Goal: Book appointment/travel/reservation

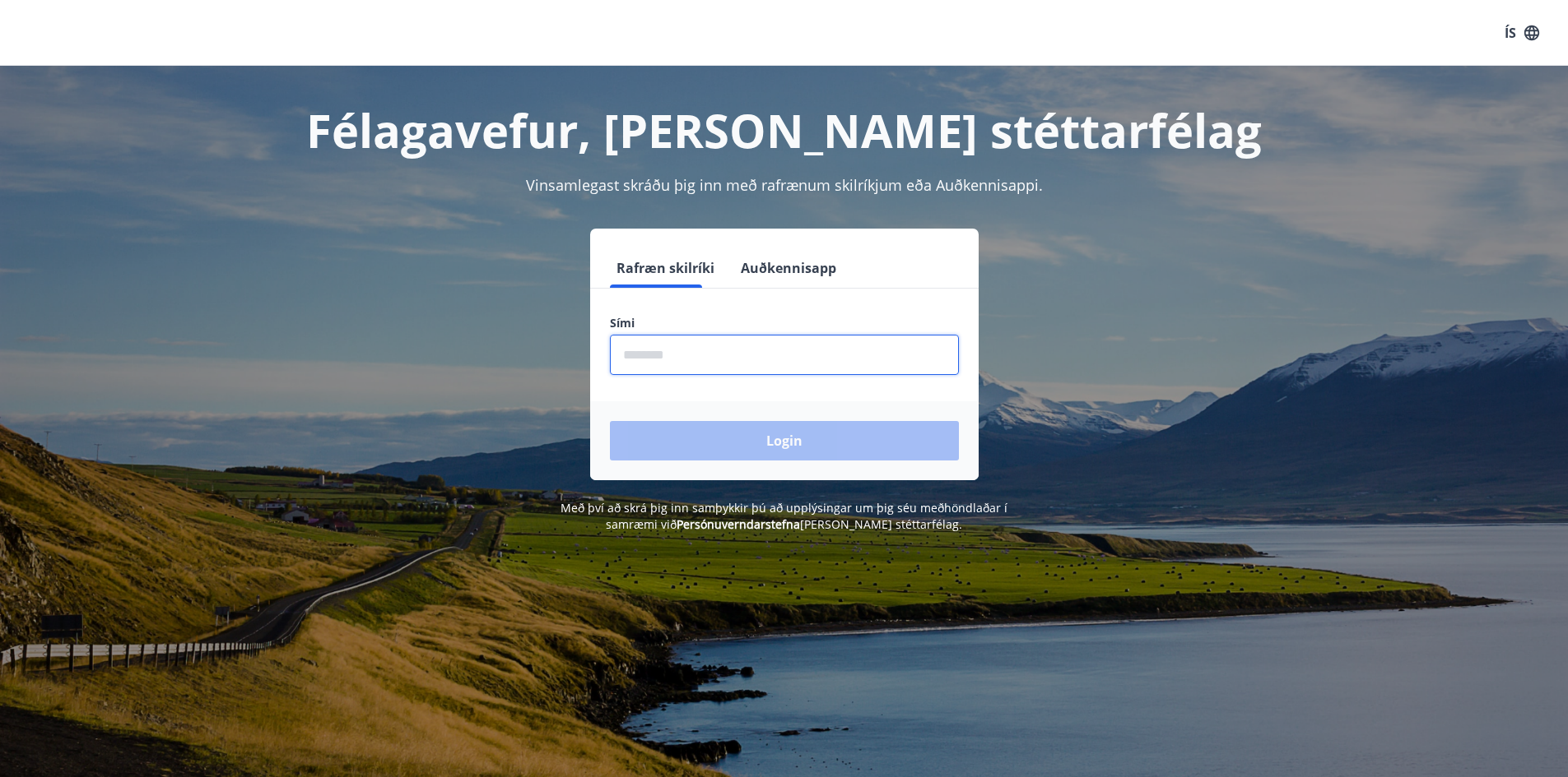
click at [791, 352] on input "phone" at bounding box center [784, 355] width 349 height 40
click at [795, 271] on button "Auðkennisapp" at bounding box center [788, 267] width 109 height 39
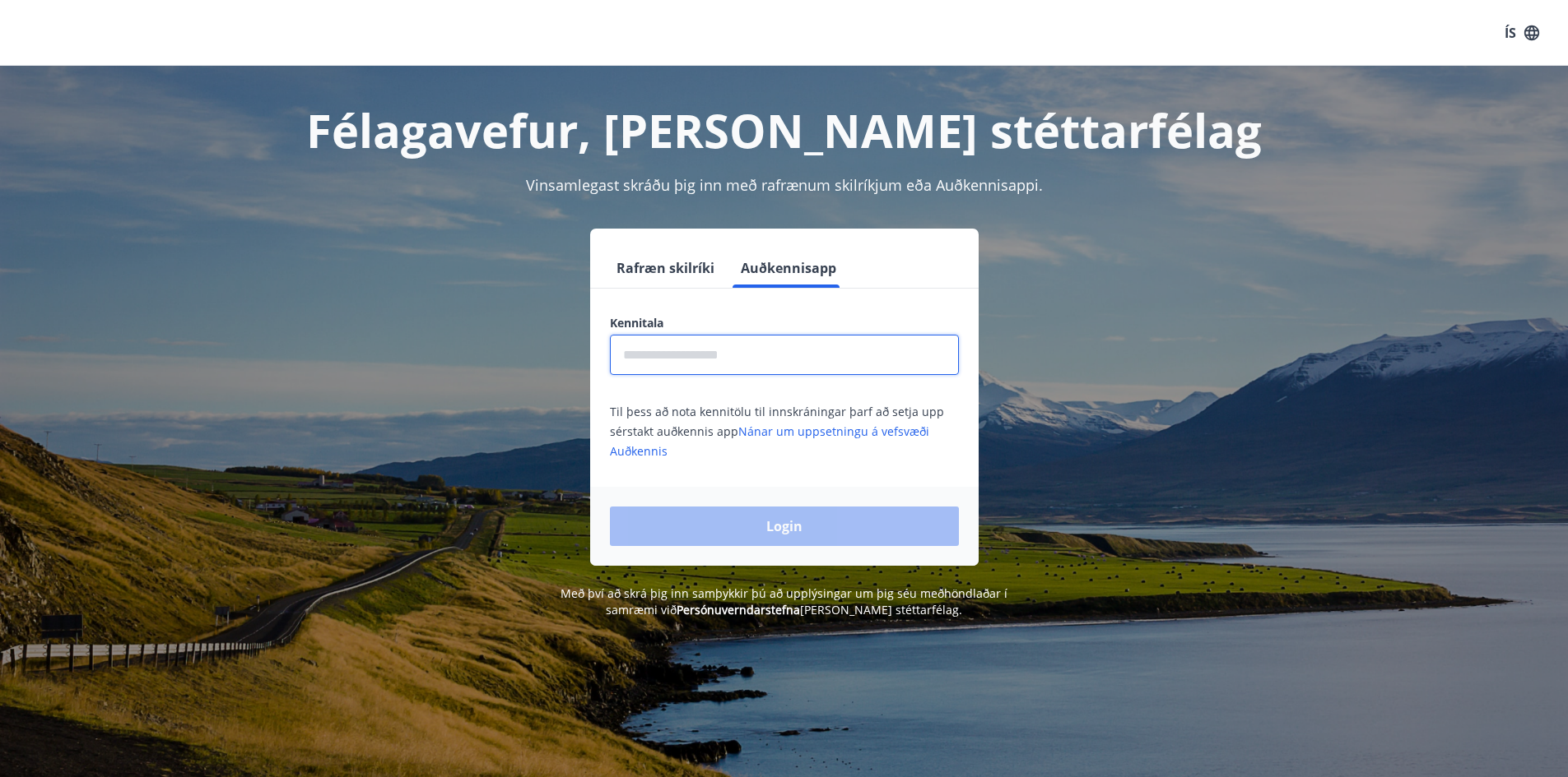
click at [759, 352] on input "text" at bounding box center [784, 355] width 349 height 40
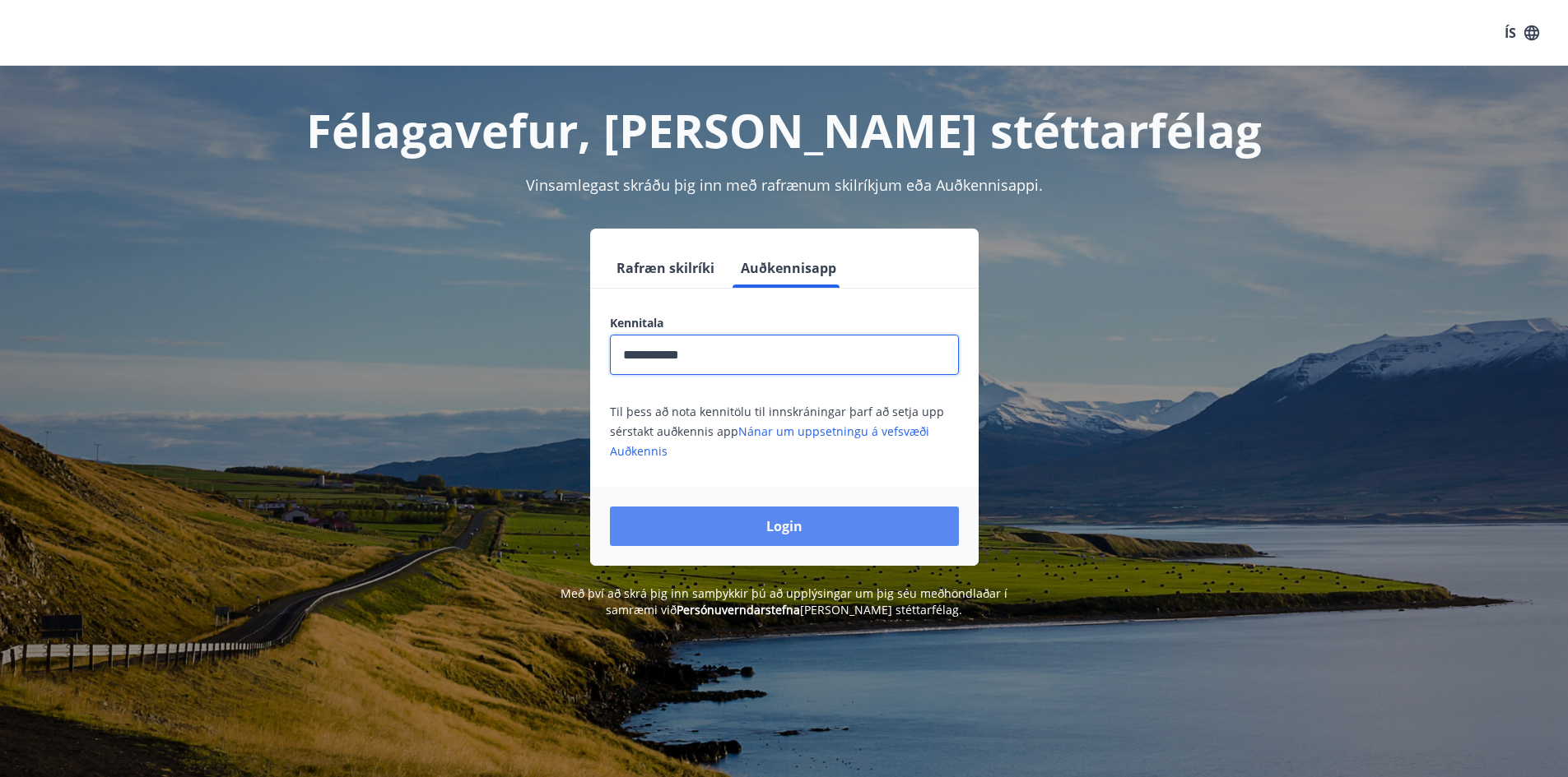
type input "**********"
click at [879, 530] on button "Login" at bounding box center [784, 526] width 349 height 39
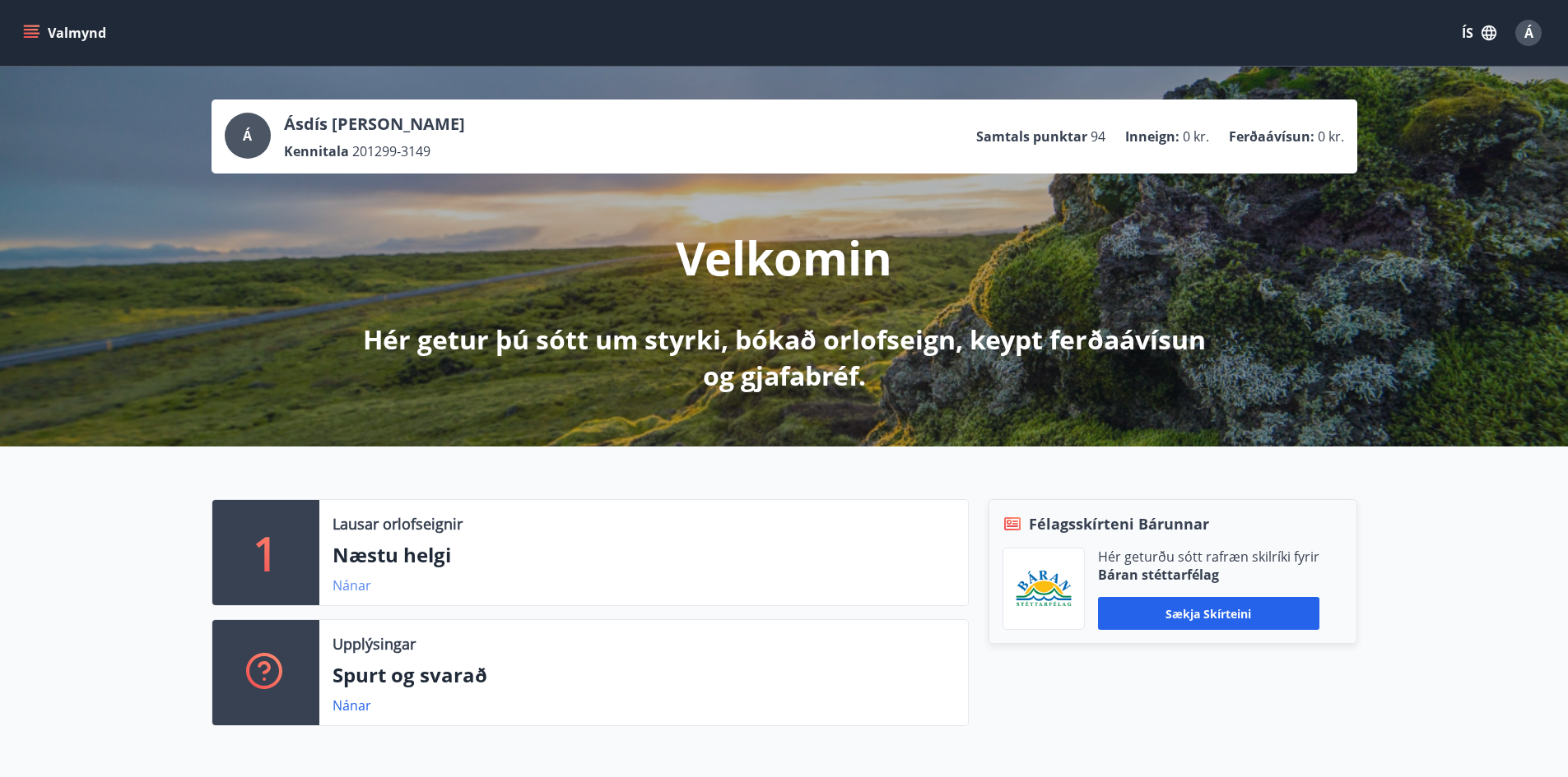
click at [350, 588] on link "Nánar" at bounding box center [352, 585] width 39 height 18
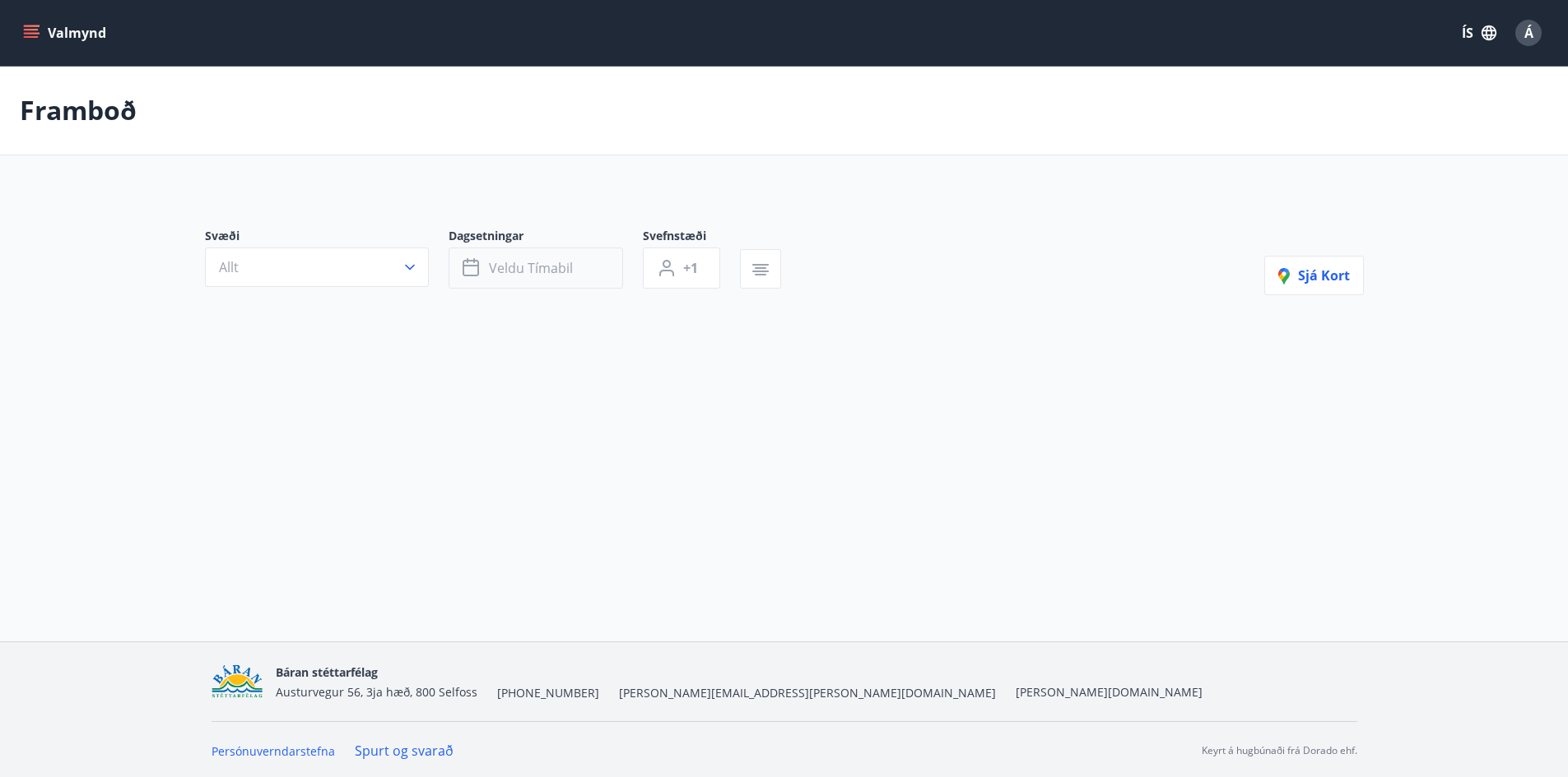
type input "*"
click at [521, 255] on button "[DATE] - [DATE]" at bounding box center [535, 271] width 175 height 41
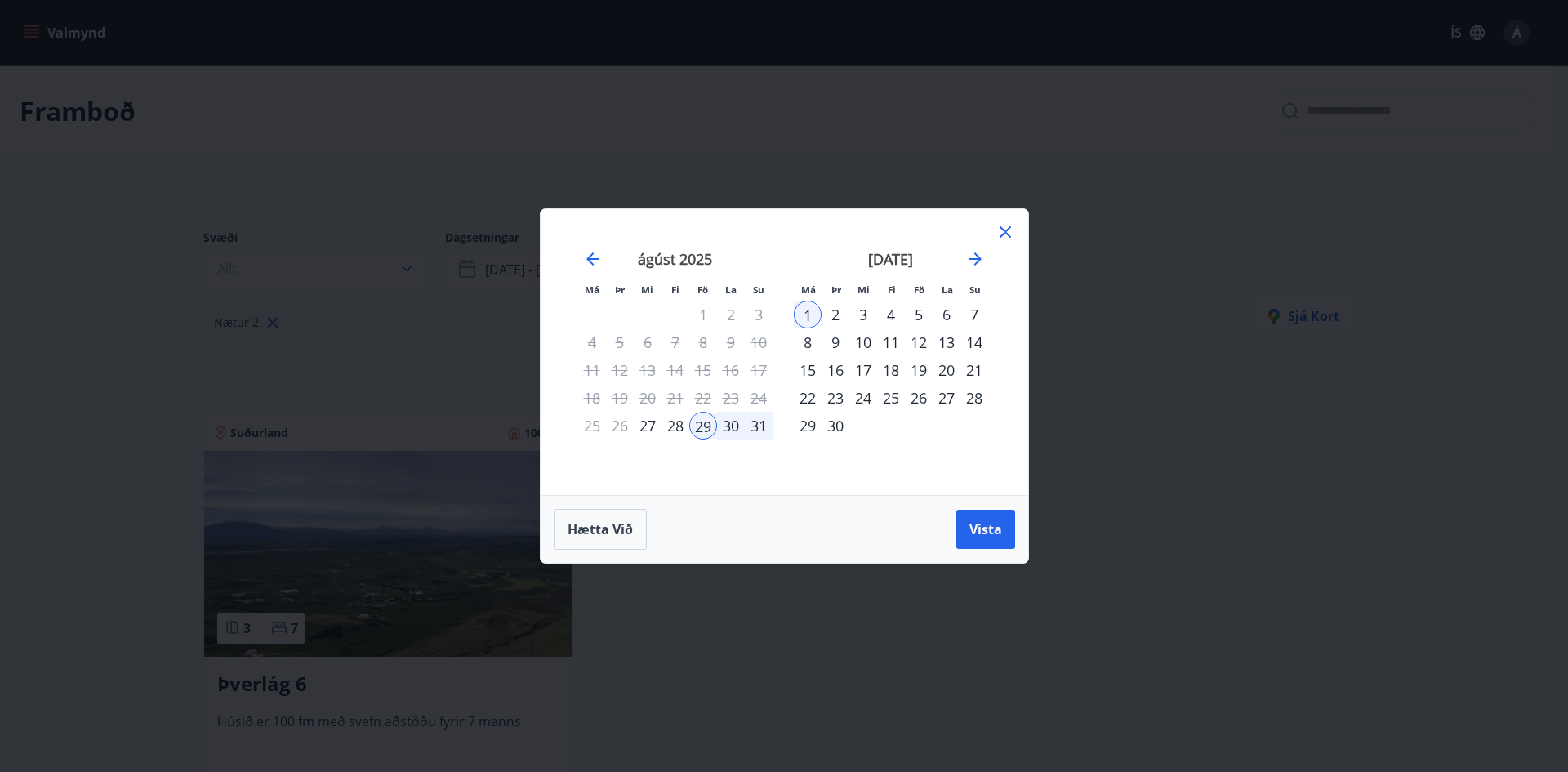
drag, startPoint x: 913, startPoint y: 399, endPoint x: 926, endPoint y: 403, distance: 13.6
click at [914, 399] on div "26" at bounding box center [919, 398] width 28 height 28
click at [975, 405] on div "28" at bounding box center [974, 398] width 28 height 28
click at [962, 542] on button "Vista" at bounding box center [986, 529] width 59 height 39
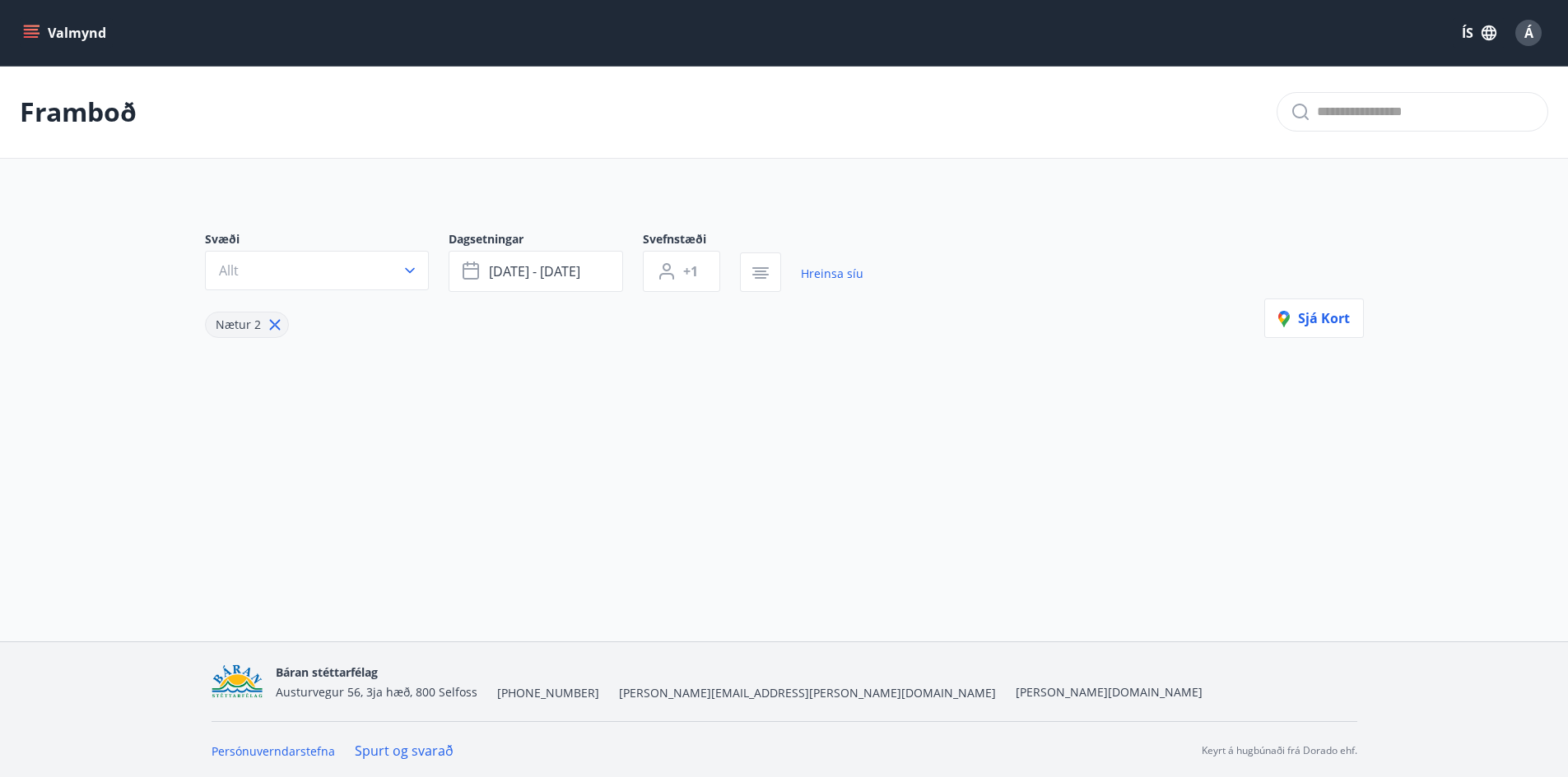
scroll to position [3, 0]
click at [692, 276] on span "+1" at bounding box center [690, 268] width 15 height 18
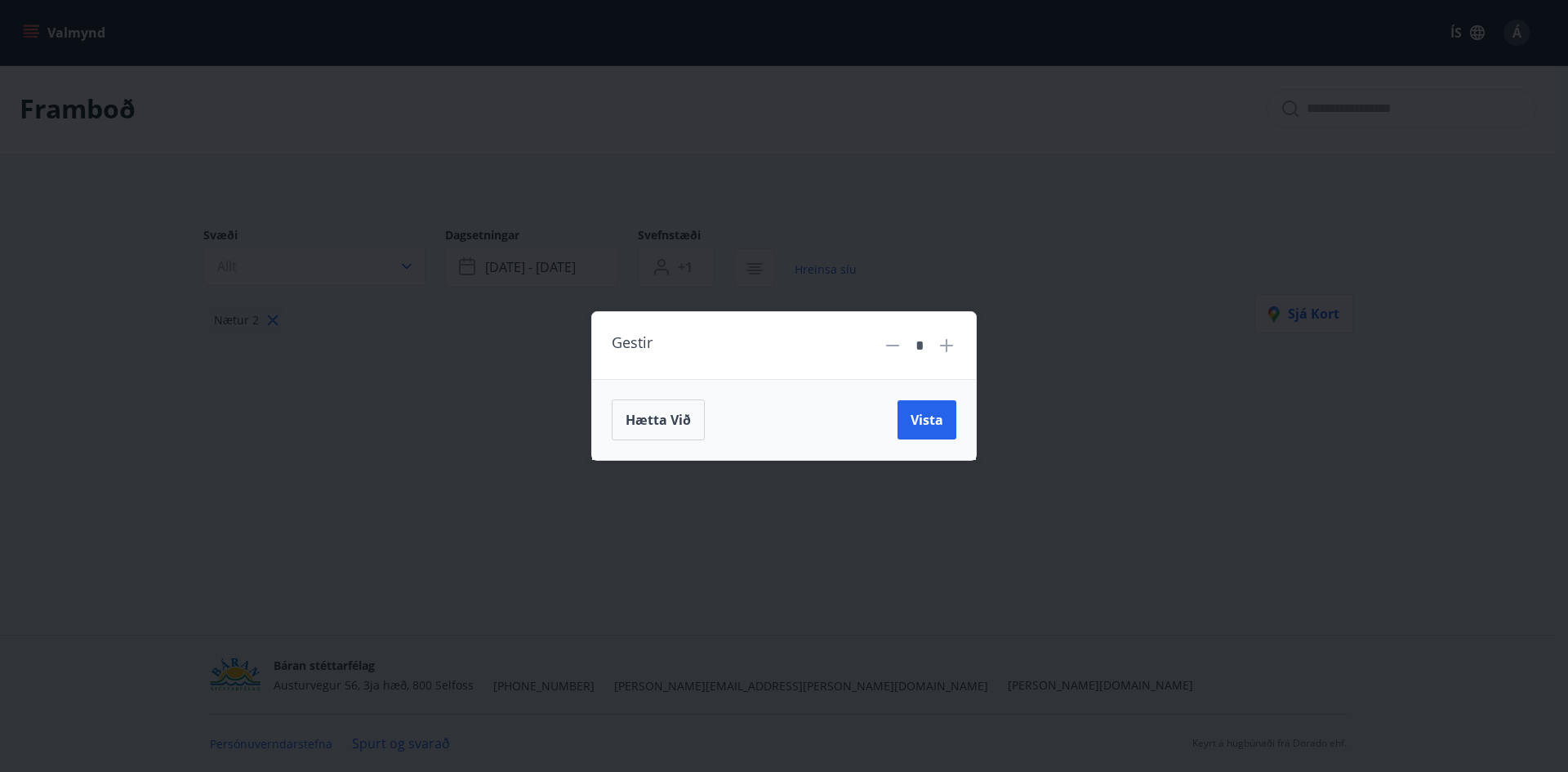
click at [942, 348] on icon at bounding box center [946, 345] width 20 height 20
click at [903, 348] on div "*" at bounding box center [920, 346] width 34 height 28
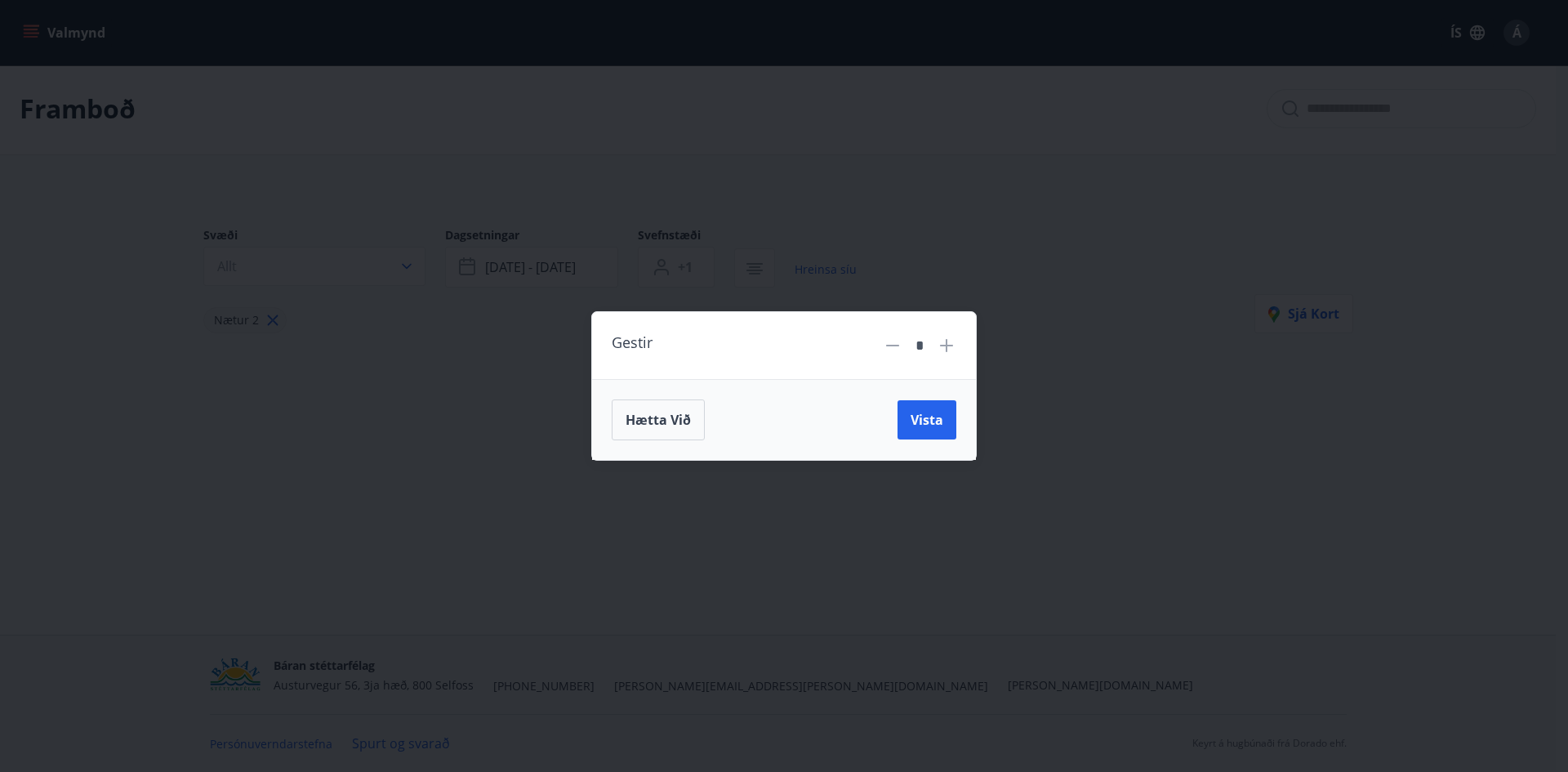
click at [895, 348] on icon at bounding box center [892, 345] width 20 height 20
type input "*"
click at [915, 407] on button "Vista" at bounding box center [927, 419] width 59 height 39
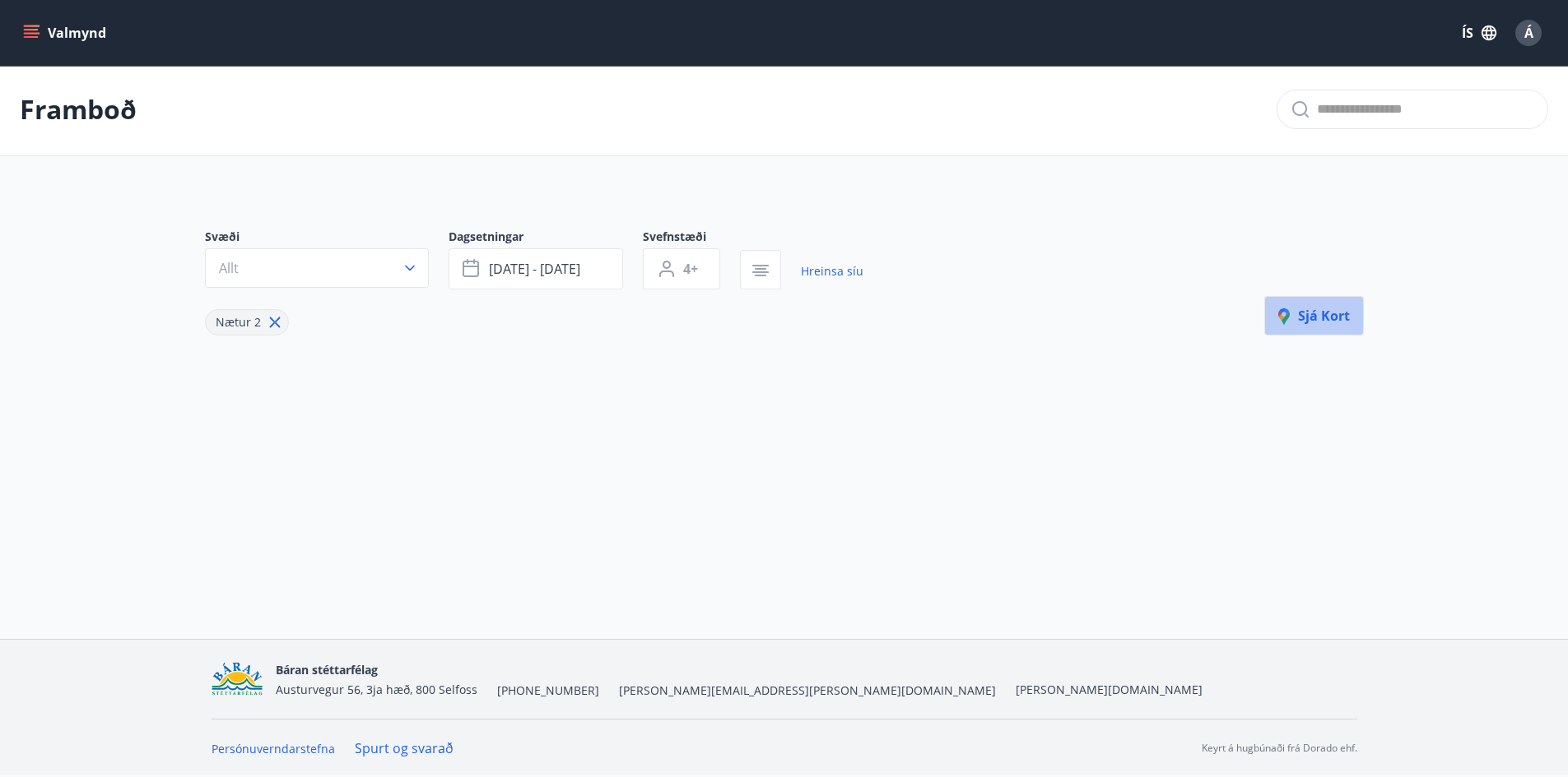
click at [1294, 323] on icon "button" at bounding box center [1288, 318] width 20 height 20
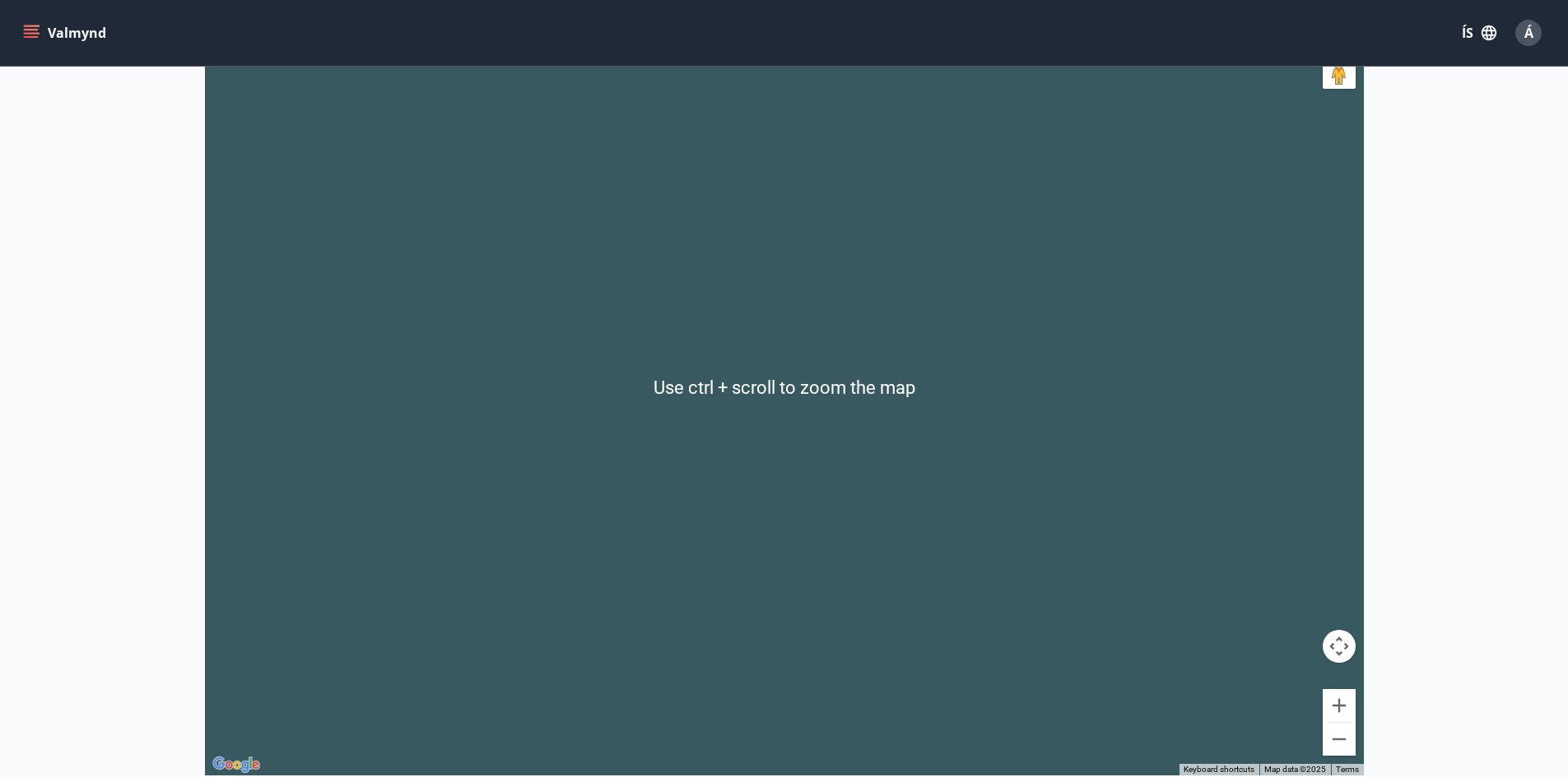
scroll to position [249, 0]
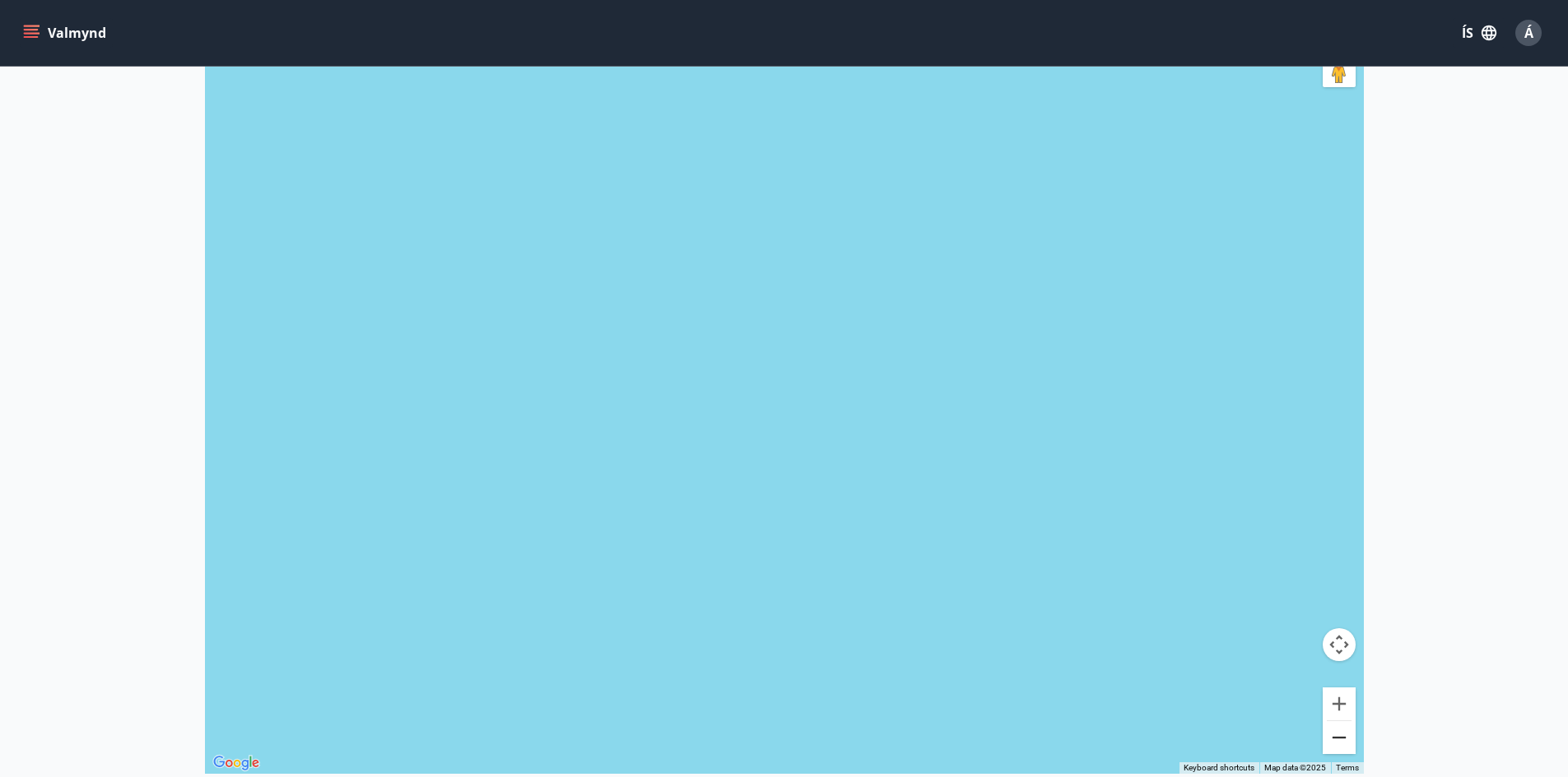
click at [1345, 747] on button "Zoom out" at bounding box center [1340, 738] width 33 height 33
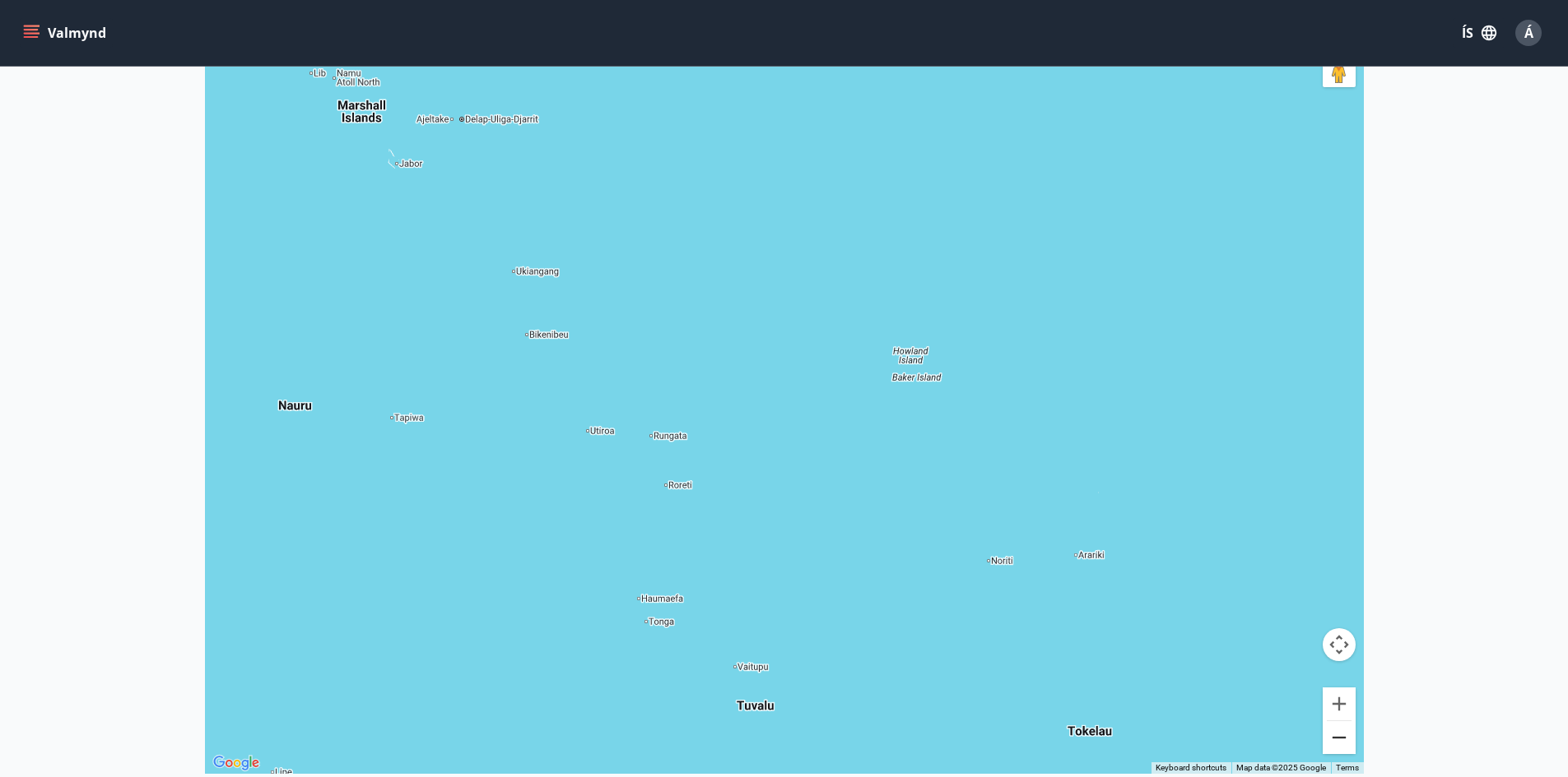
click at [1345, 747] on button "Zoom out" at bounding box center [1340, 738] width 33 height 33
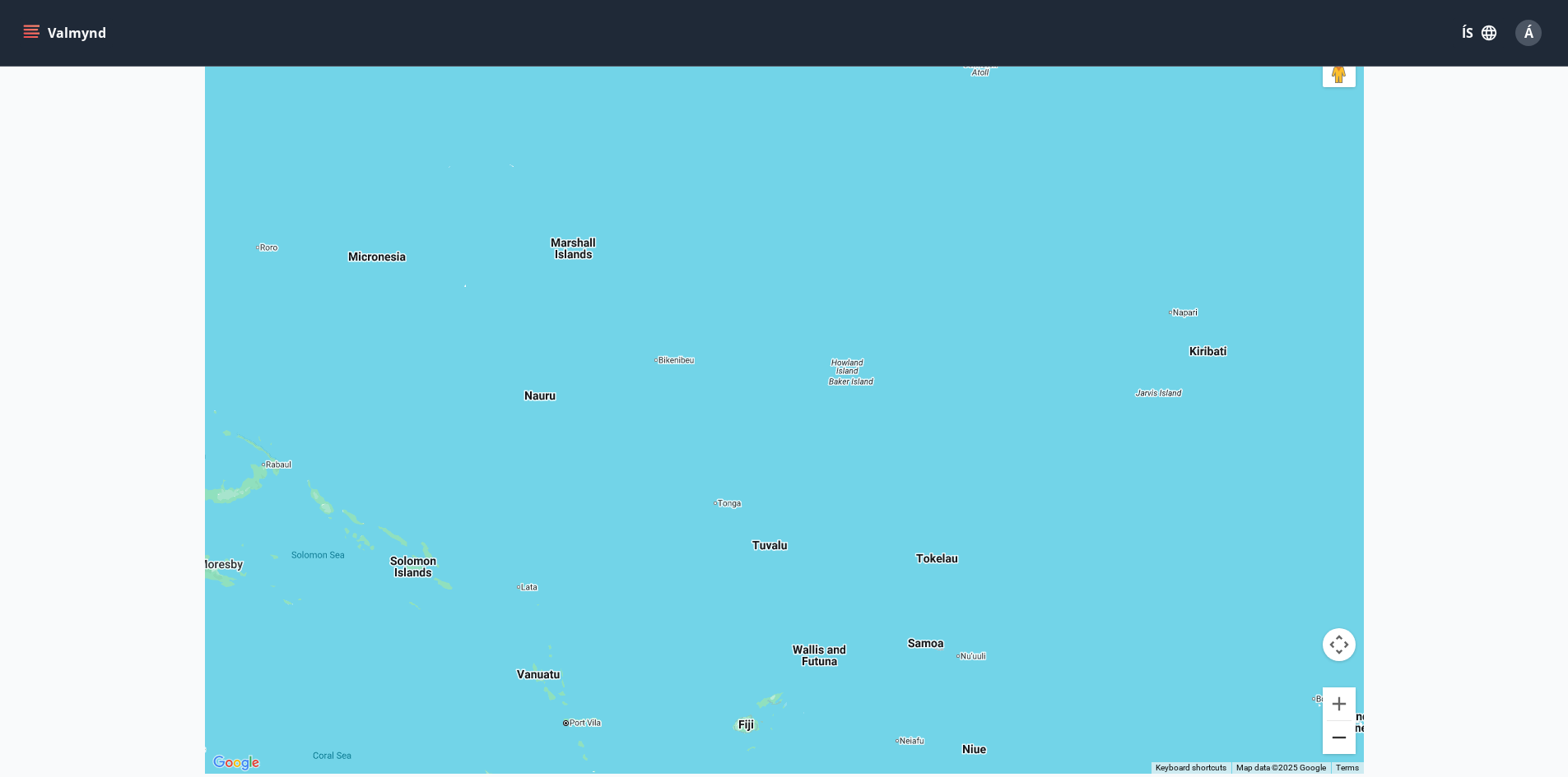
click at [1343, 742] on button "Zoom out" at bounding box center [1340, 738] width 33 height 33
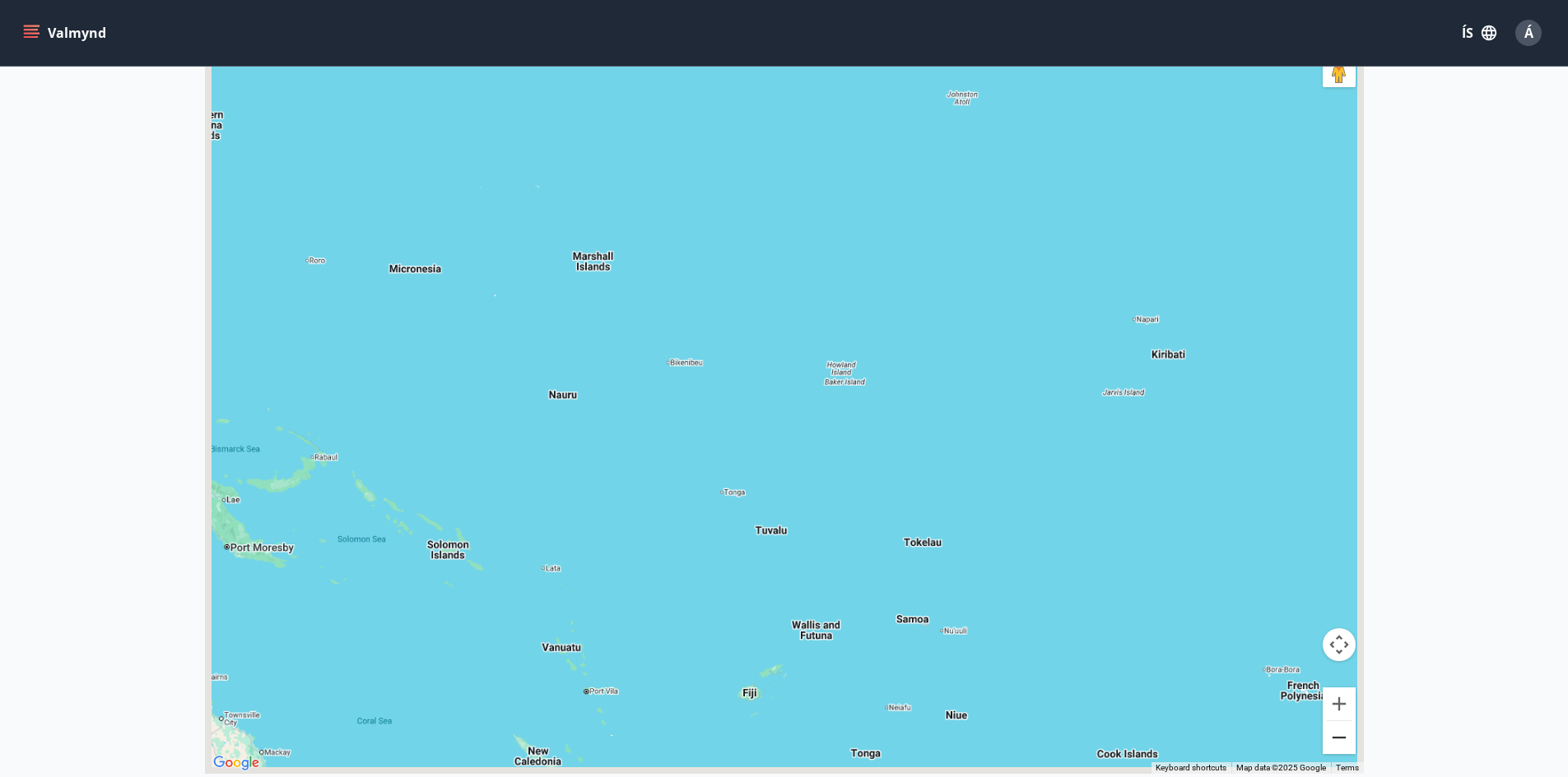
click at [1343, 742] on button "Zoom out" at bounding box center [1340, 738] width 33 height 33
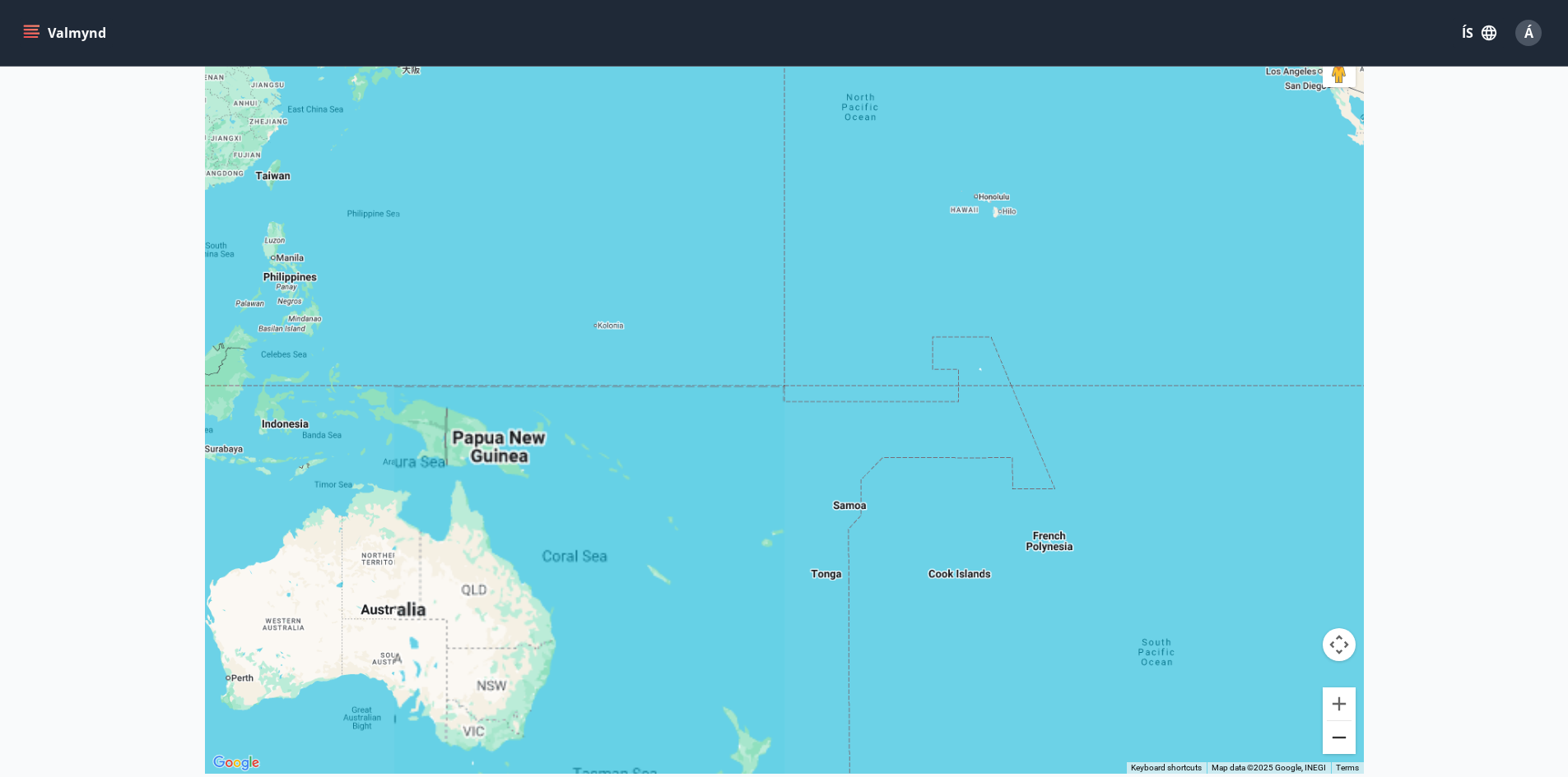
click at [1343, 742] on button "Zoom out" at bounding box center [1340, 738] width 33 height 33
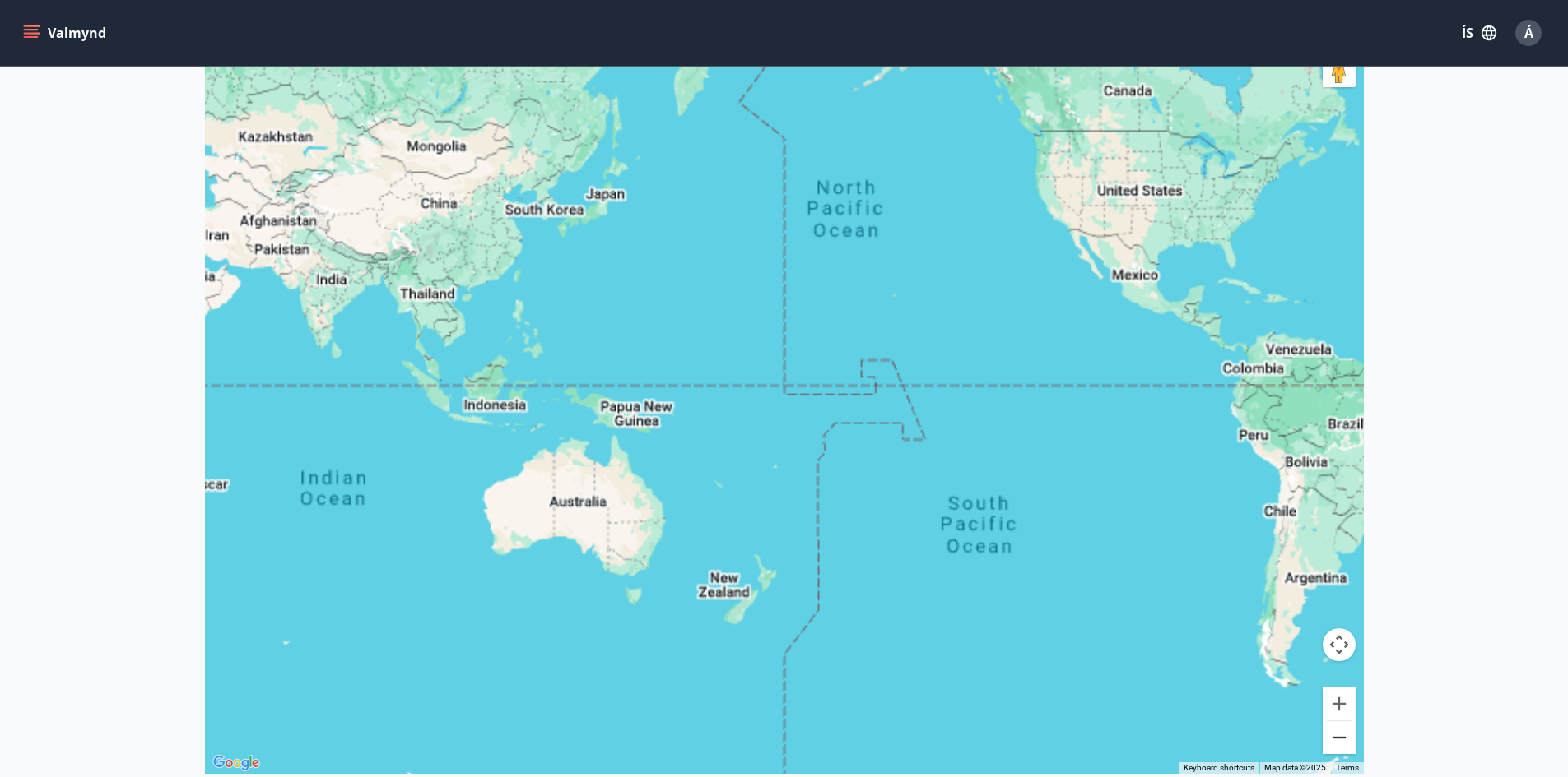
click at [1343, 742] on button "Zoom out" at bounding box center [1340, 738] width 33 height 33
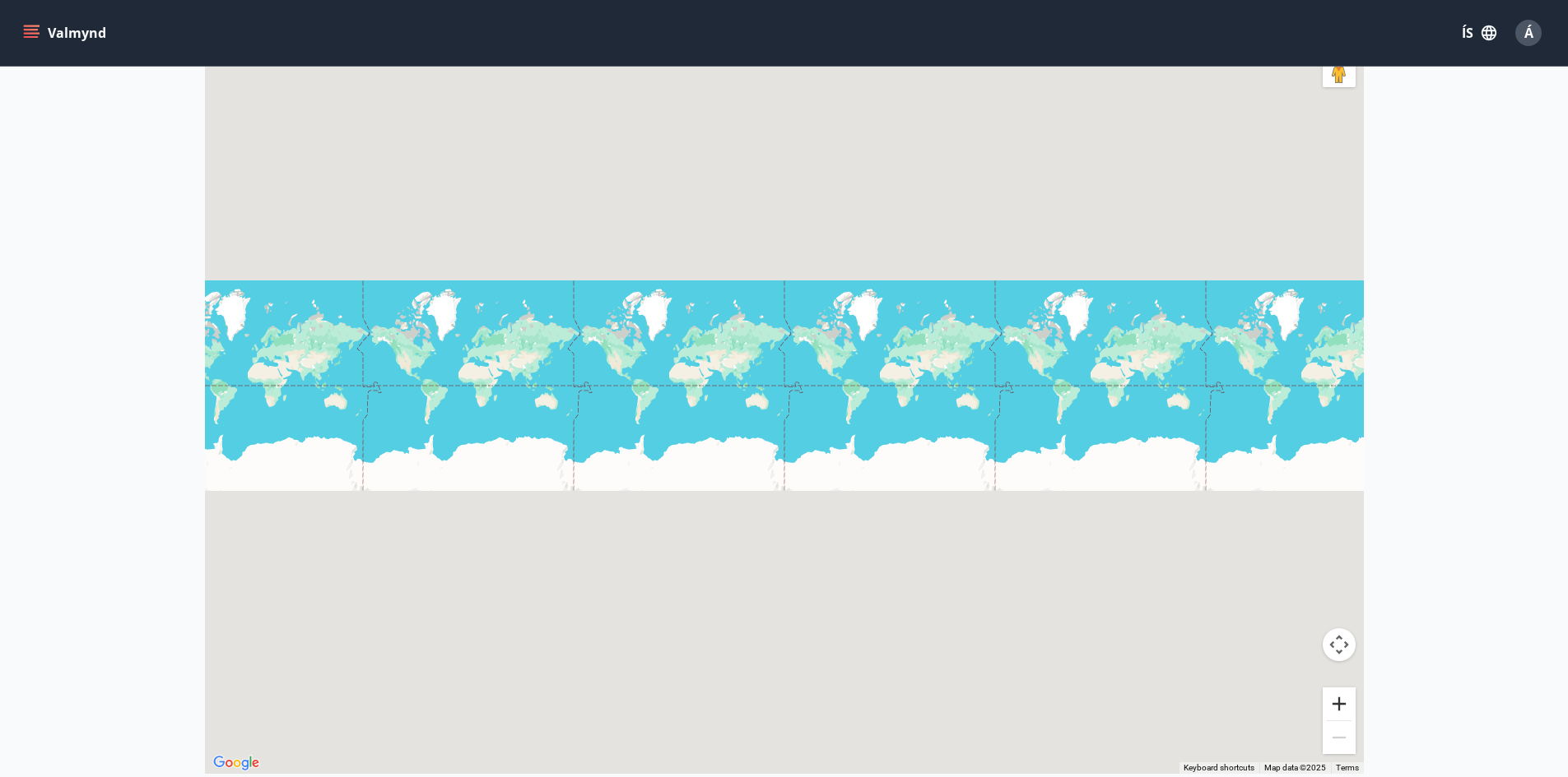
click at [1351, 703] on button "Zoom in" at bounding box center [1340, 704] width 33 height 33
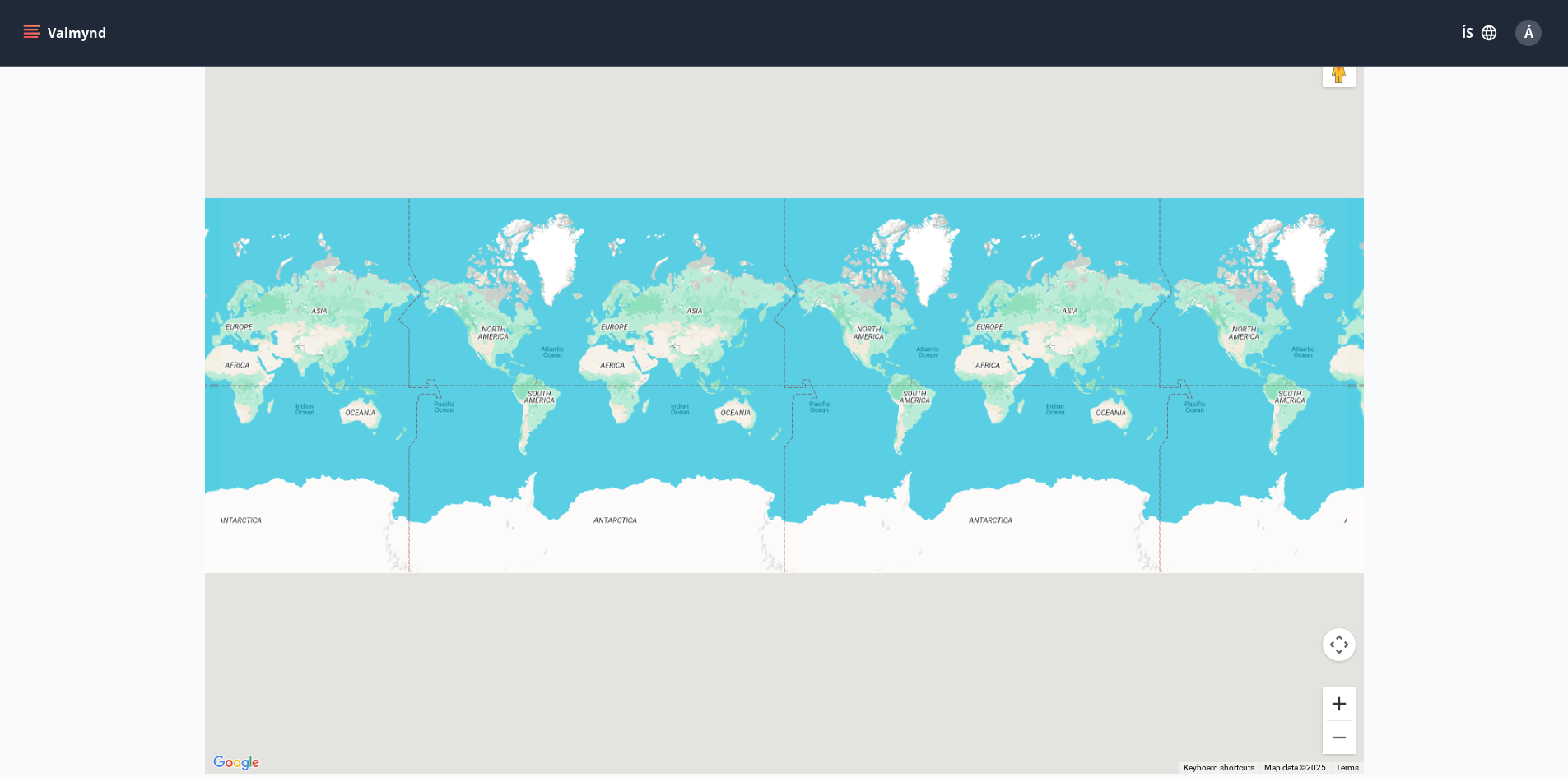
click at [1351, 703] on button "Zoom in" at bounding box center [1340, 704] width 33 height 33
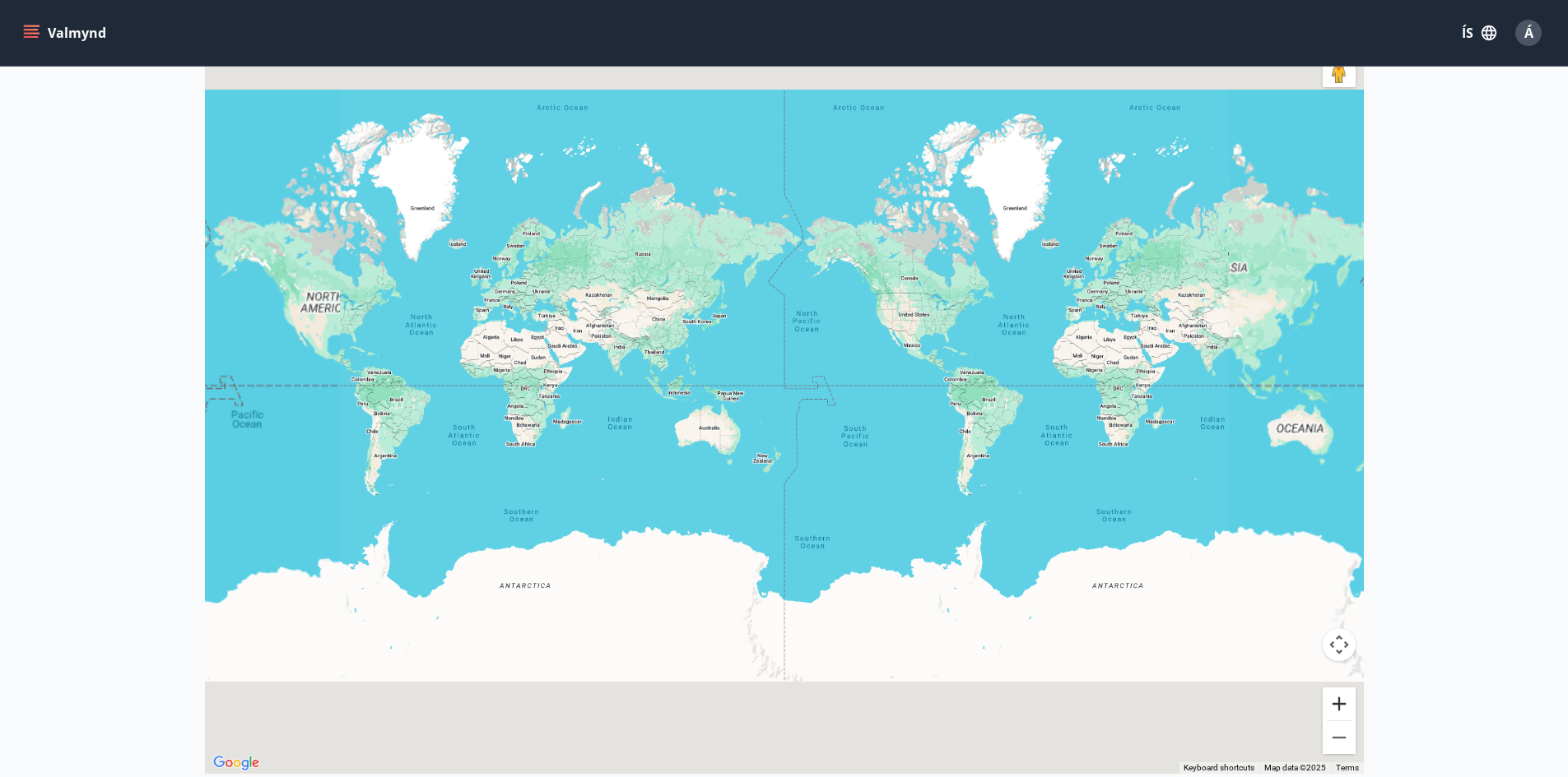
click at [1351, 703] on button "Zoom in" at bounding box center [1340, 704] width 33 height 33
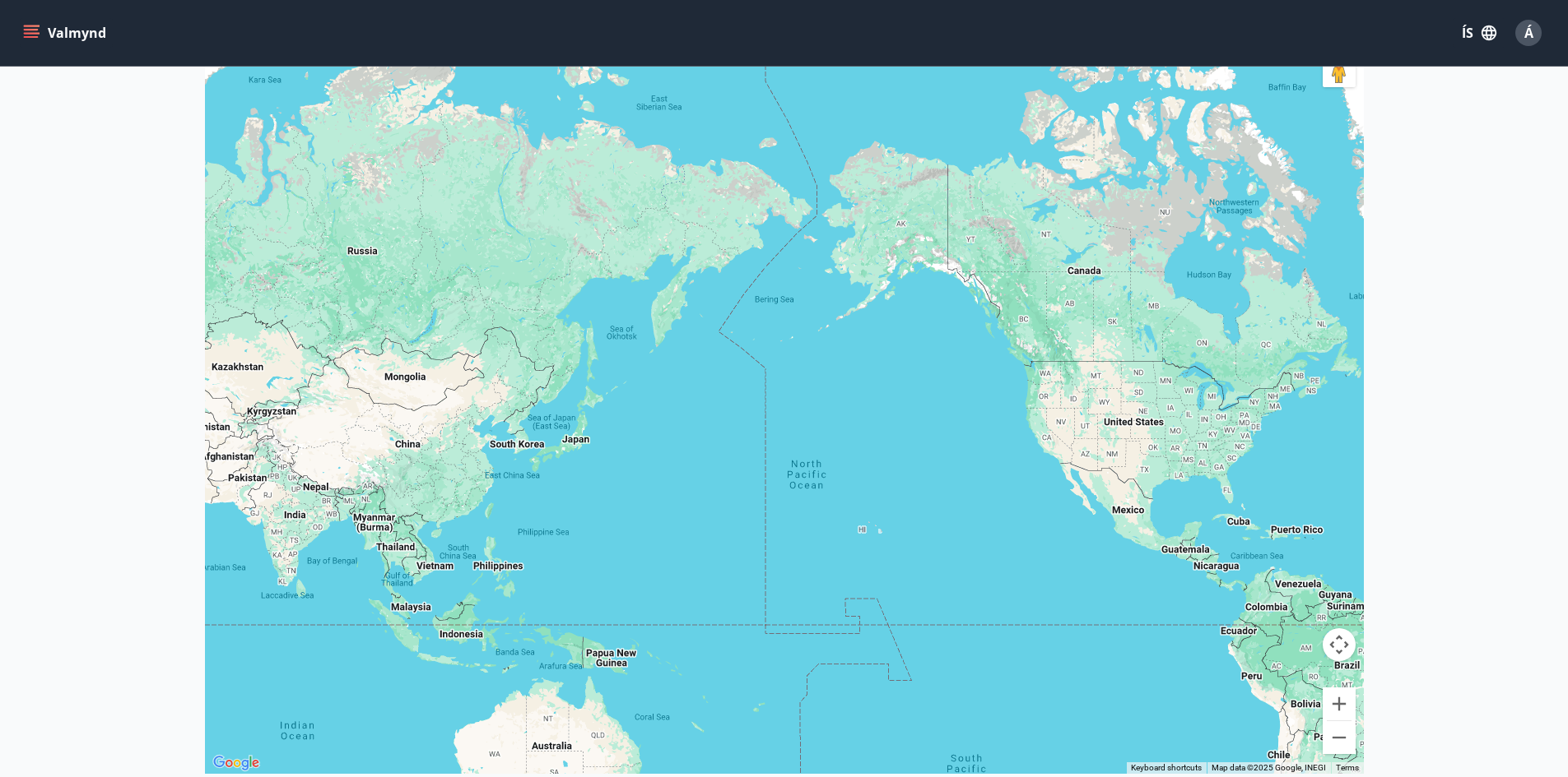
drag, startPoint x: 922, startPoint y: 318, endPoint x: 915, endPoint y: 582, distance: 264.1
click at [915, 582] on div at bounding box center [784, 385] width 1159 height 777
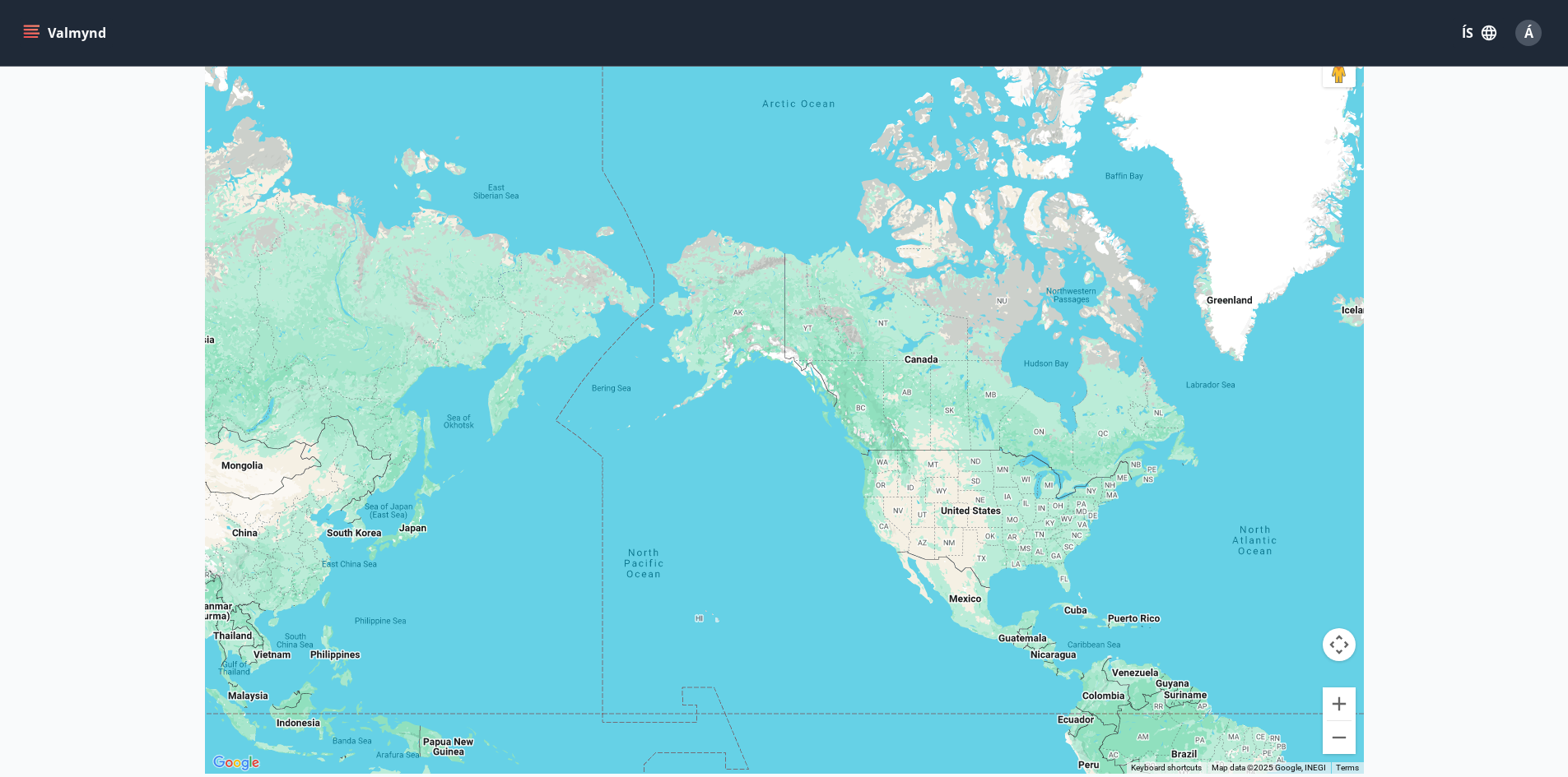
drag, startPoint x: 902, startPoint y: 332, endPoint x: 466, endPoint y: 278, distance: 439.3
click at [465, 278] on div at bounding box center [784, 385] width 1159 height 777
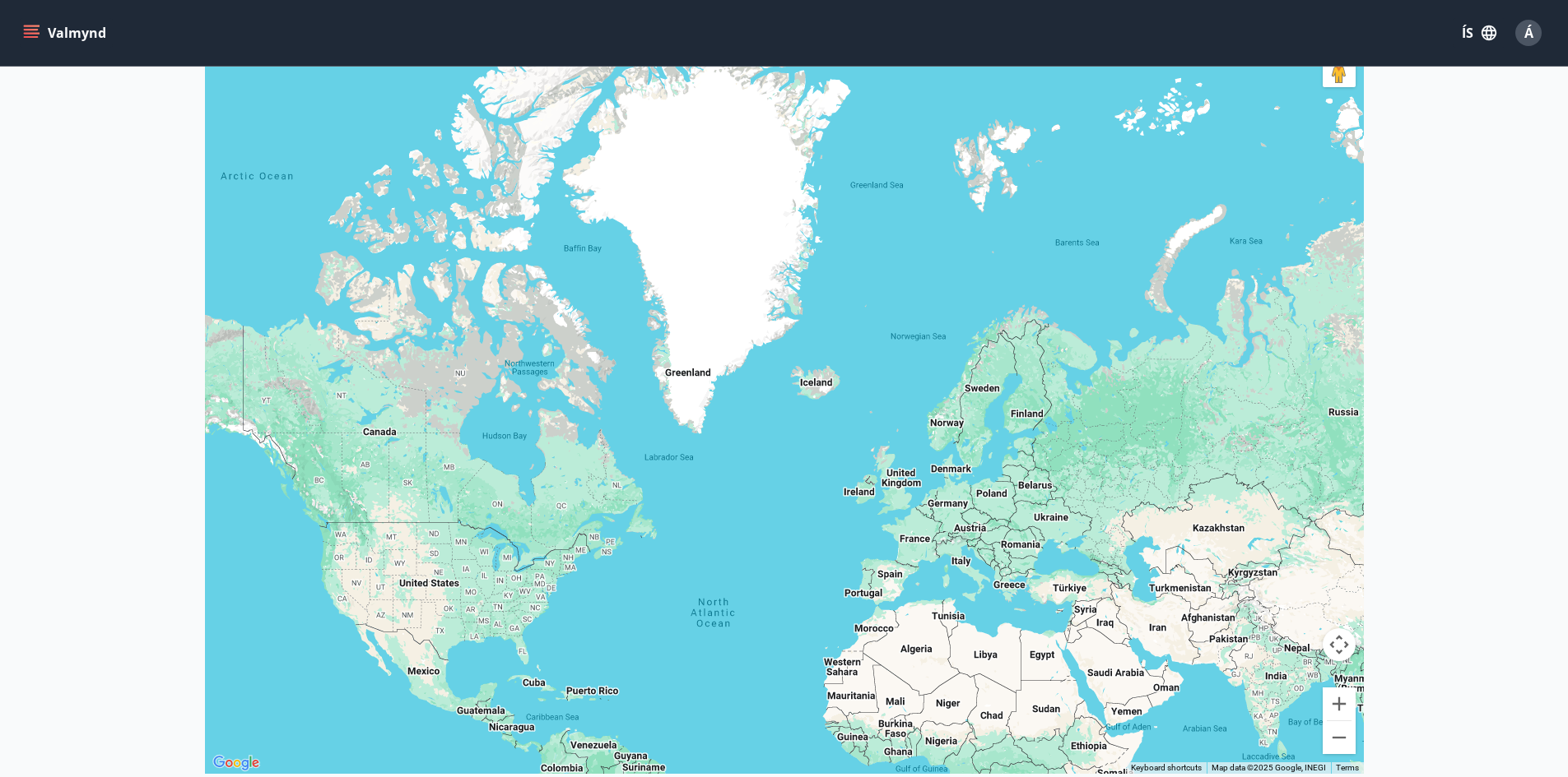
drag, startPoint x: 895, startPoint y: 245, endPoint x: 732, endPoint y: 460, distance: 269.8
click at [726, 471] on div at bounding box center [784, 385] width 1159 height 777
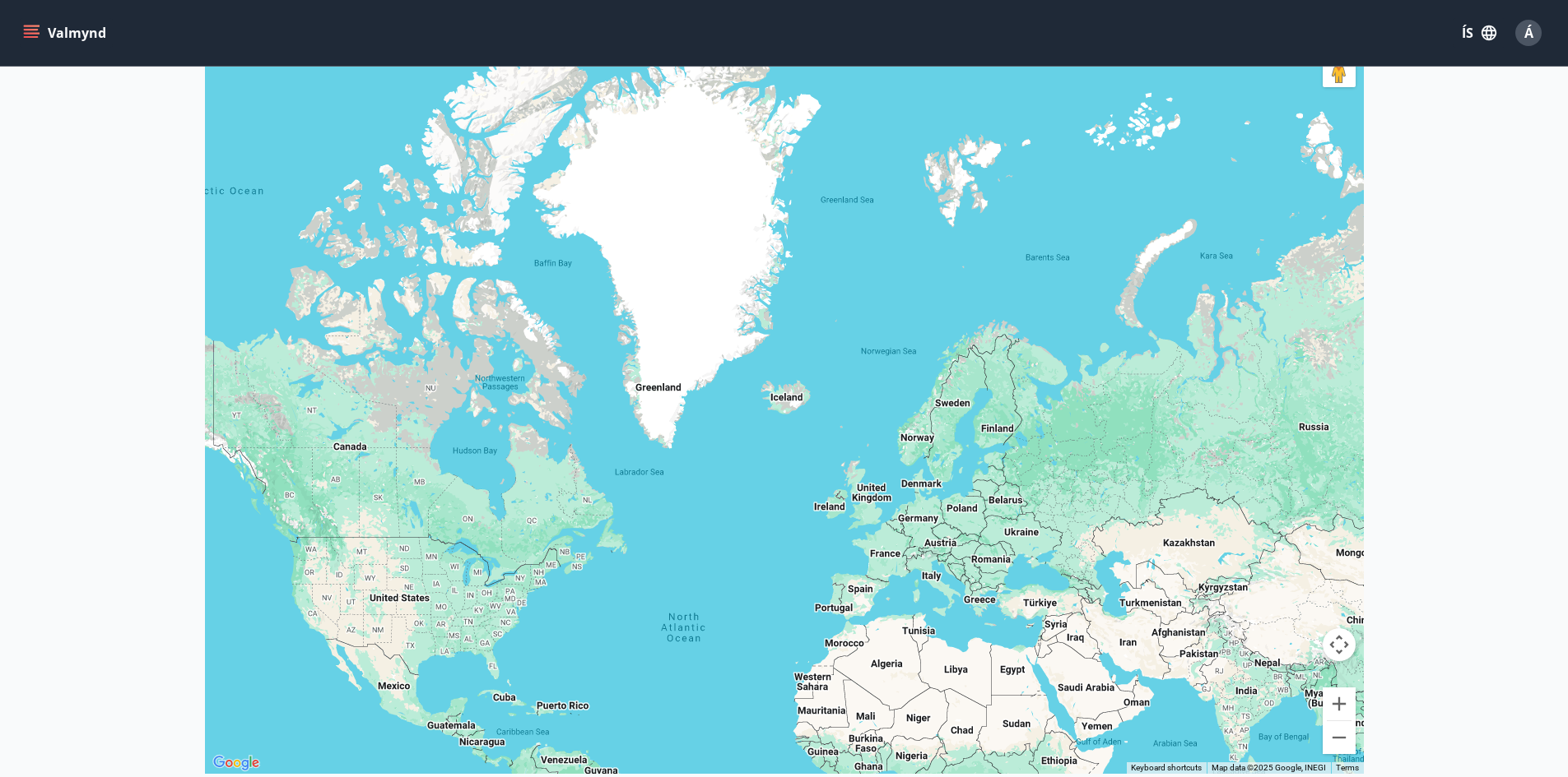
click at [791, 396] on div at bounding box center [784, 385] width 1159 height 777
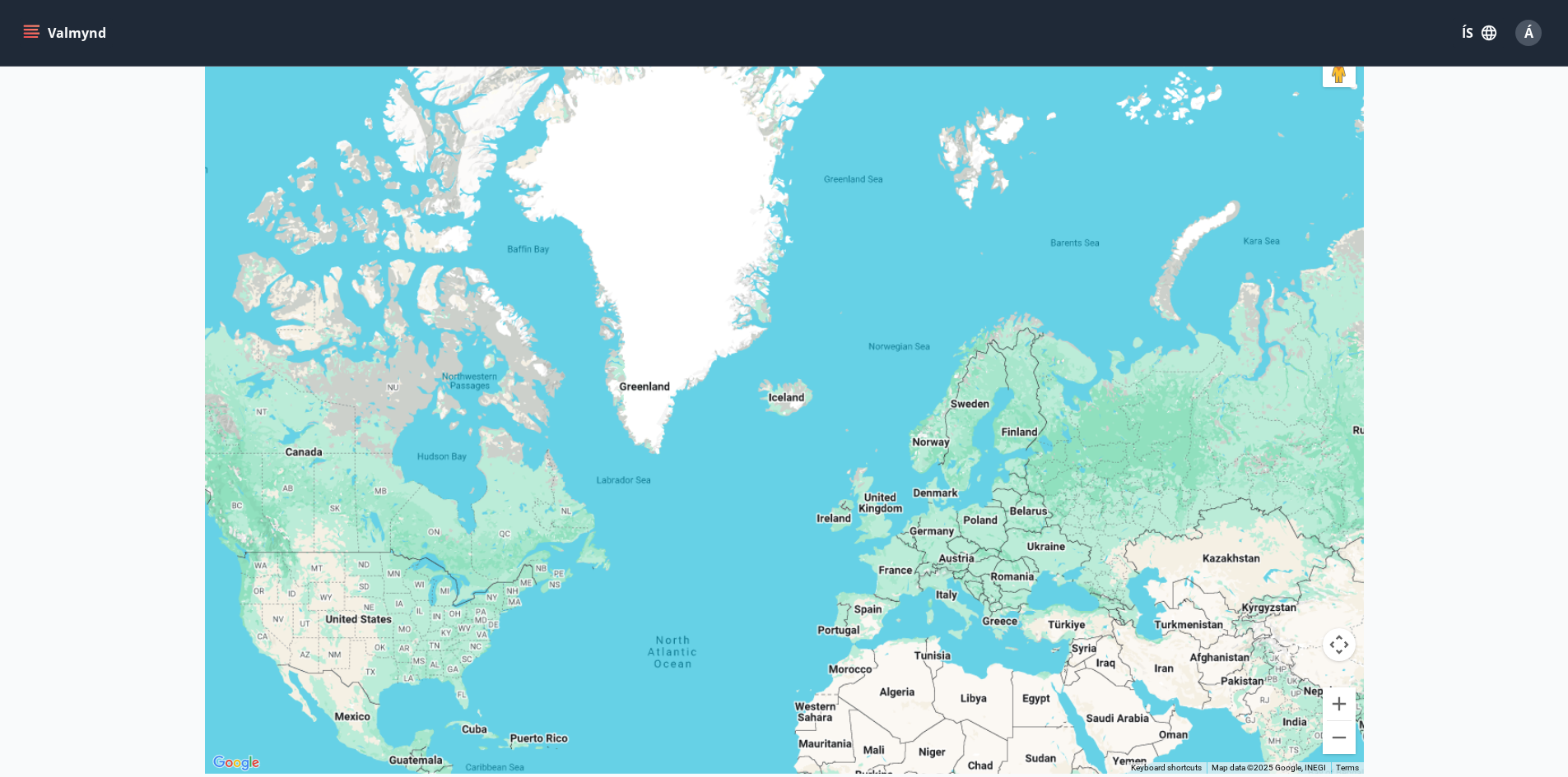
click at [791, 396] on div at bounding box center [784, 385] width 1159 height 777
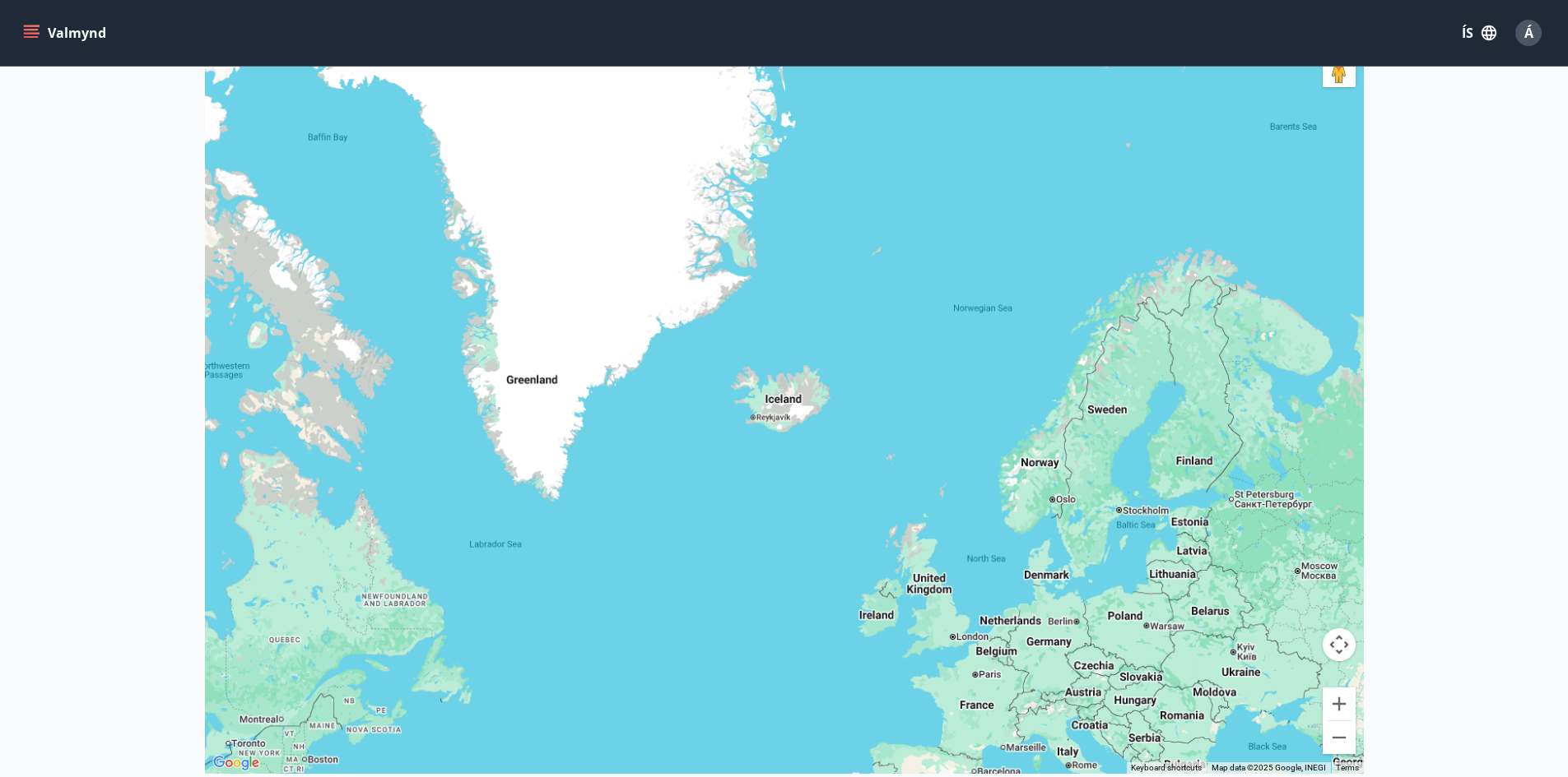
click at [791, 396] on div at bounding box center [784, 385] width 1159 height 777
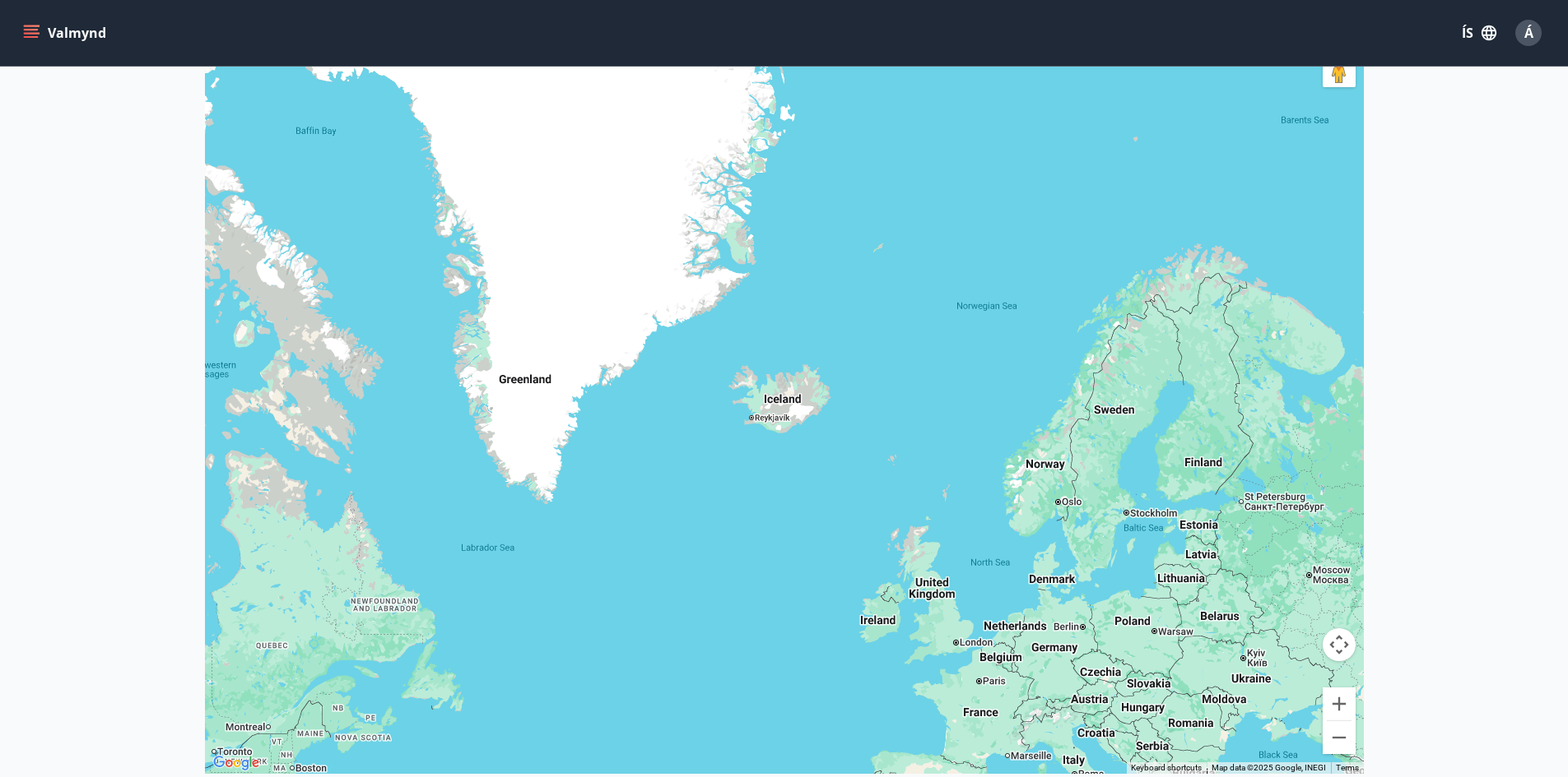
click at [791, 396] on div at bounding box center [784, 385] width 1159 height 777
click at [720, 373] on div at bounding box center [784, 385] width 1159 height 777
click at [748, 377] on div at bounding box center [784, 385] width 1159 height 777
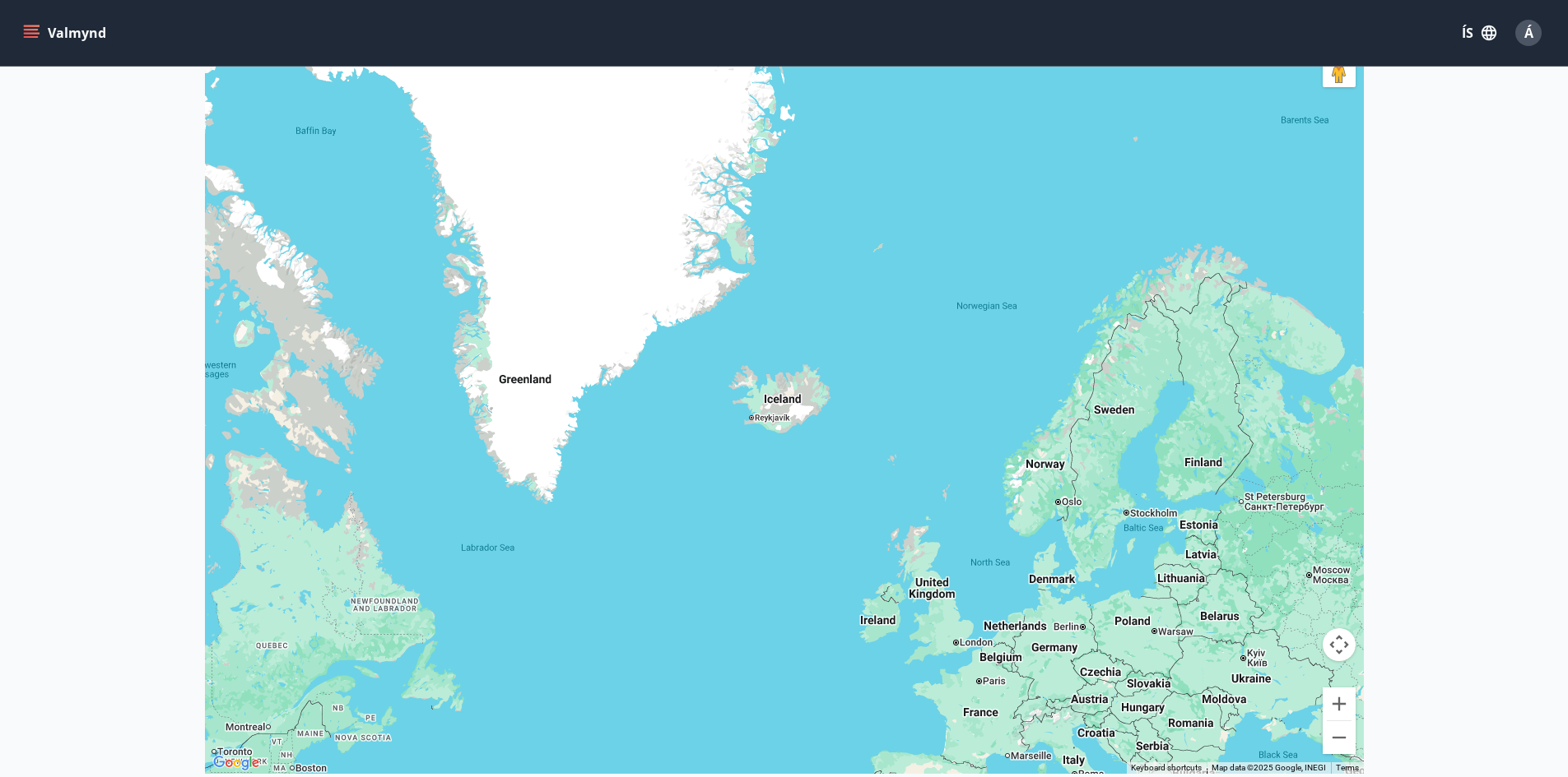
click at [748, 377] on div at bounding box center [784, 385] width 1159 height 777
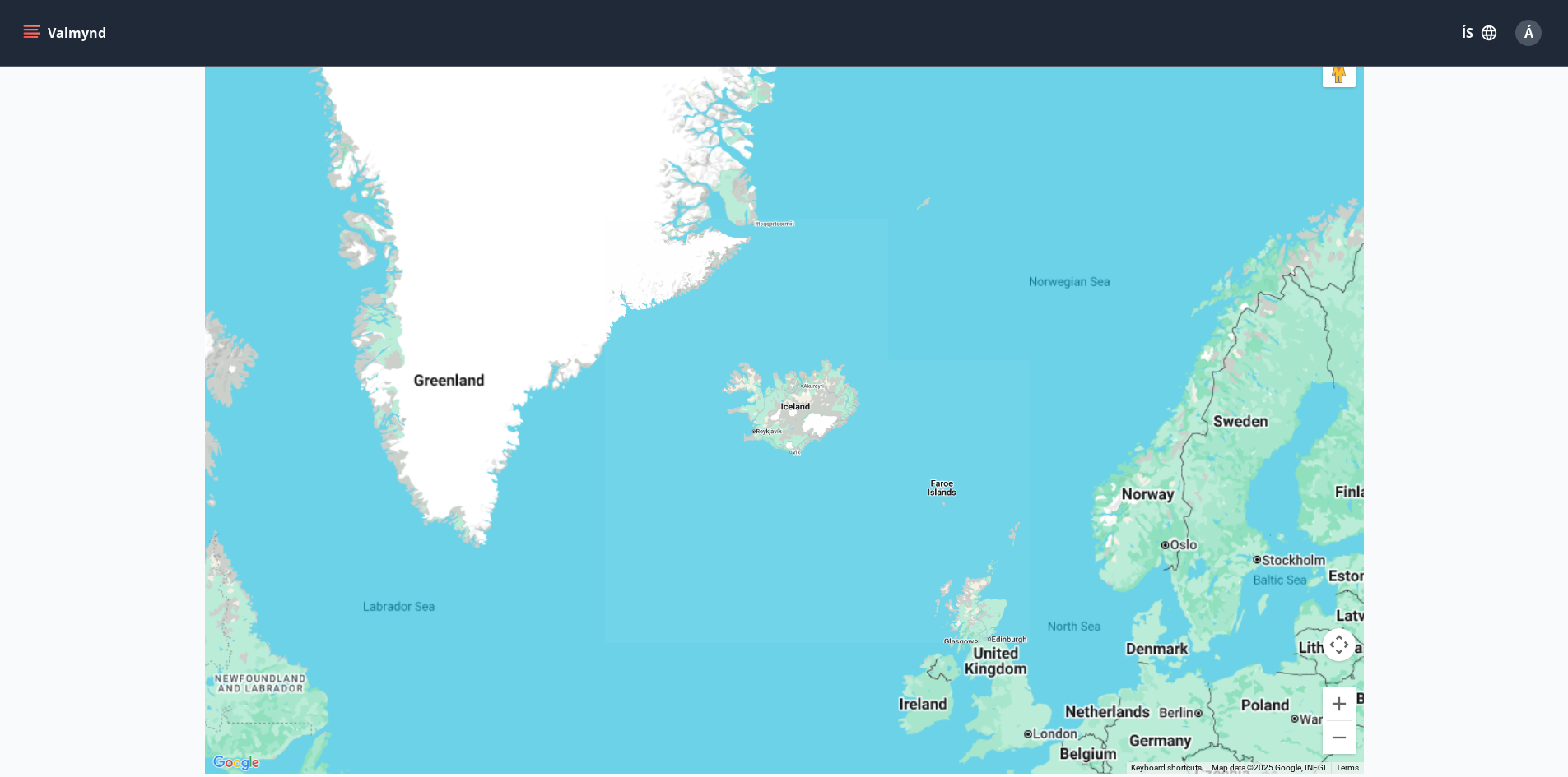
click at [748, 377] on div at bounding box center [784, 385] width 1159 height 777
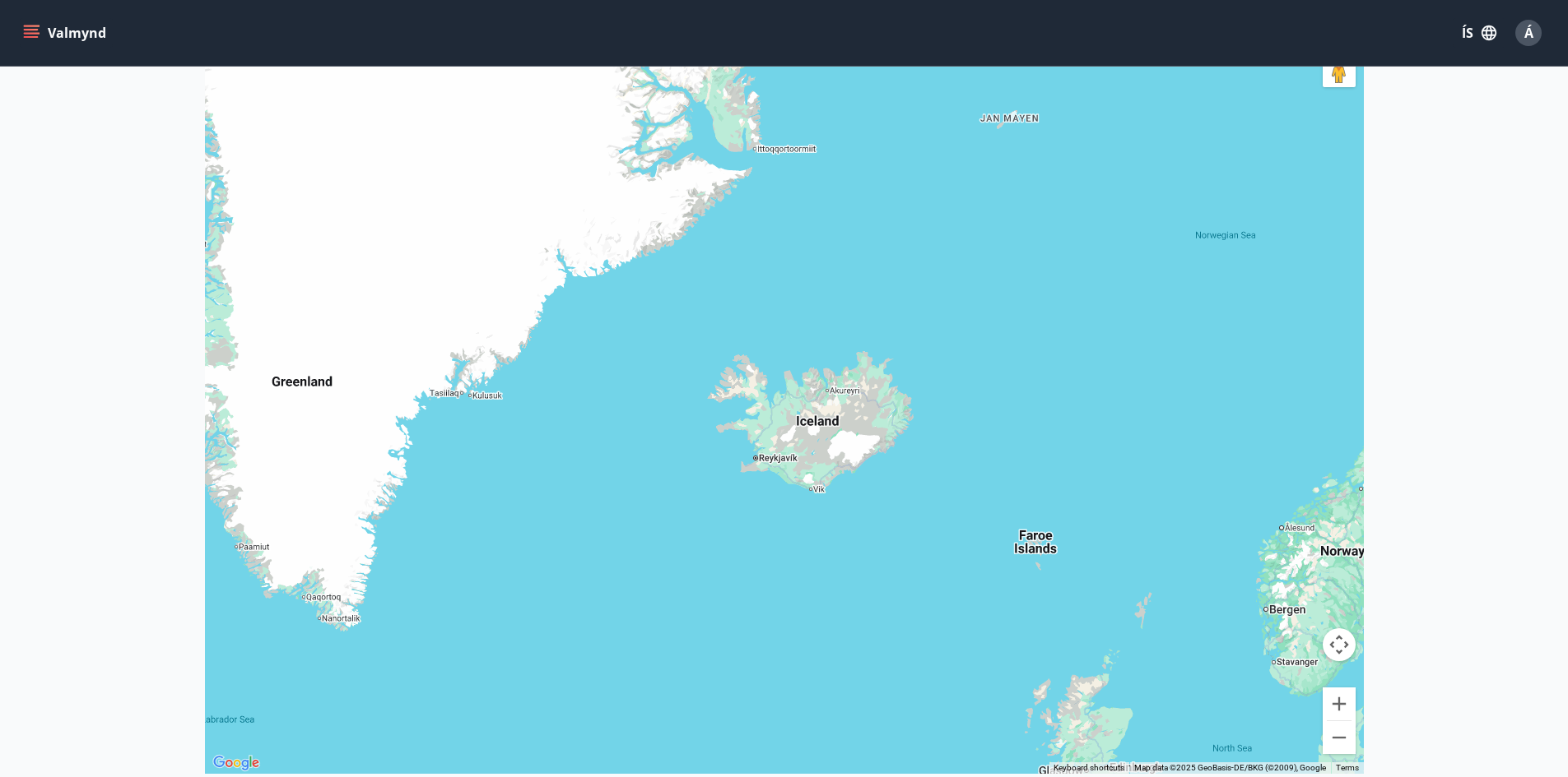
click at [748, 377] on div at bounding box center [784, 385] width 1159 height 777
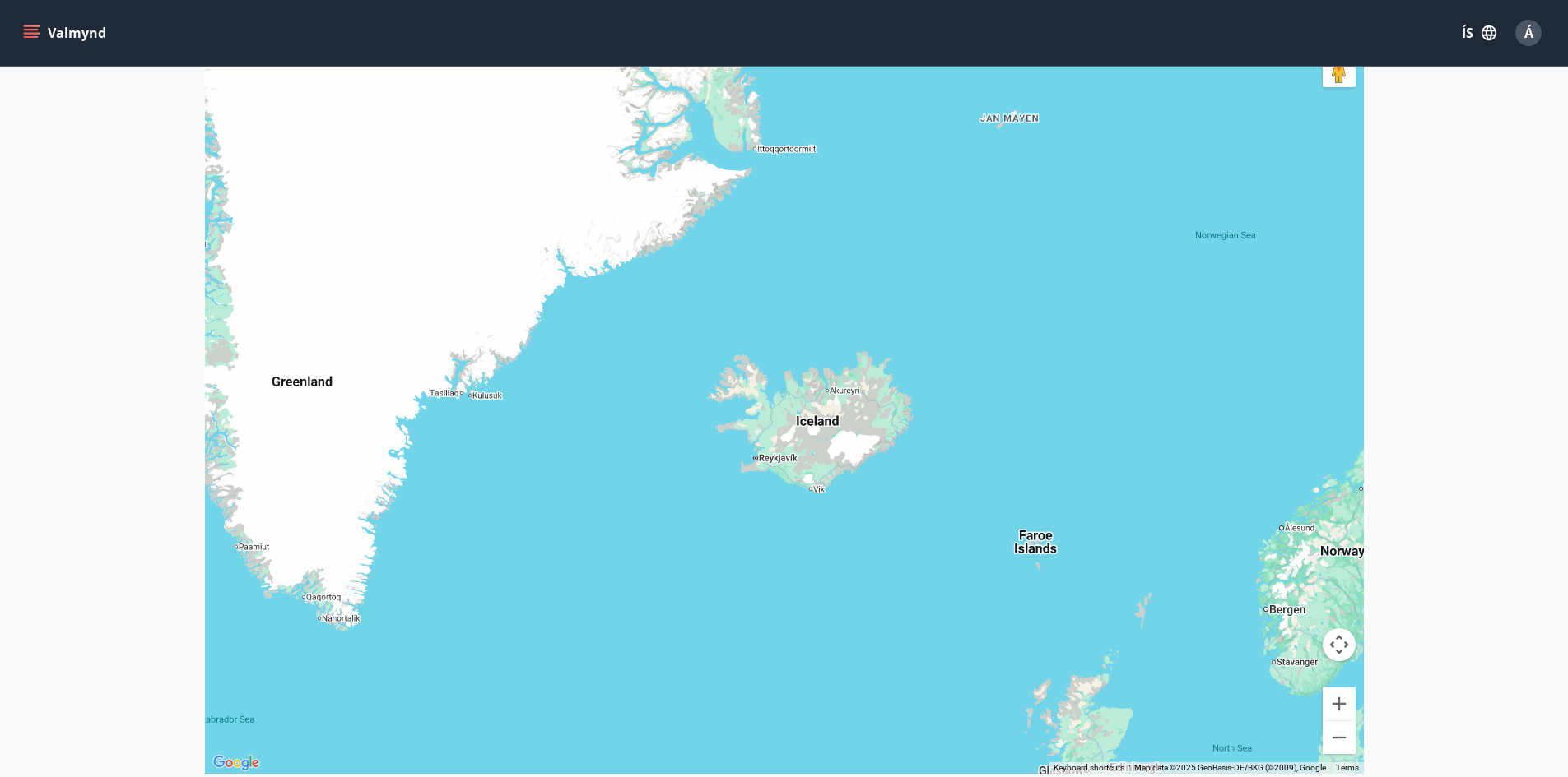
click at [748, 377] on div at bounding box center [784, 385] width 1159 height 777
click at [1346, 701] on button "Zoom in" at bounding box center [1340, 704] width 33 height 33
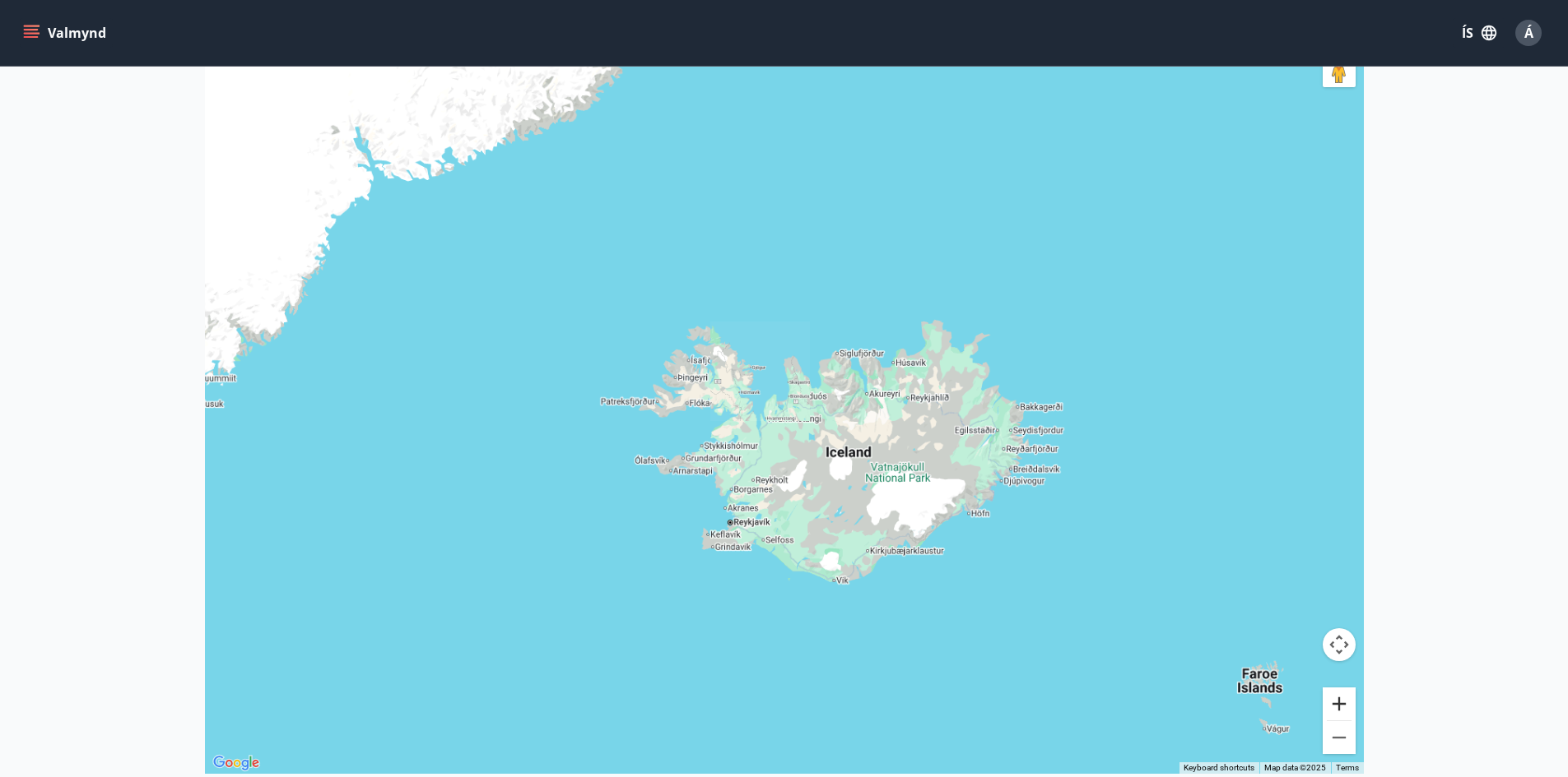
click at [1346, 701] on button "Zoom in" at bounding box center [1340, 704] width 33 height 33
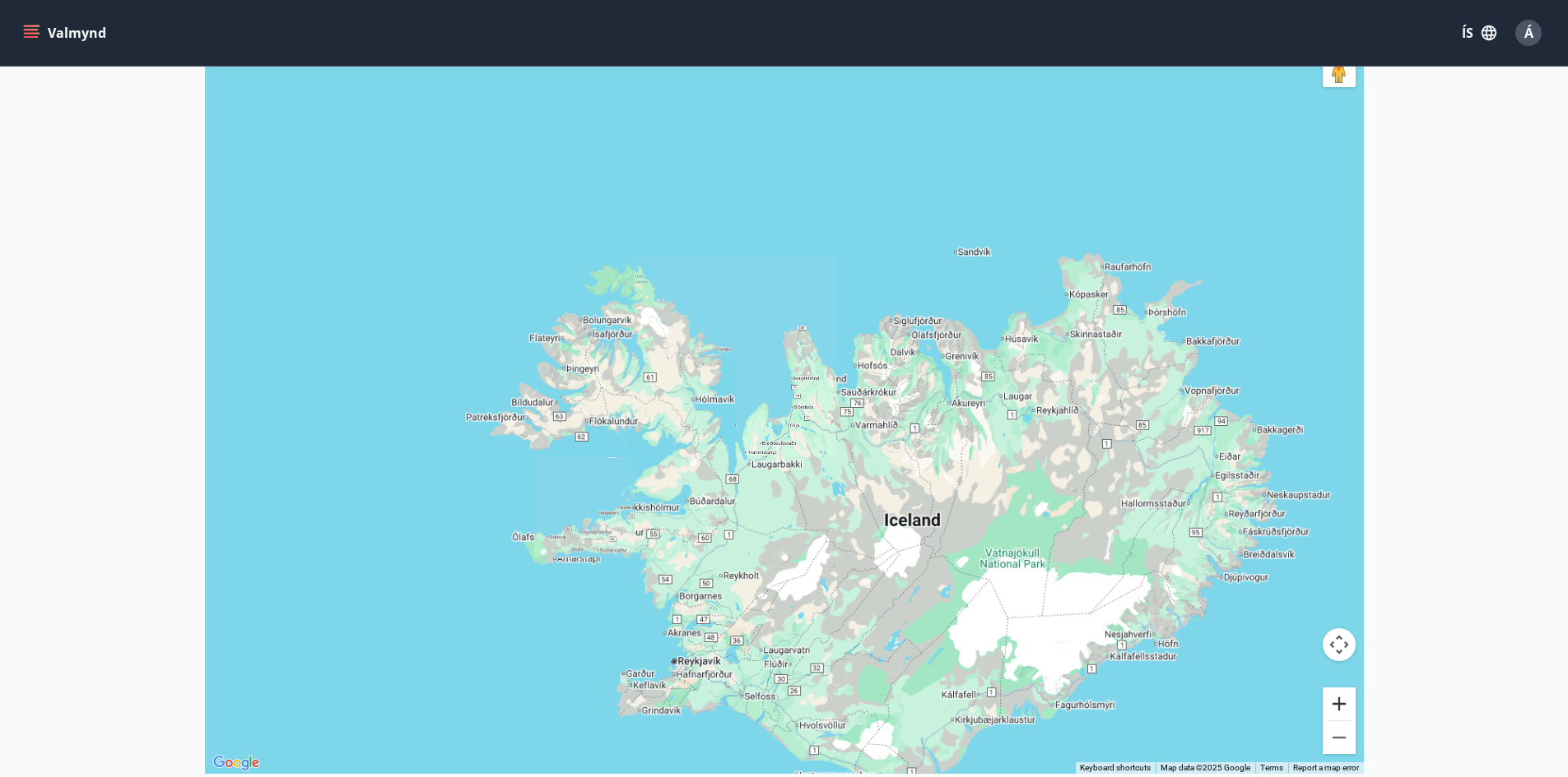
click at [1346, 701] on button "Zoom in" at bounding box center [1340, 704] width 33 height 33
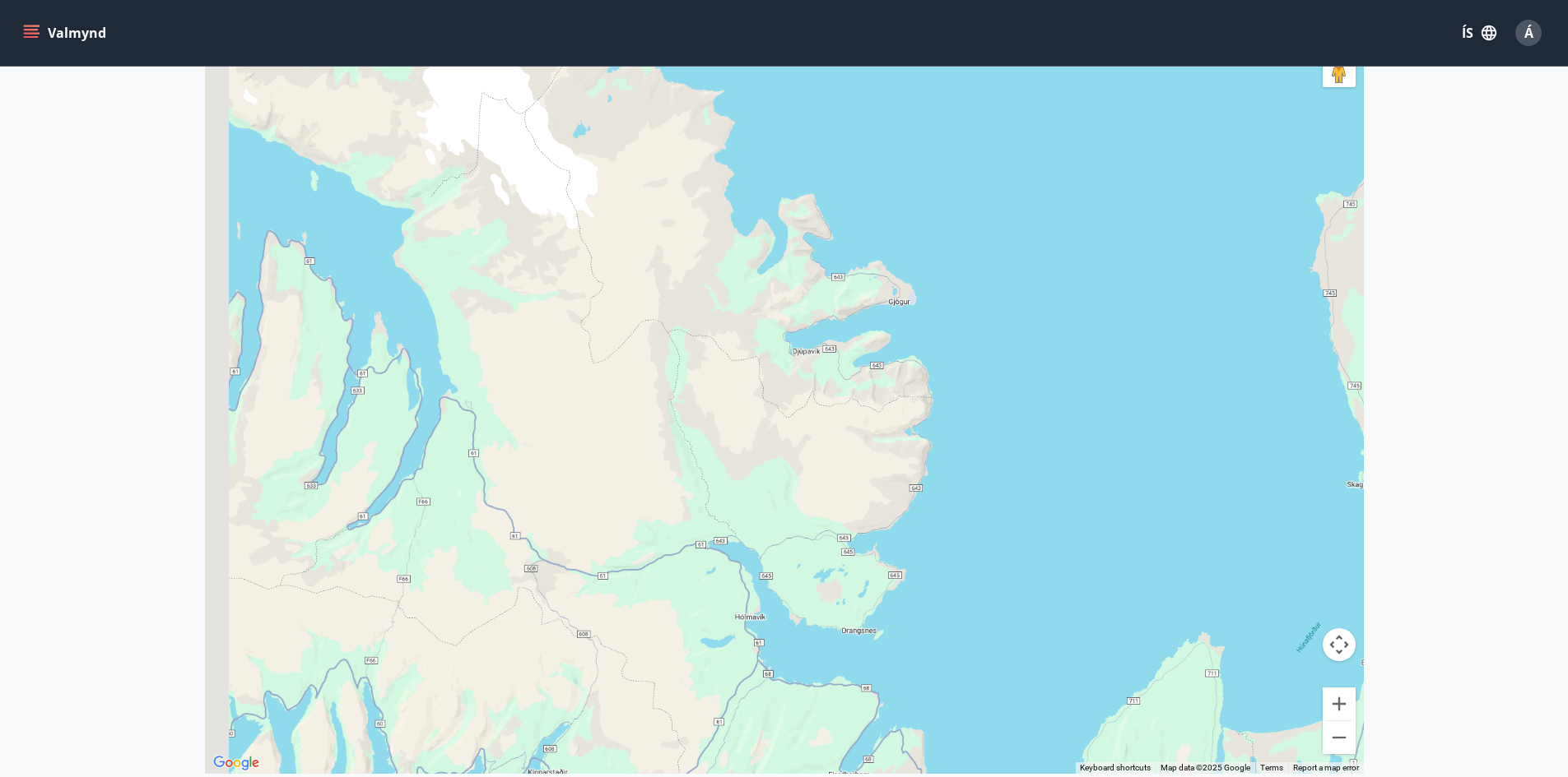
drag, startPoint x: 627, startPoint y: 463, endPoint x: 1236, endPoint y: 582, distance: 620.5
click at [1204, 589] on div at bounding box center [784, 385] width 1159 height 777
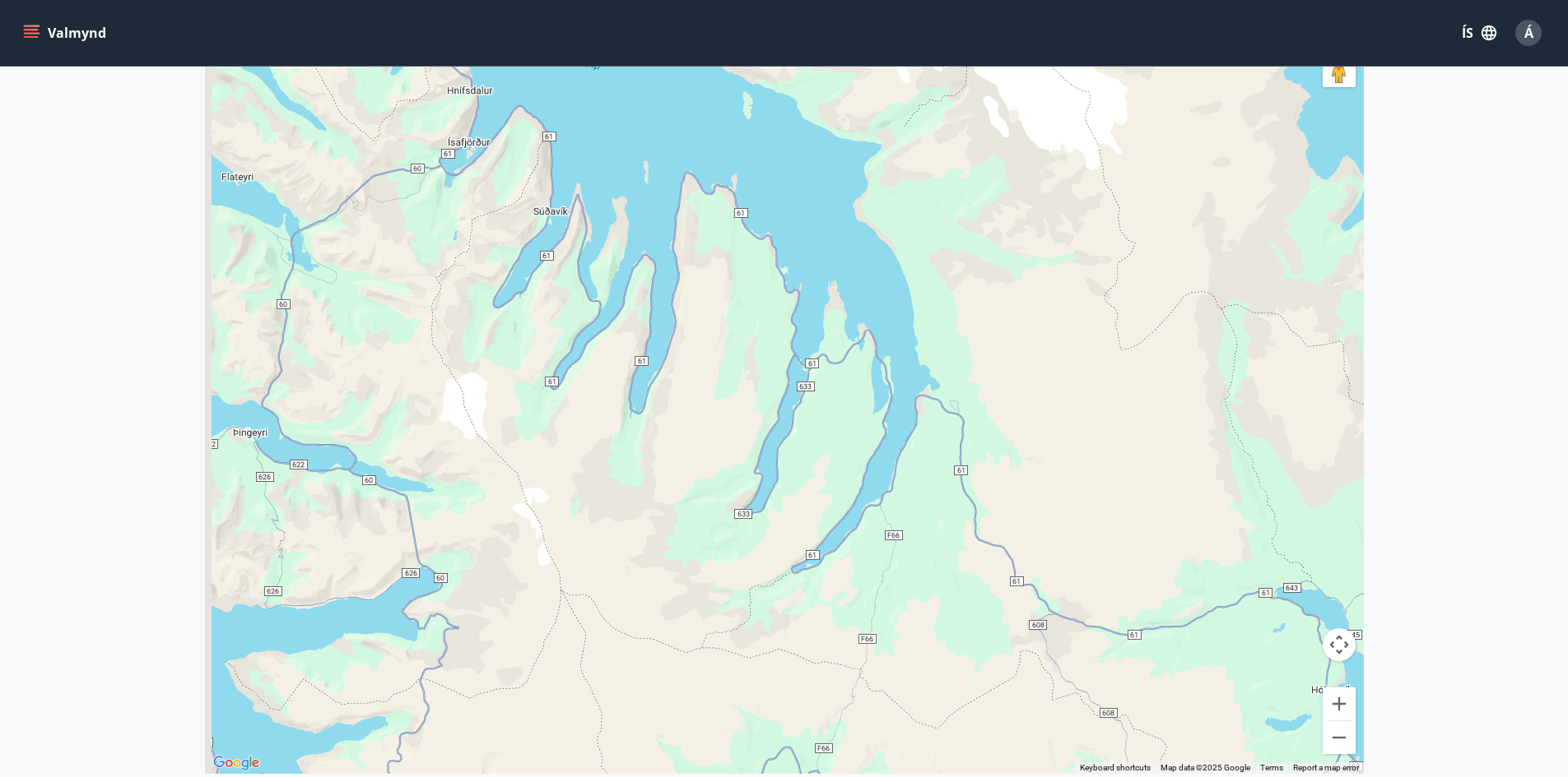
drag, startPoint x: 653, startPoint y: 471, endPoint x: 1133, endPoint y: 516, distance: 482.1
click at [1133, 516] on div at bounding box center [784, 385] width 1159 height 777
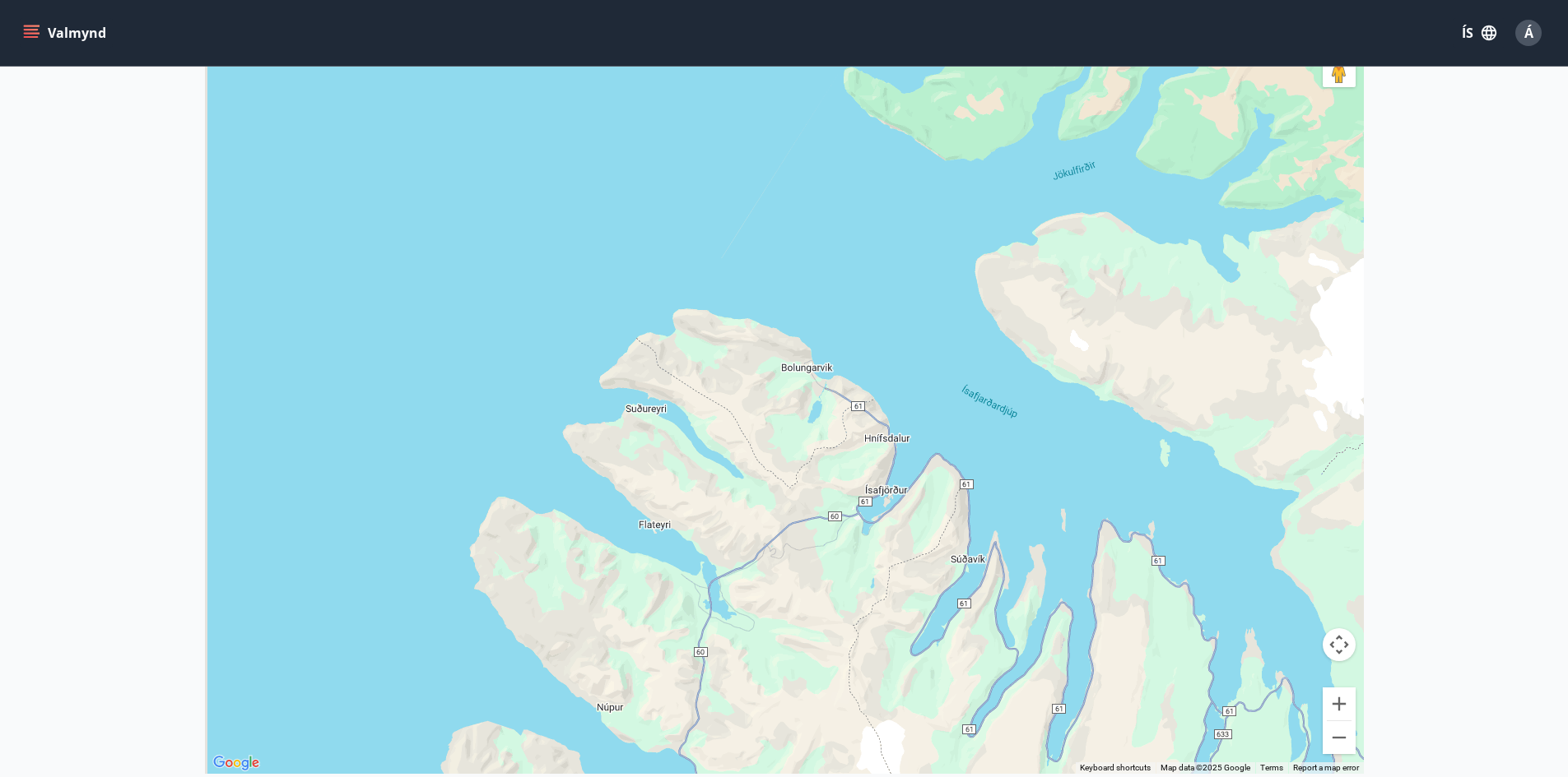
drag, startPoint x: 721, startPoint y: 408, endPoint x: 1123, endPoint y: 743, distance: 523.3
click at [1128, 748] on div at bounding box center [784, 385] width 1159 height 777
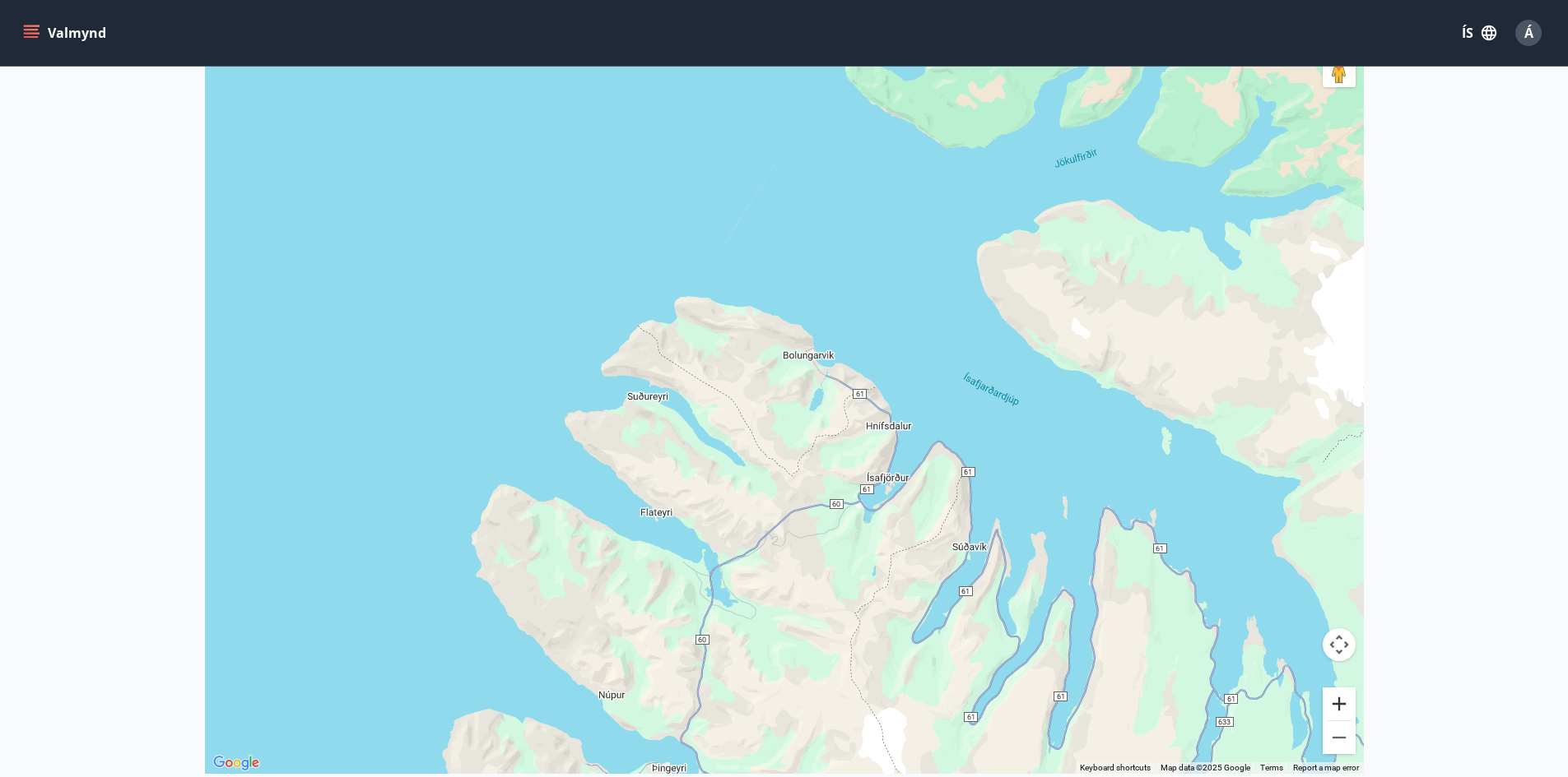
click at [1339, 707] on button "Zoom in" at bounding box center [1340, 704] width 33 height 33
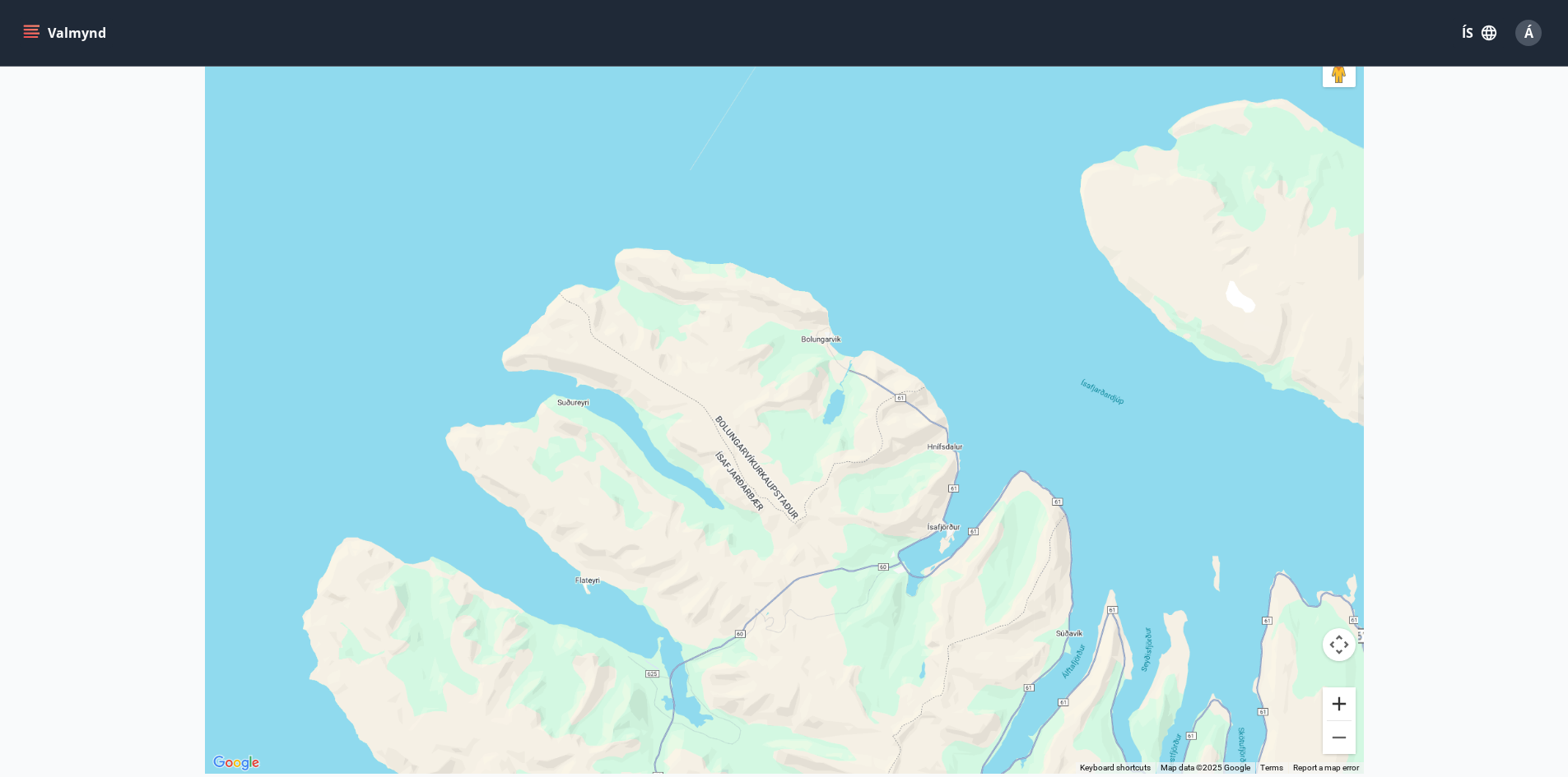
click at [1339, 707] on button "Zoom in" at bounding box center [1340, 704] width 33 height 33
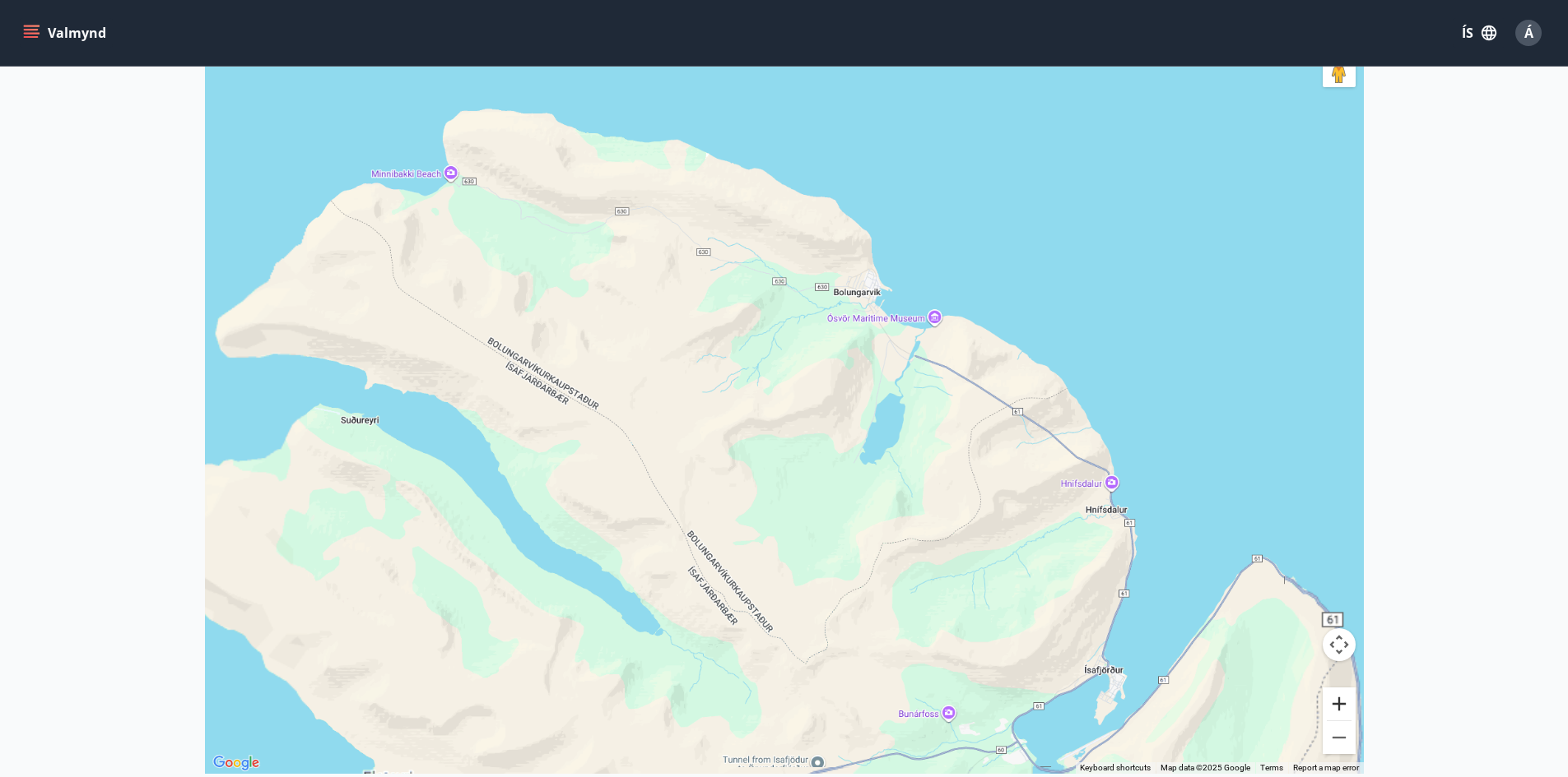
click at [1339, 707] on button "Zoom in" at bounding box center [1340, 704] width 33 height 33
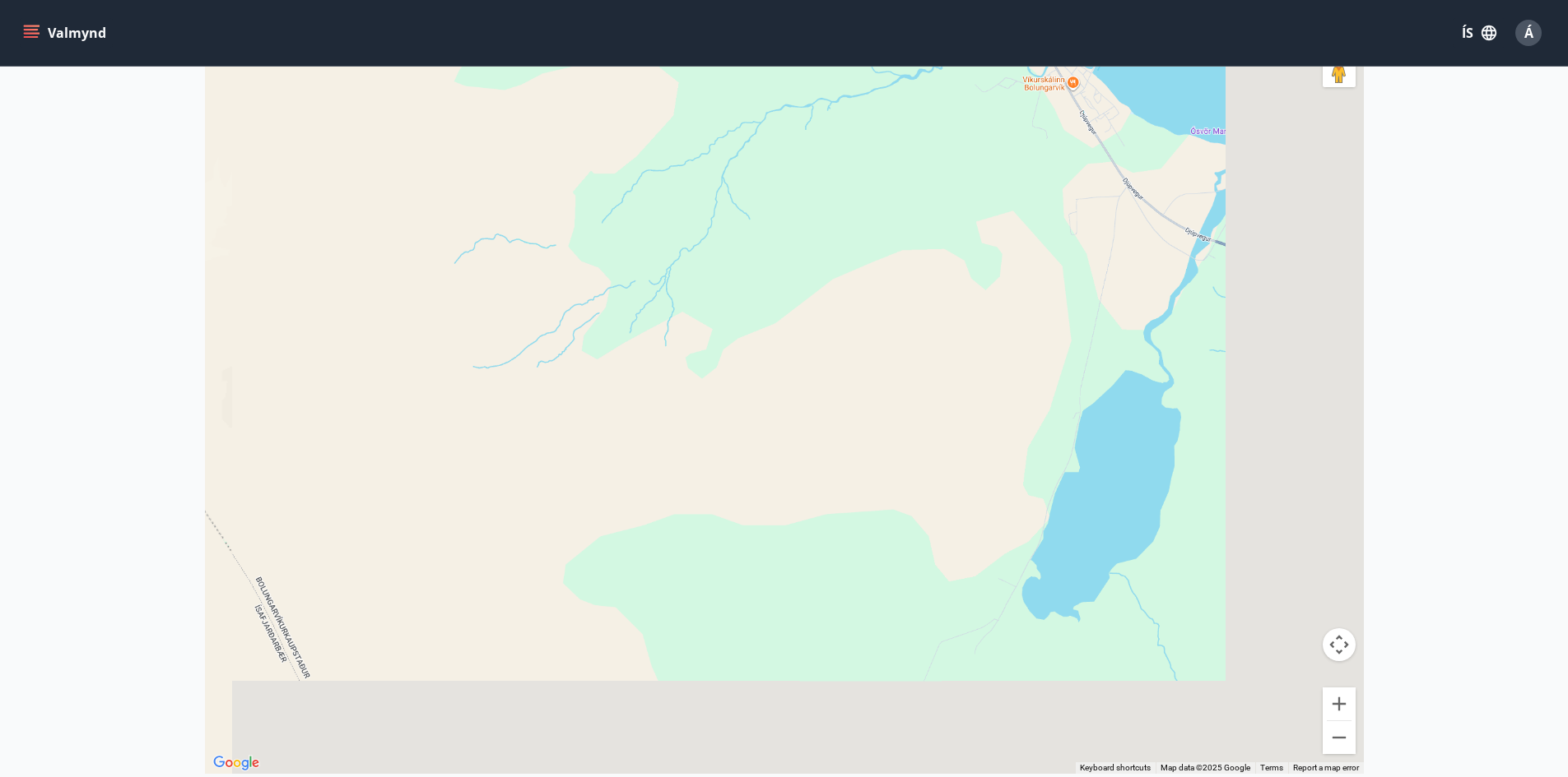
drag, startPoint x: 1075, startPoint y: 647, endPoint x: 627, endPoint y: 274, distance: 583.0
click at [844, 407] on div at bounding box center [784, 385] width 1159 height 777
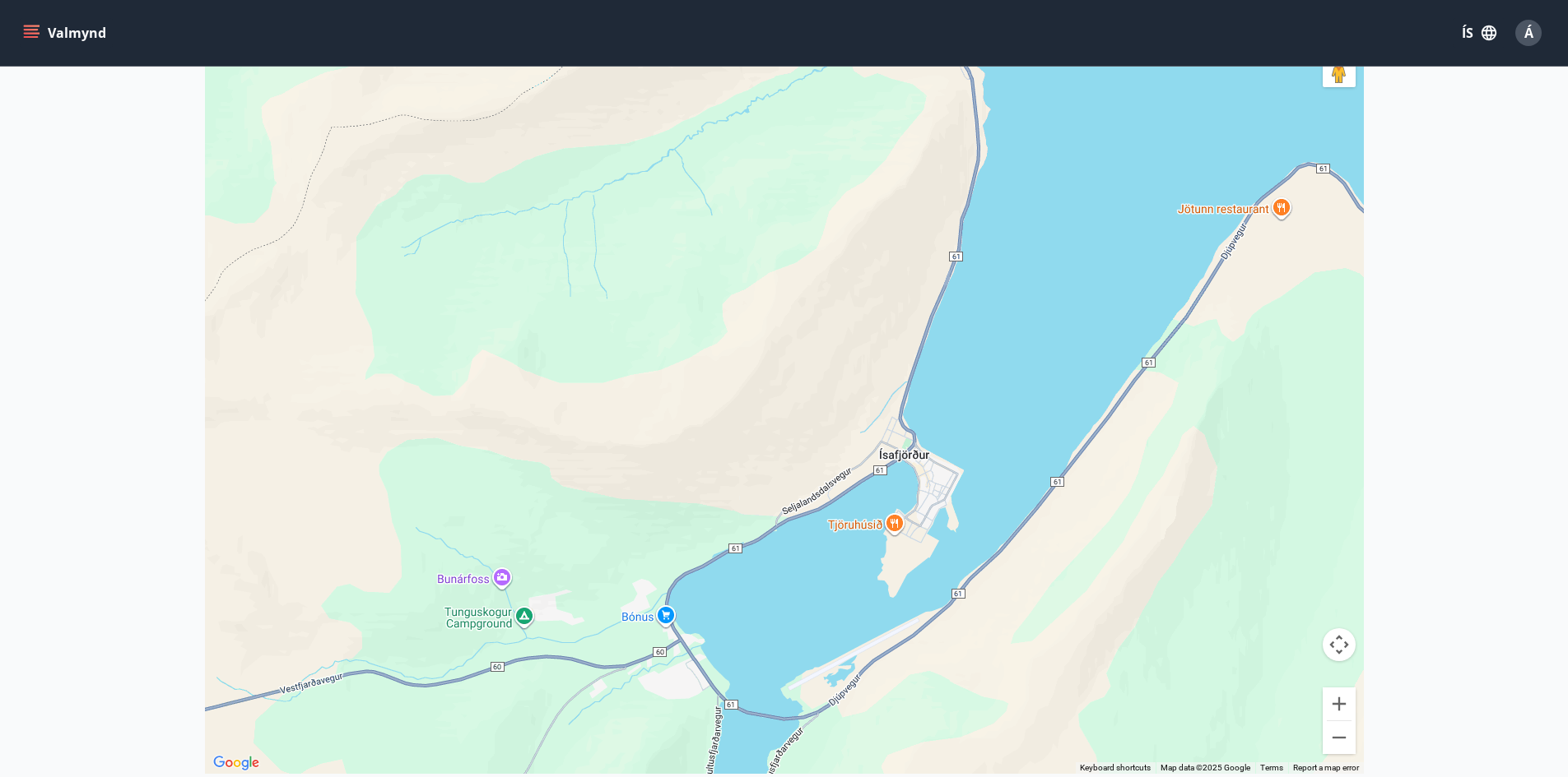
drag, startPoint x: 1112, startPoint y: 531, endPoint x: 874, endPoint y: 313, distance: 322.8
click at [874, 313] on div at bounding box center [784, 385] width 1159 height 777
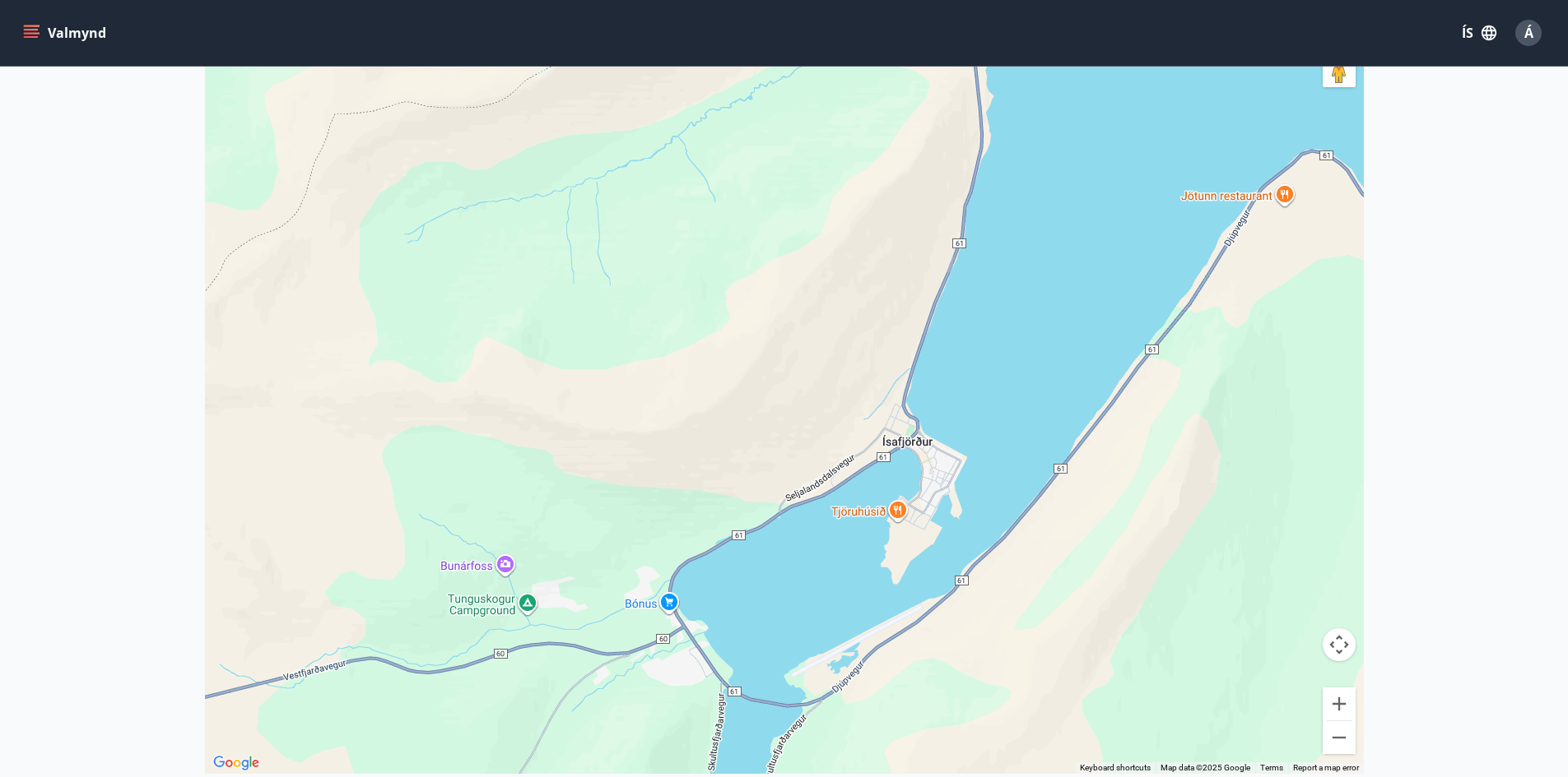
click at [16, 32] on div "Valmynd ÍS Á" at bounding box center [784, 33] width 1568 height 66
click at [24, 28] on icon "menu" at bounding box center [31, 32] width 17 height 16
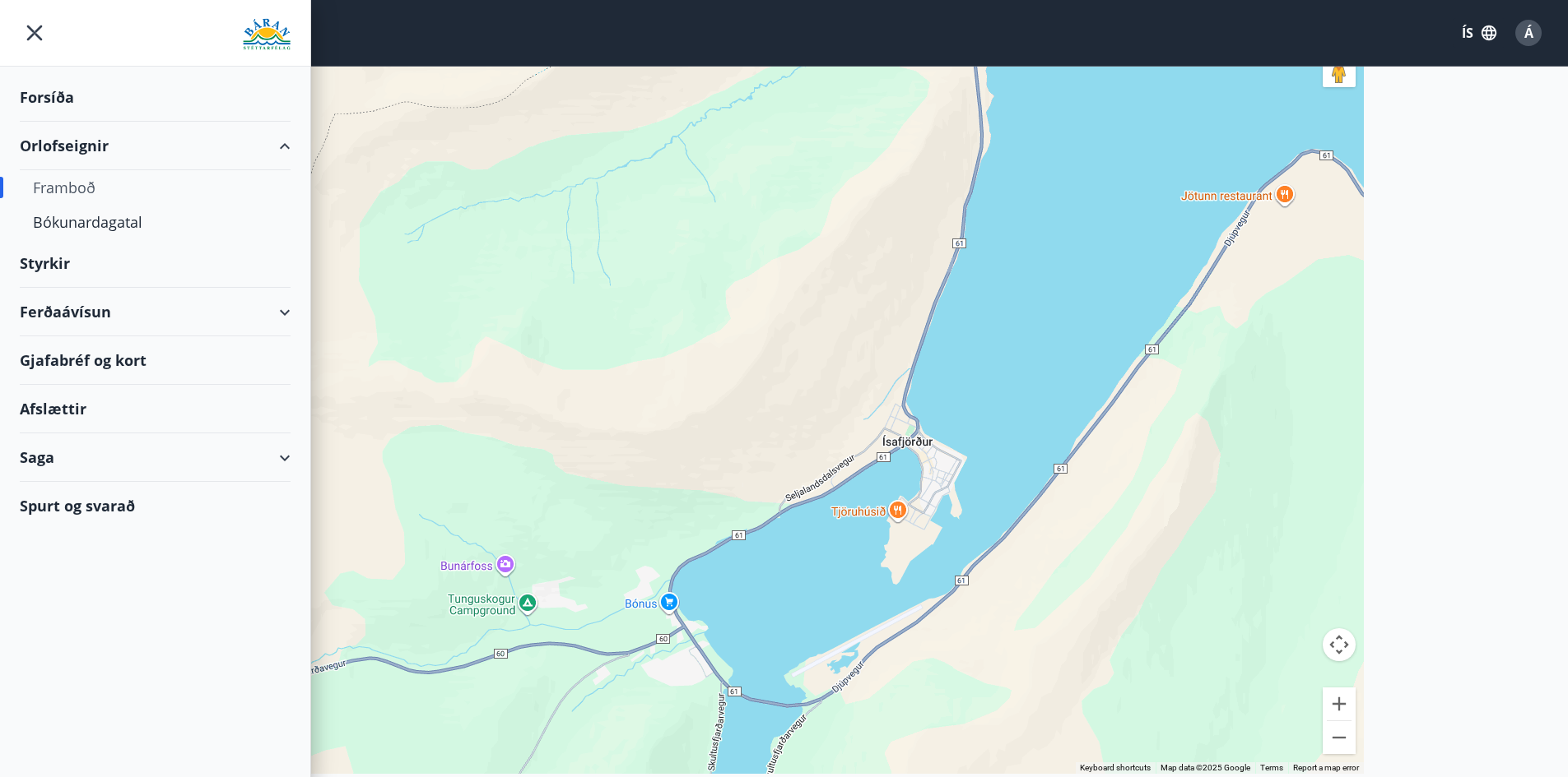
click at [70, 188] on div "Framboð" at bounding box center [155, 188] width 244 height 35
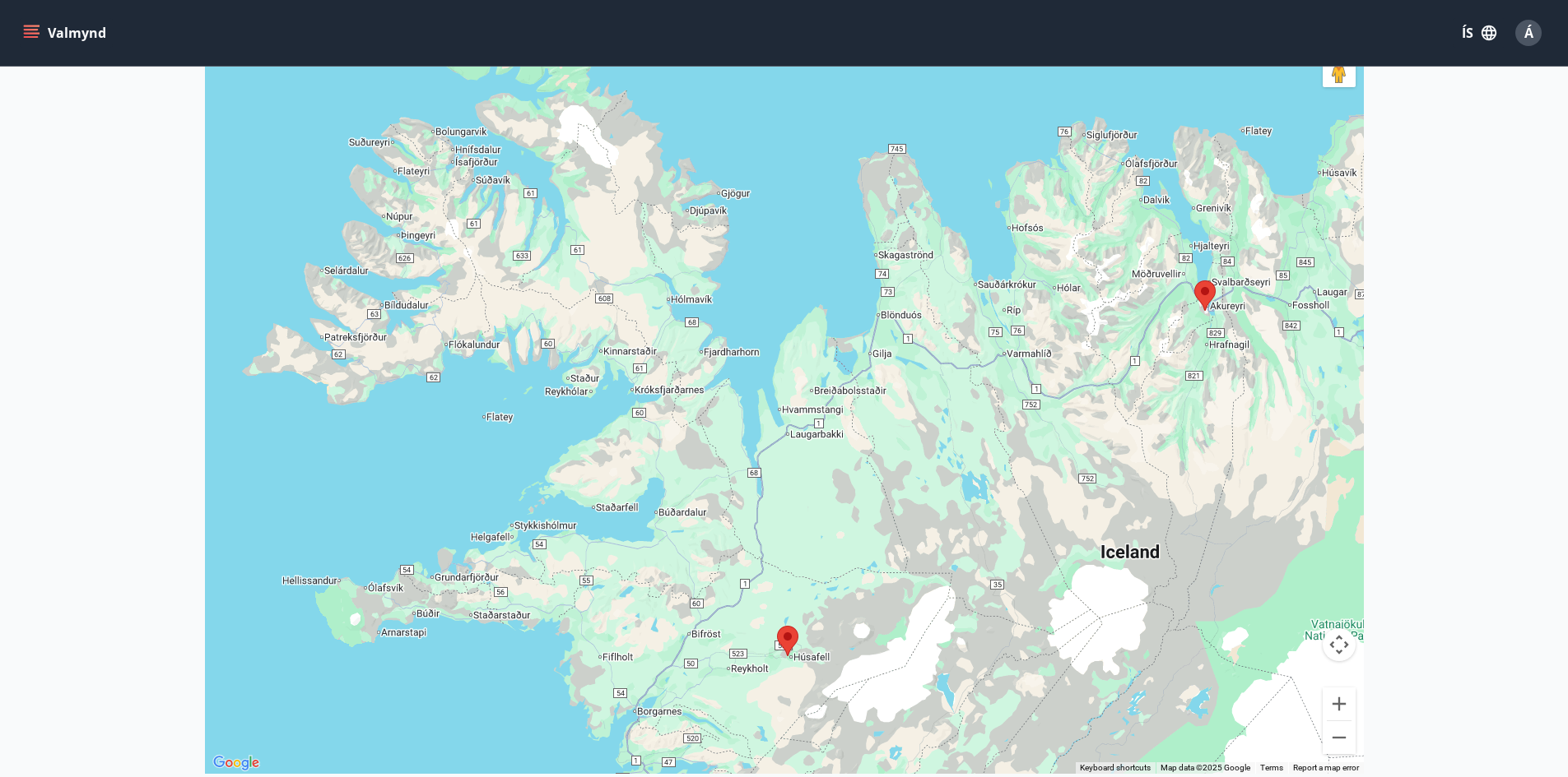
drag, startPoint x: 520, startPoint y: 375, endPoint x: 651, endPoint y: 570, distance: 234.9
click at [651, 570] on div at bounding box center [784, 385] width 1159 height 777
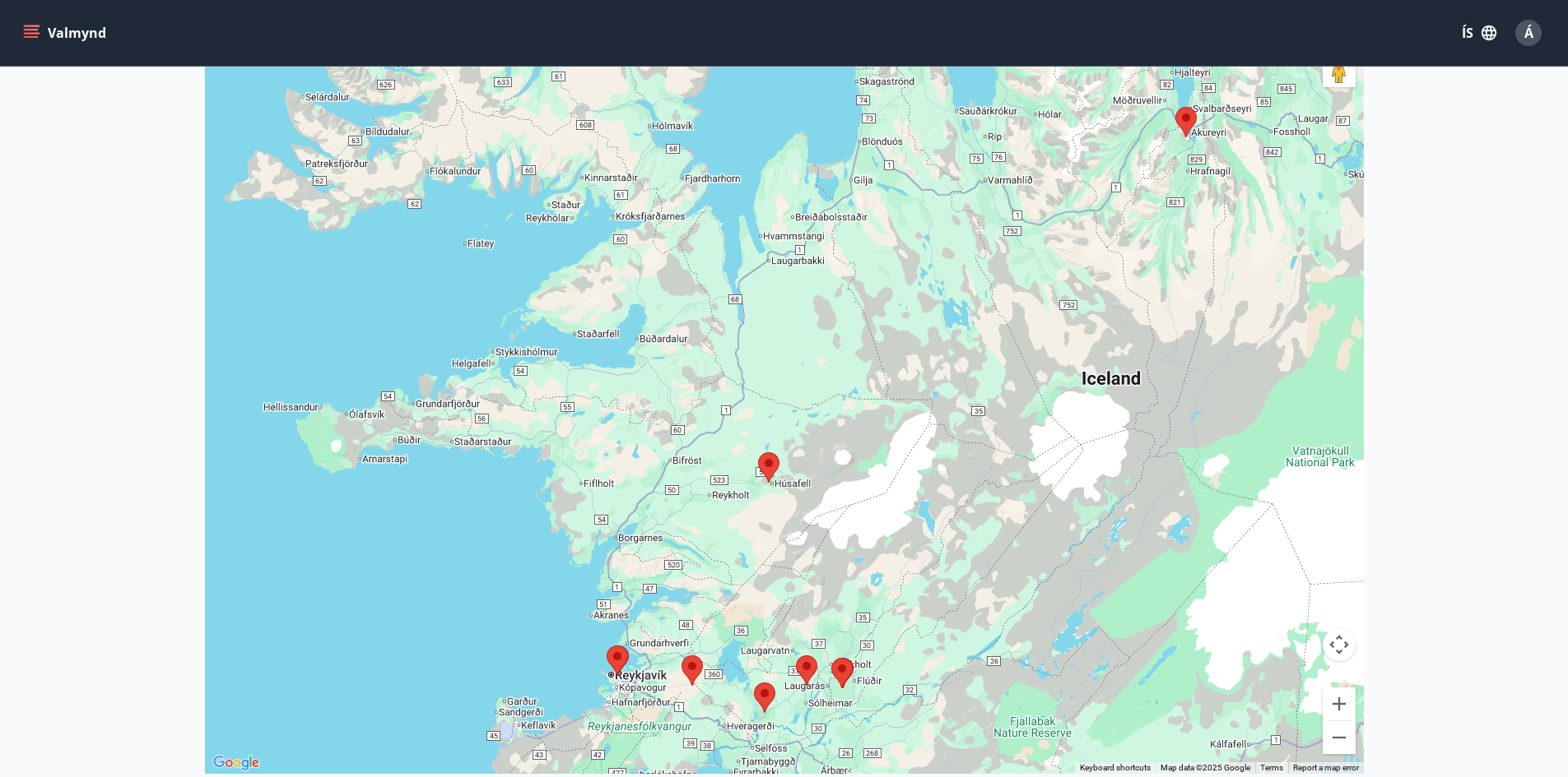
drag, startPoint x: 579, startPoint y: 353, endPoint x: 557, endPoint y: 176, distance: 178.4
click at [557, 176] on div at bounding box center [784, 385] width 1159 height 777
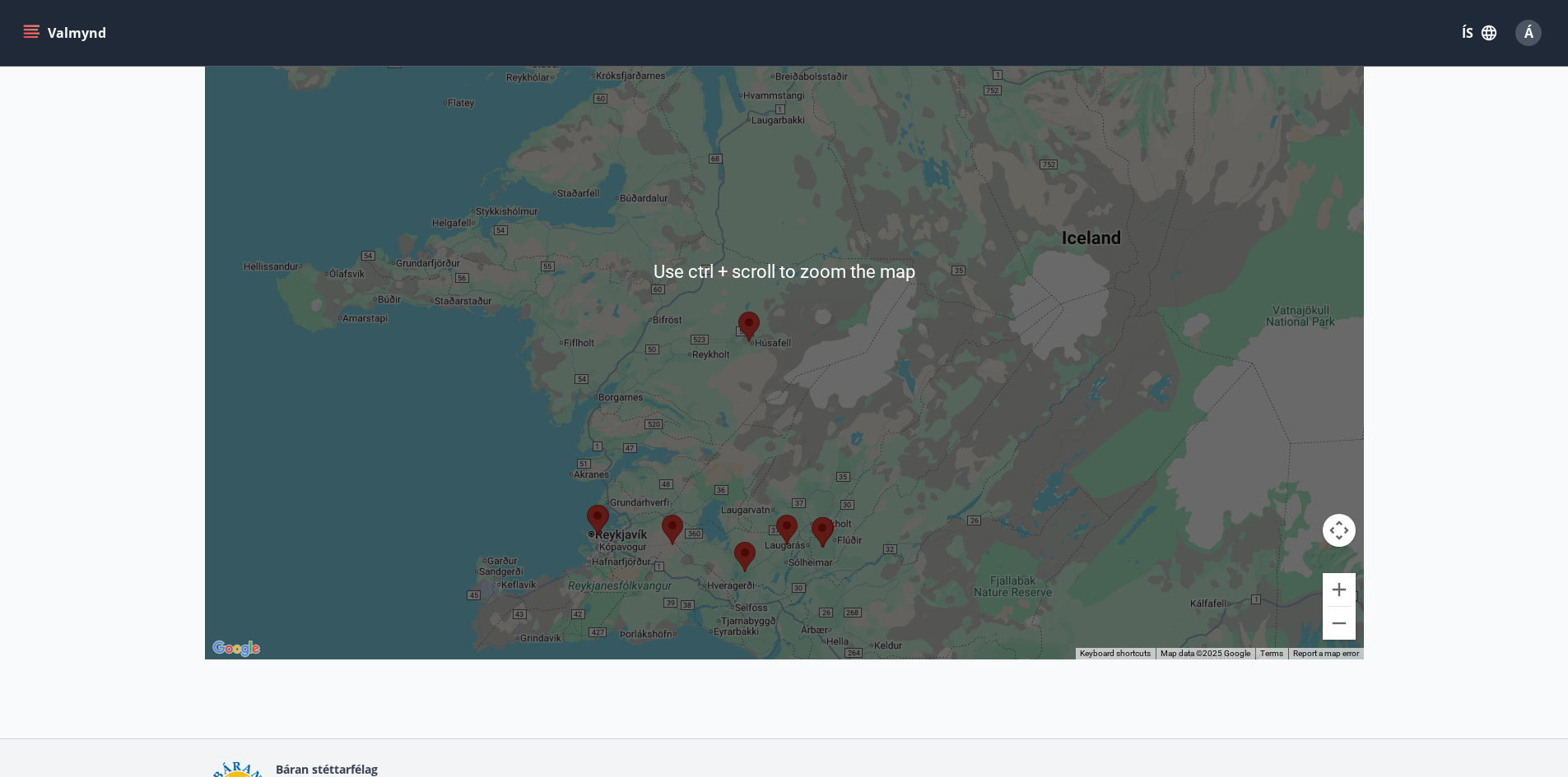
scroll to position [414, 0]
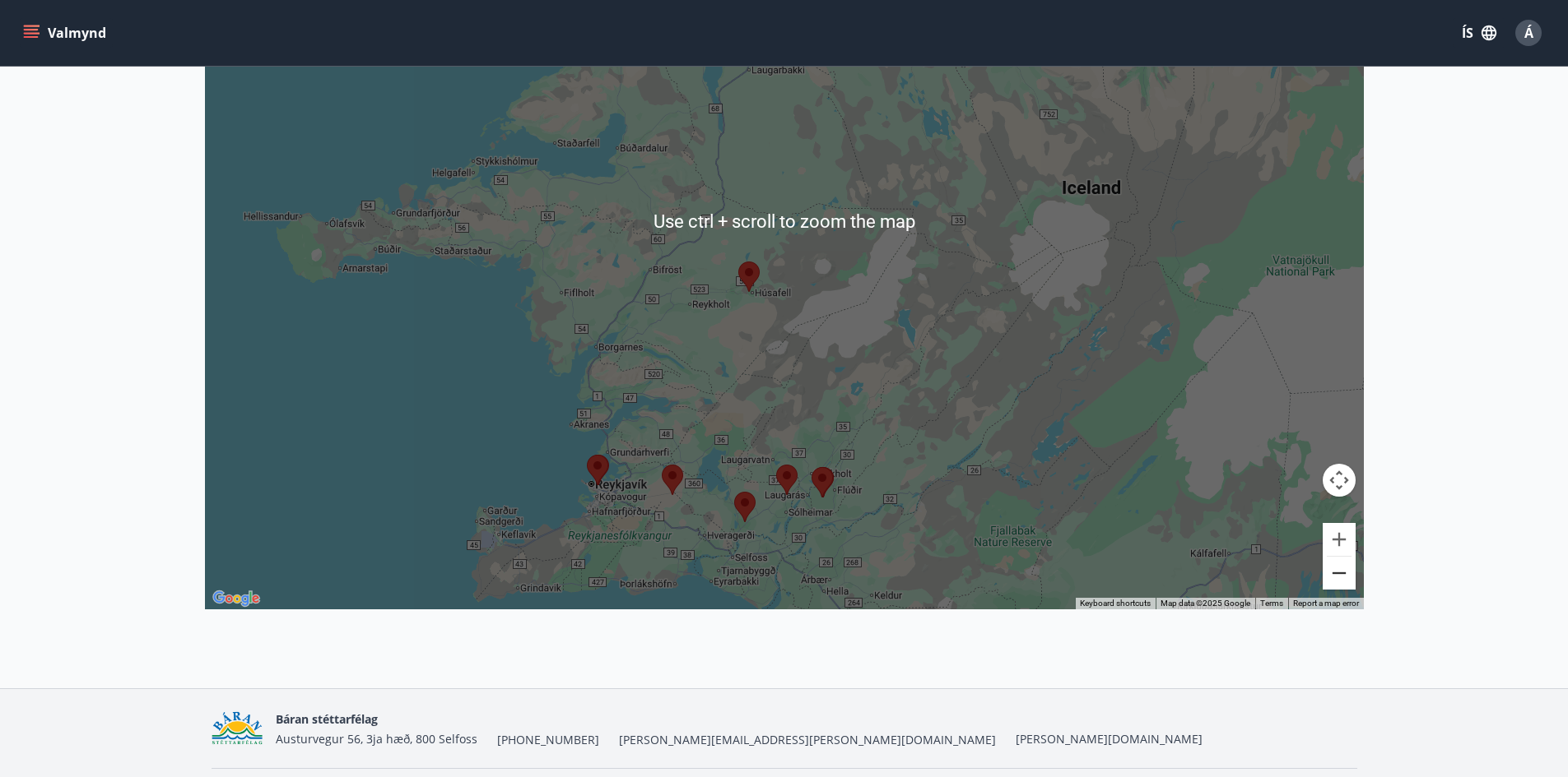
click at [1331, 568] on button "Zoom out" at bounding box center [1340, 573] width 33 height 33
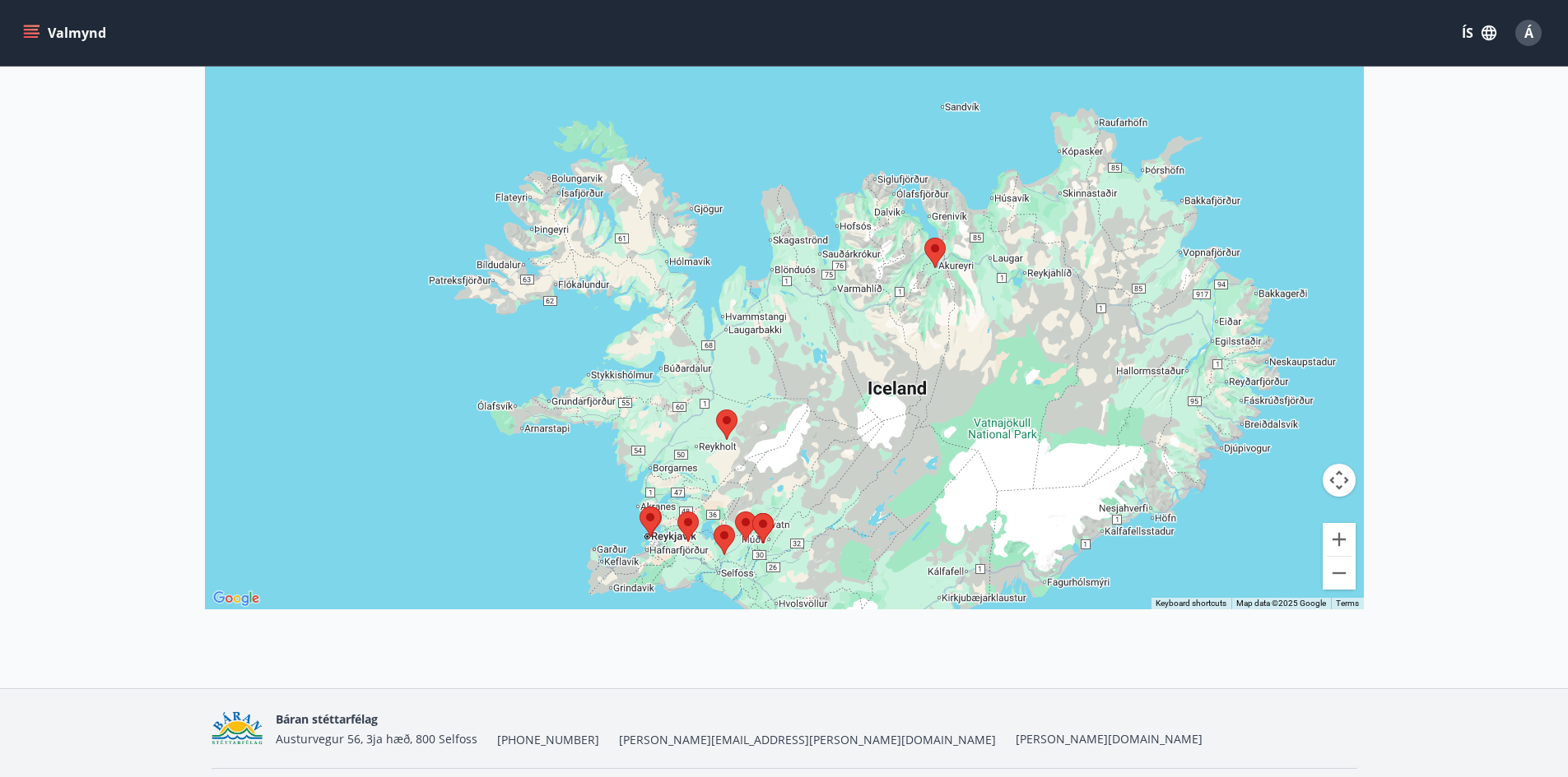
drag, startPoint x: 963, startPoint y: 291, endPoint x: 919, endPoint y: 438, distance: 153.4
click at [927, 463] on div at bounding box center [784, 221] width 1159 height 777
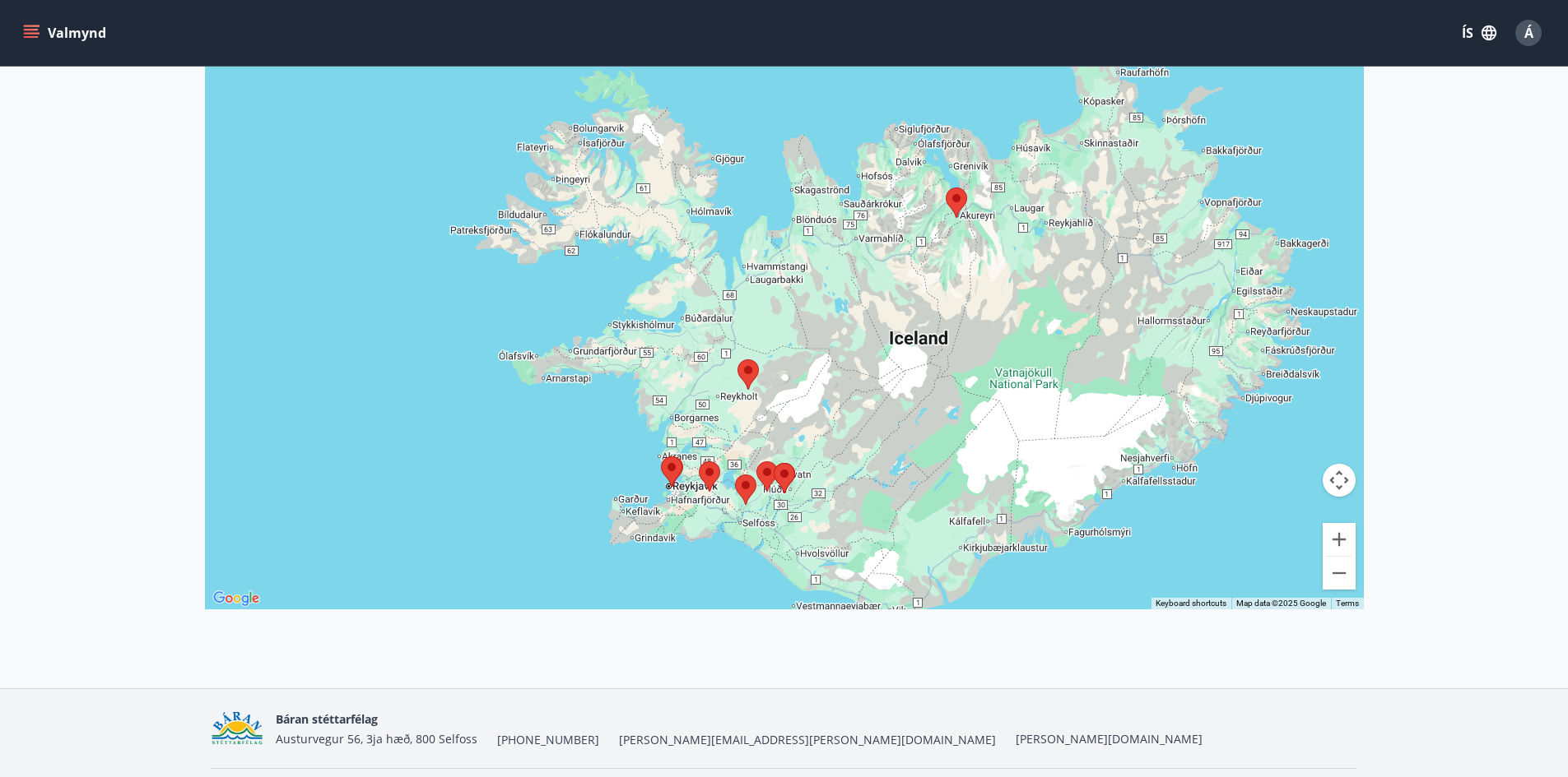
click at [581, 176] on div at bounding box center [784, 221] width 1159 height 777
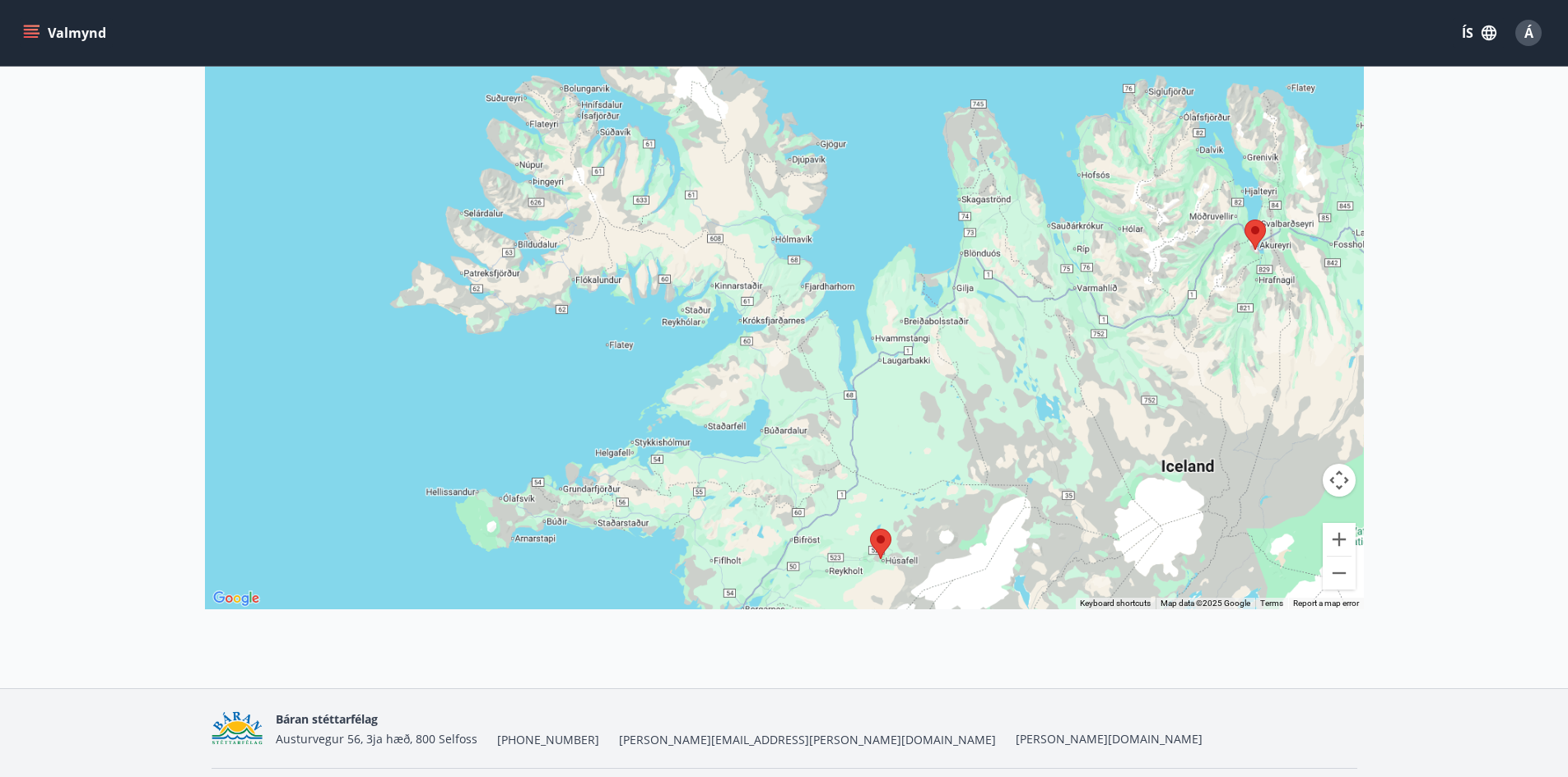
click at [589, 172] on div at bounding box center [784, 221] width 1159 height 777
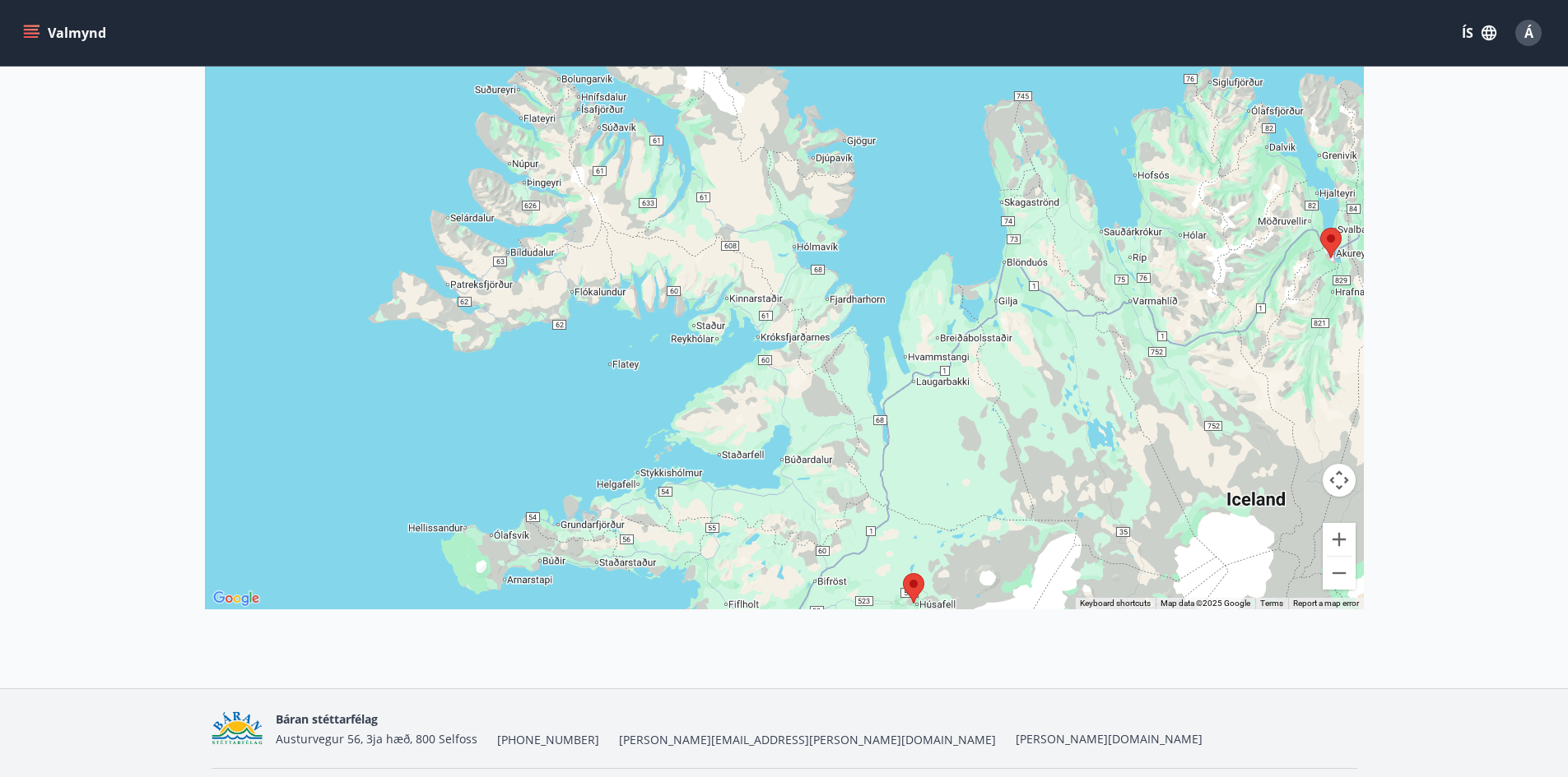
click at [589, 172] on div at bounding box center [784, 221] width 1159 height 777
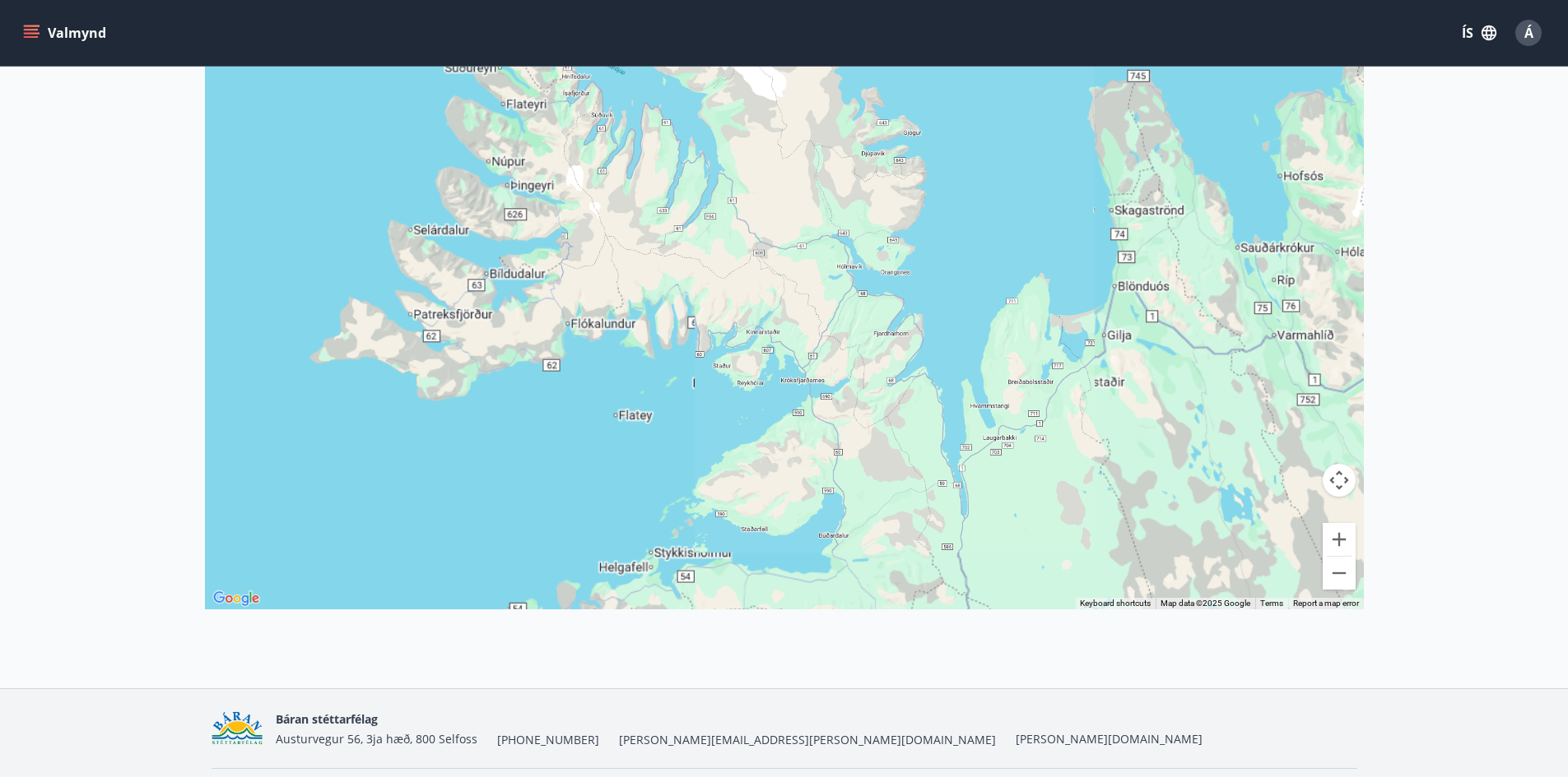
click at [589, 172] on div at bounding box center [784, 221] width 1159 height 777
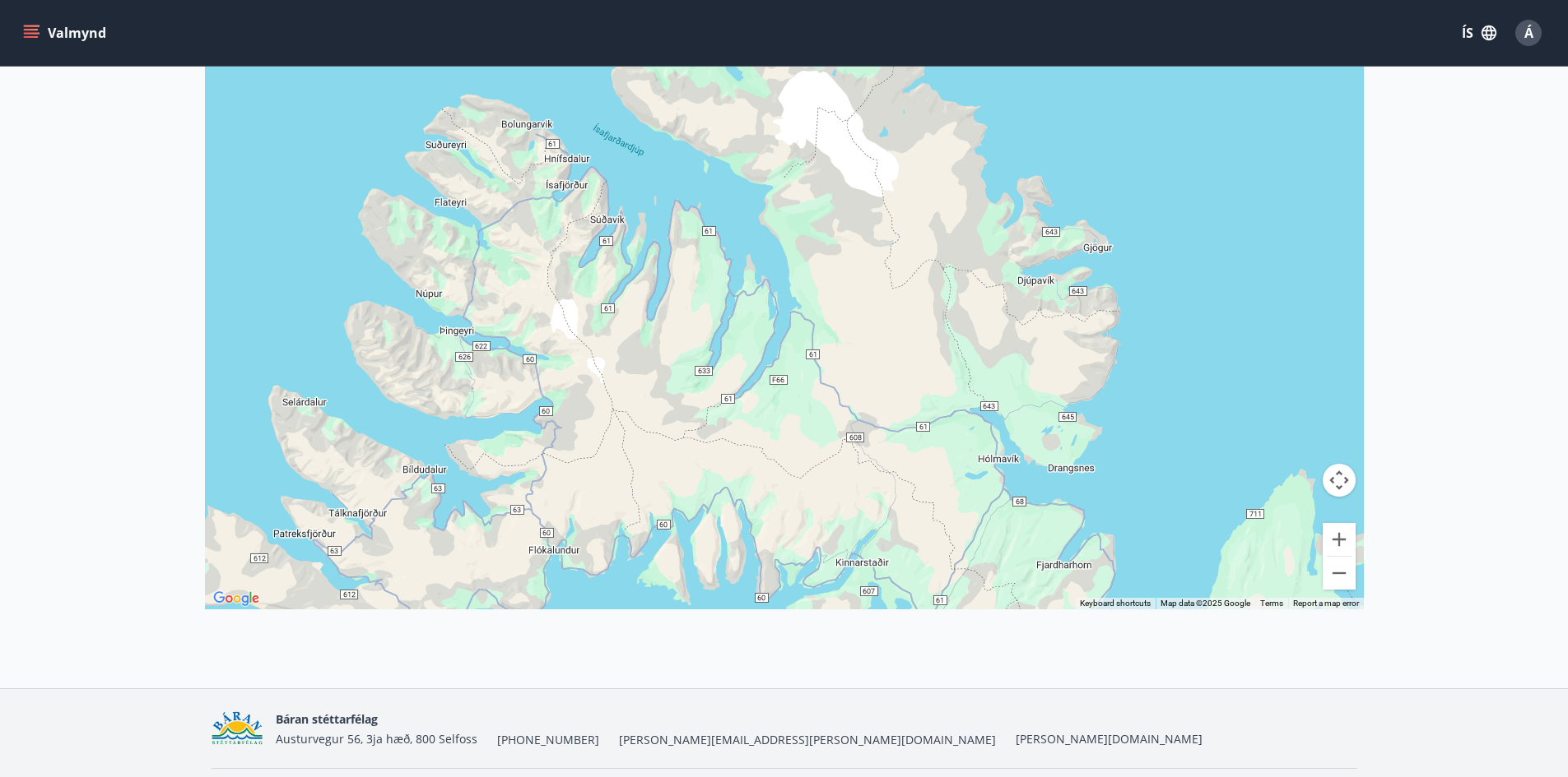
drag, startPoint x: 589, startPoint y: 153, endPoint x: 588, endPoint y: 296, distance: 143.0
click at [588, 296] on div at bounding box center [784, 221] width 1159 height 777
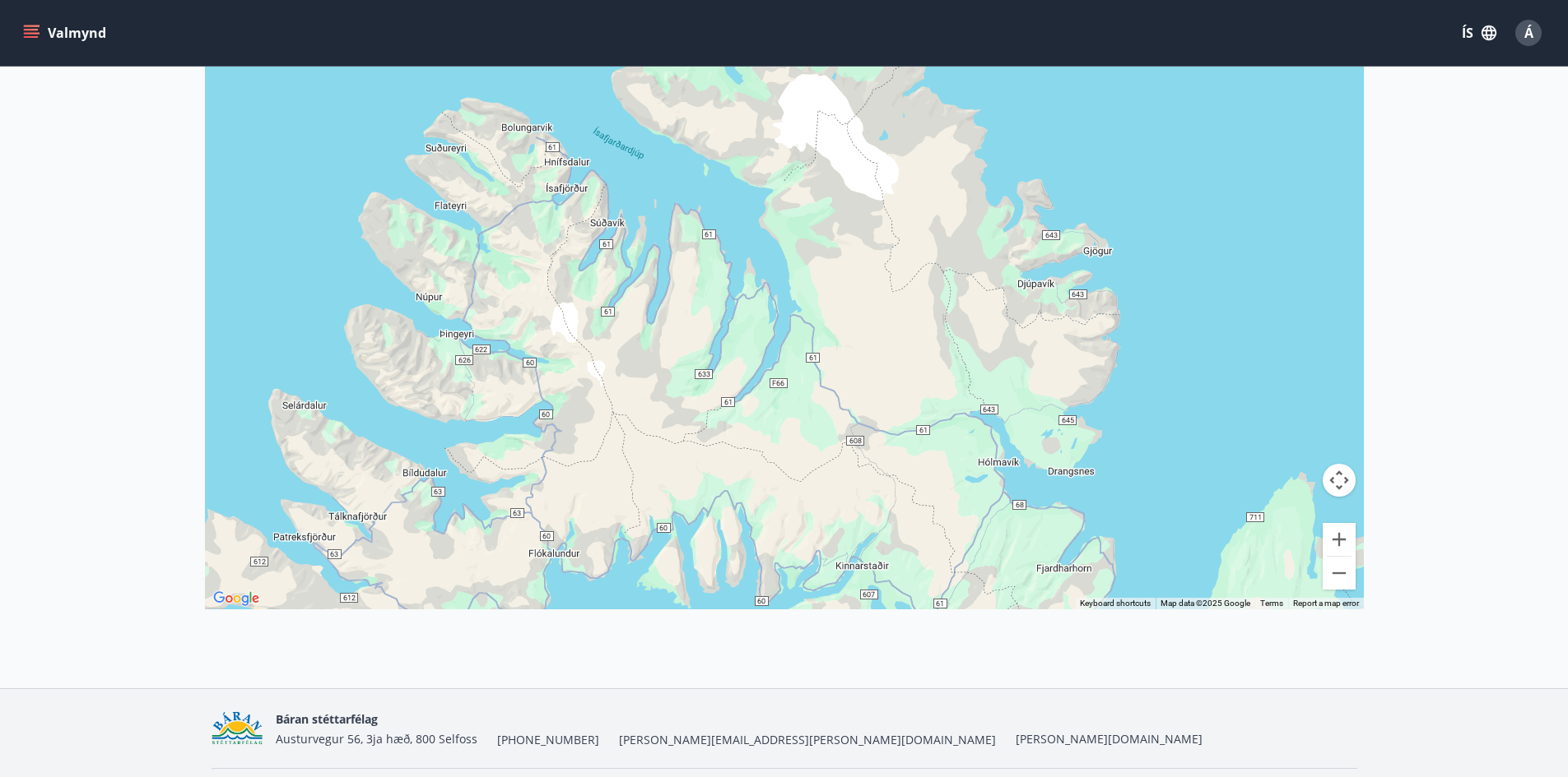
click at [574, 184] on div at bounding box center [784, 221] width 1159 height 777
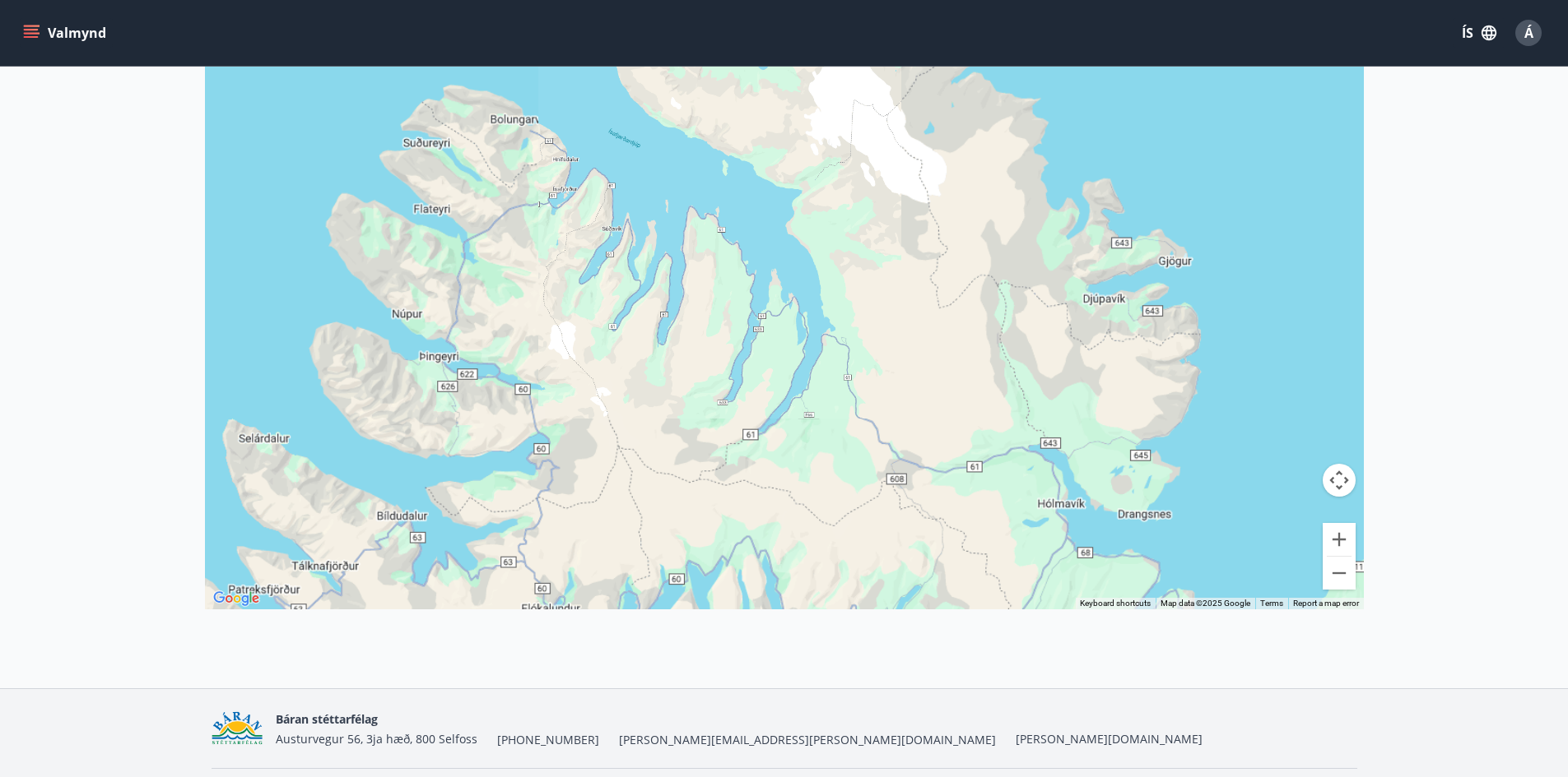
click at [574, 184] on div at bounding box center [784, 221] width 1159 height 777
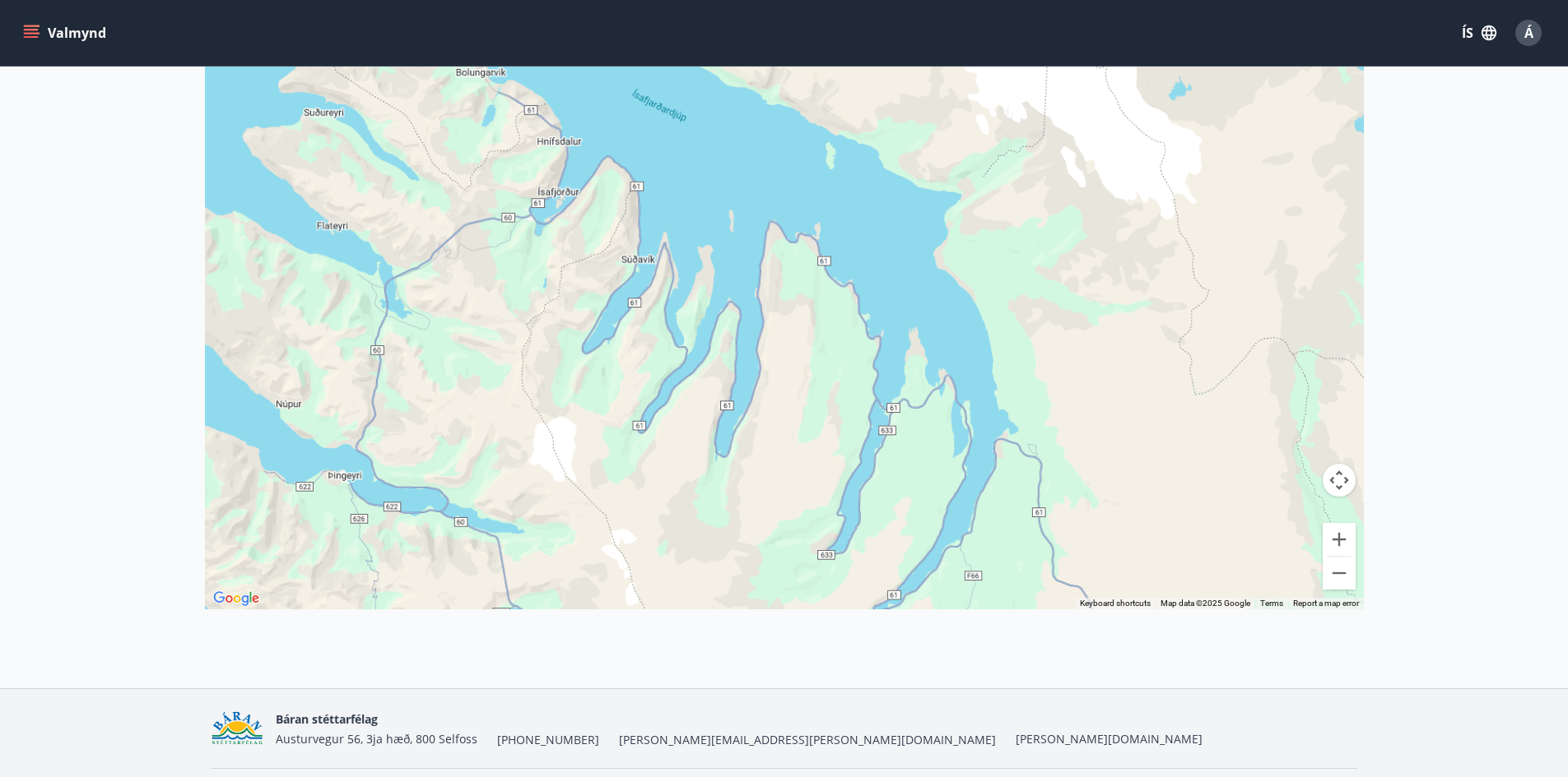
click at [574, 184] on div at bounding box center [784, 221] width 1159 height 777
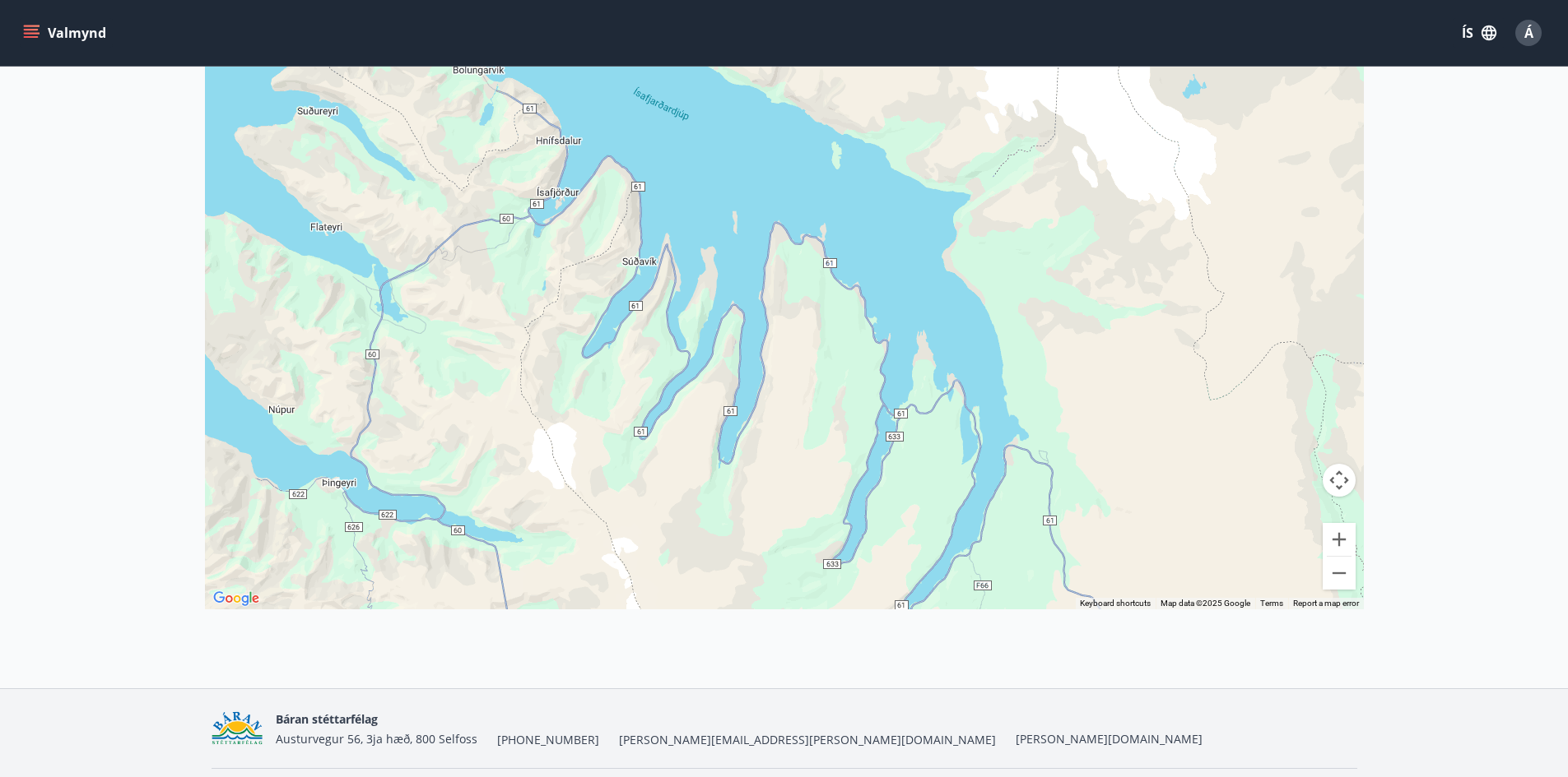
click at [574, 184] on div at bounding box center [784, 221] width 1159 height 777
click at [551, 189] on div at bounding box center [784, 221] width 1159 height 777
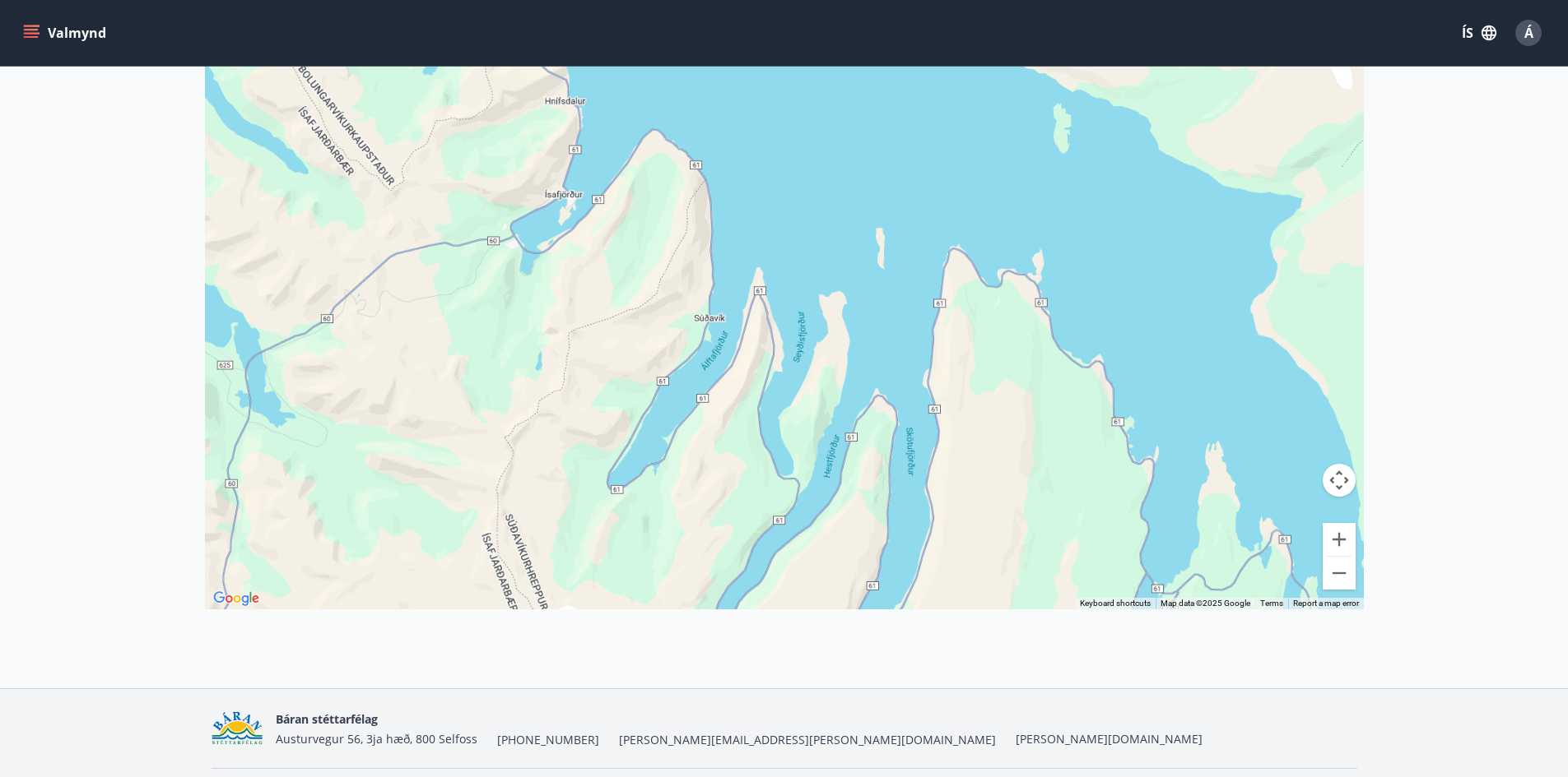
click at [551, 189] on div at bounding box center [784, 221] width 1159 height 777
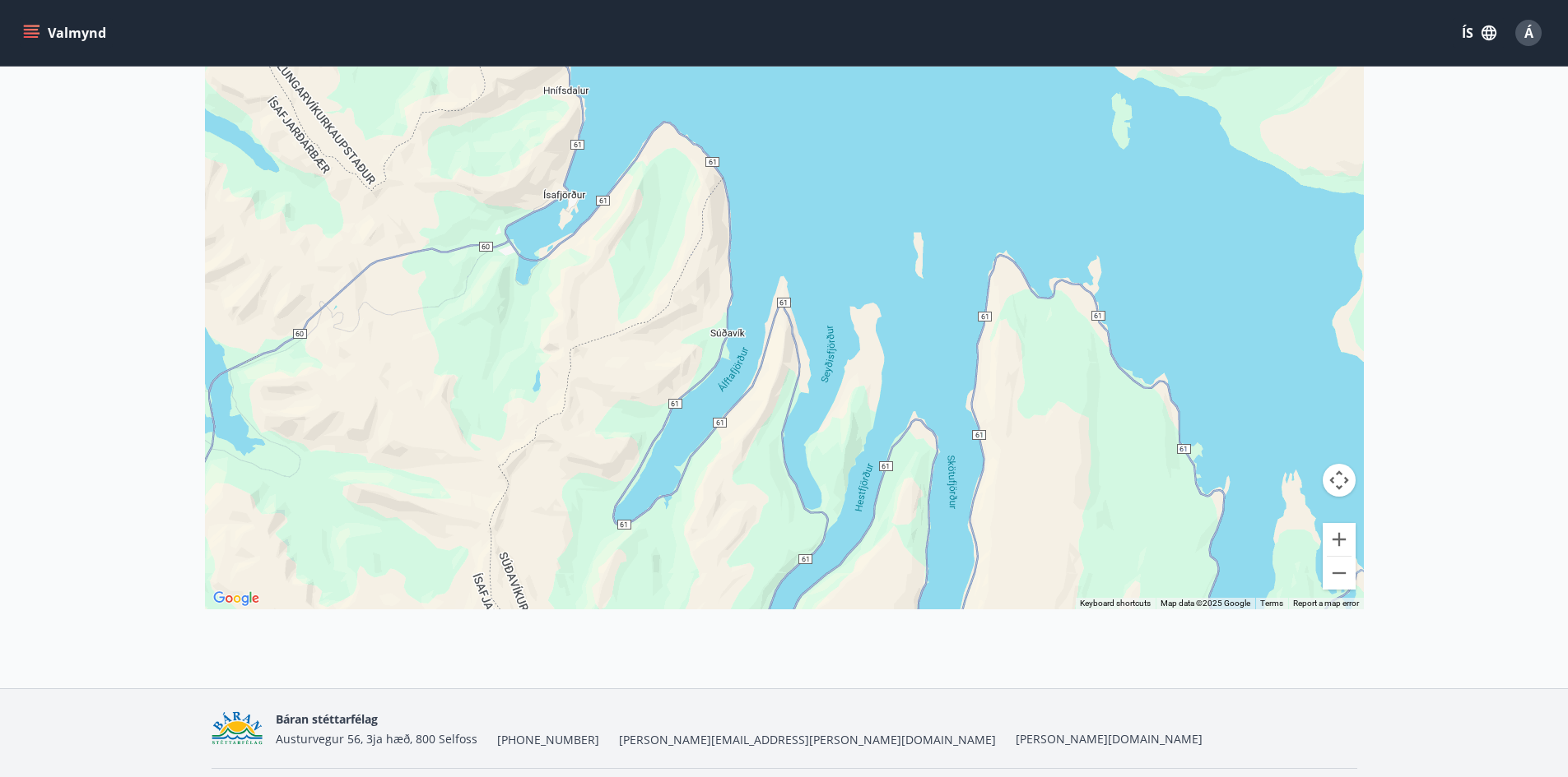
click at [551, 189] on div at bounding box center [784, 221] width 1159 height 777
click at [549, 202] on div at bounding box center [784, 221] width 1159 height 777
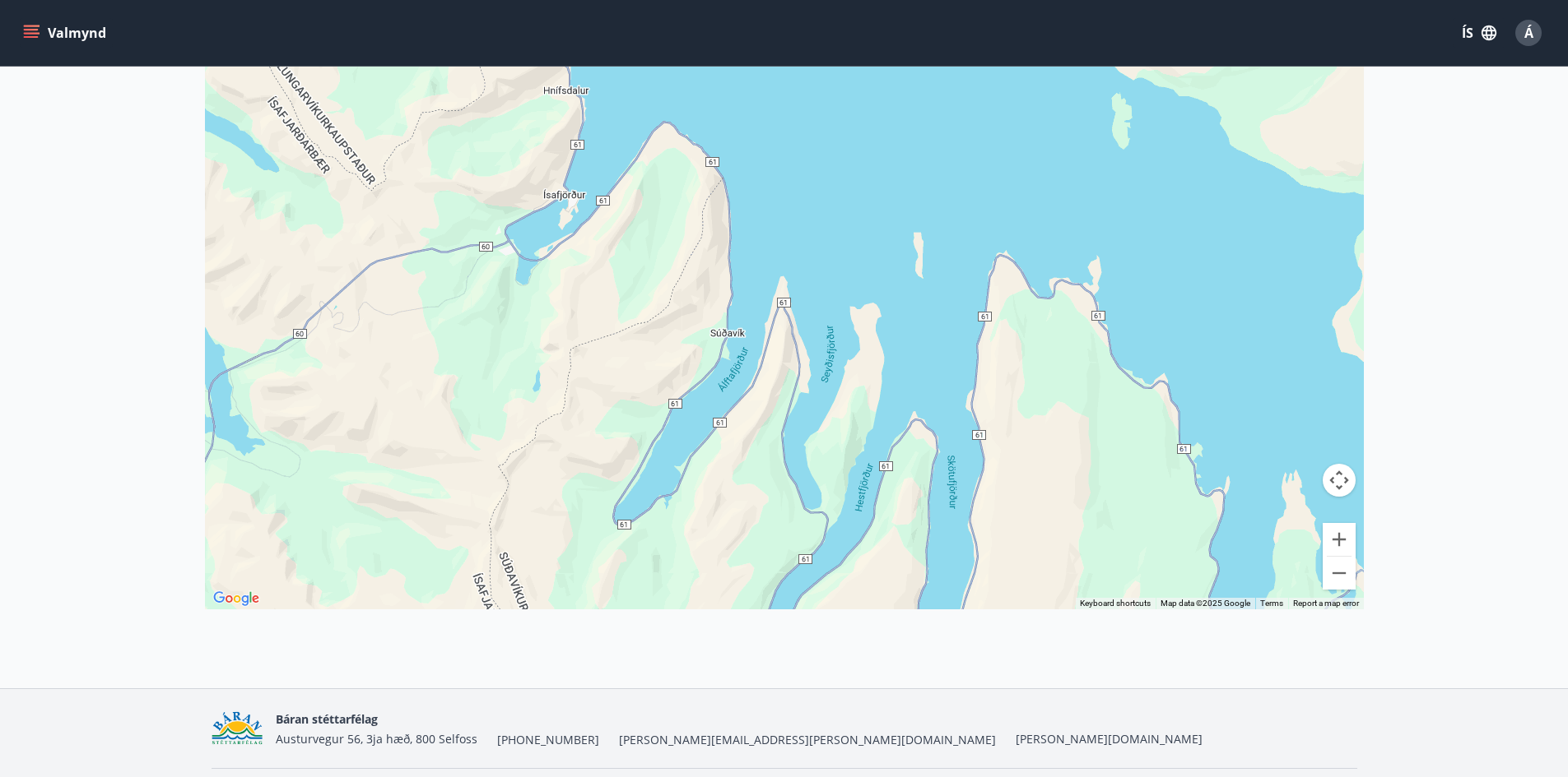
click at [549, 202] on div at bounding box center [784, 221] width 1159 height 777
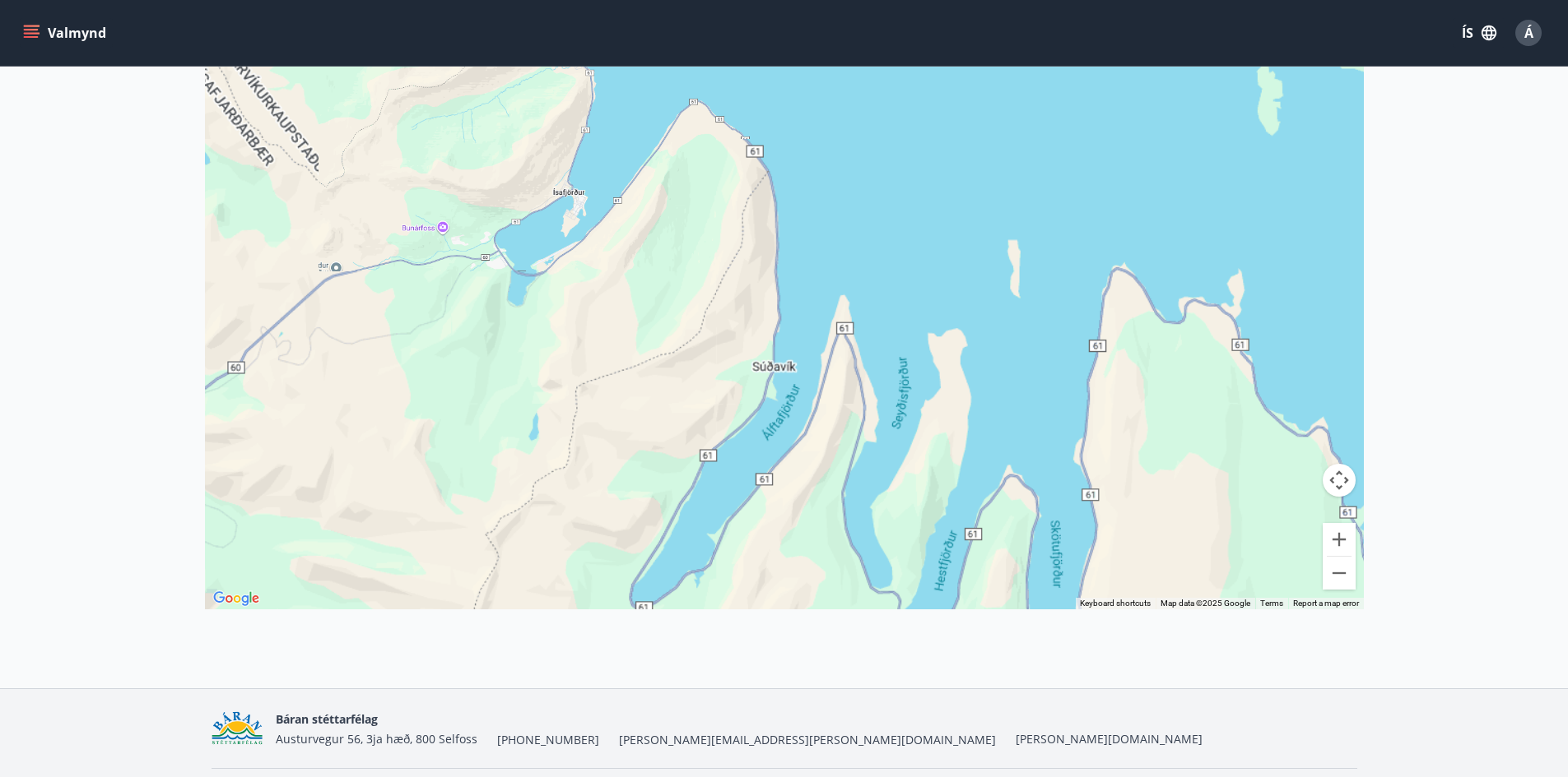
click at [549, 202] on div at bounding box center [784, 221] width 1159 height 777
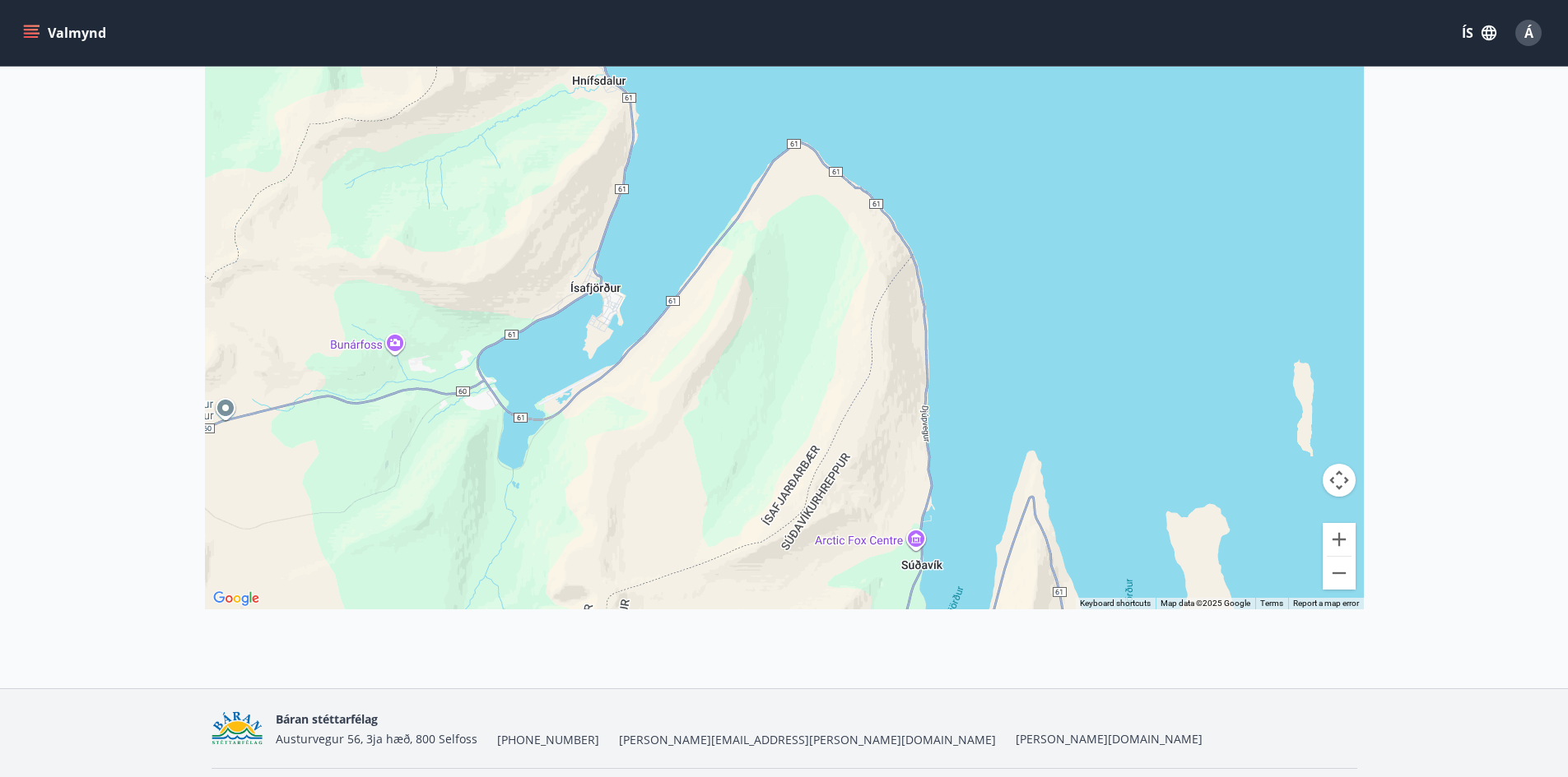
drag, startPoint x: 552, startPoint y: 215, endPoint x: 567, endPoint y: 306, distance: 92.2
click at [567, 306] on div at bounding box center [784, 221] width 1159 height 777
click at [587, 298] on div at bounding box center [784, 221] width 1159 height 777
click at [588, 296] on div at bounding box center [784, 221] width 1159 height 777
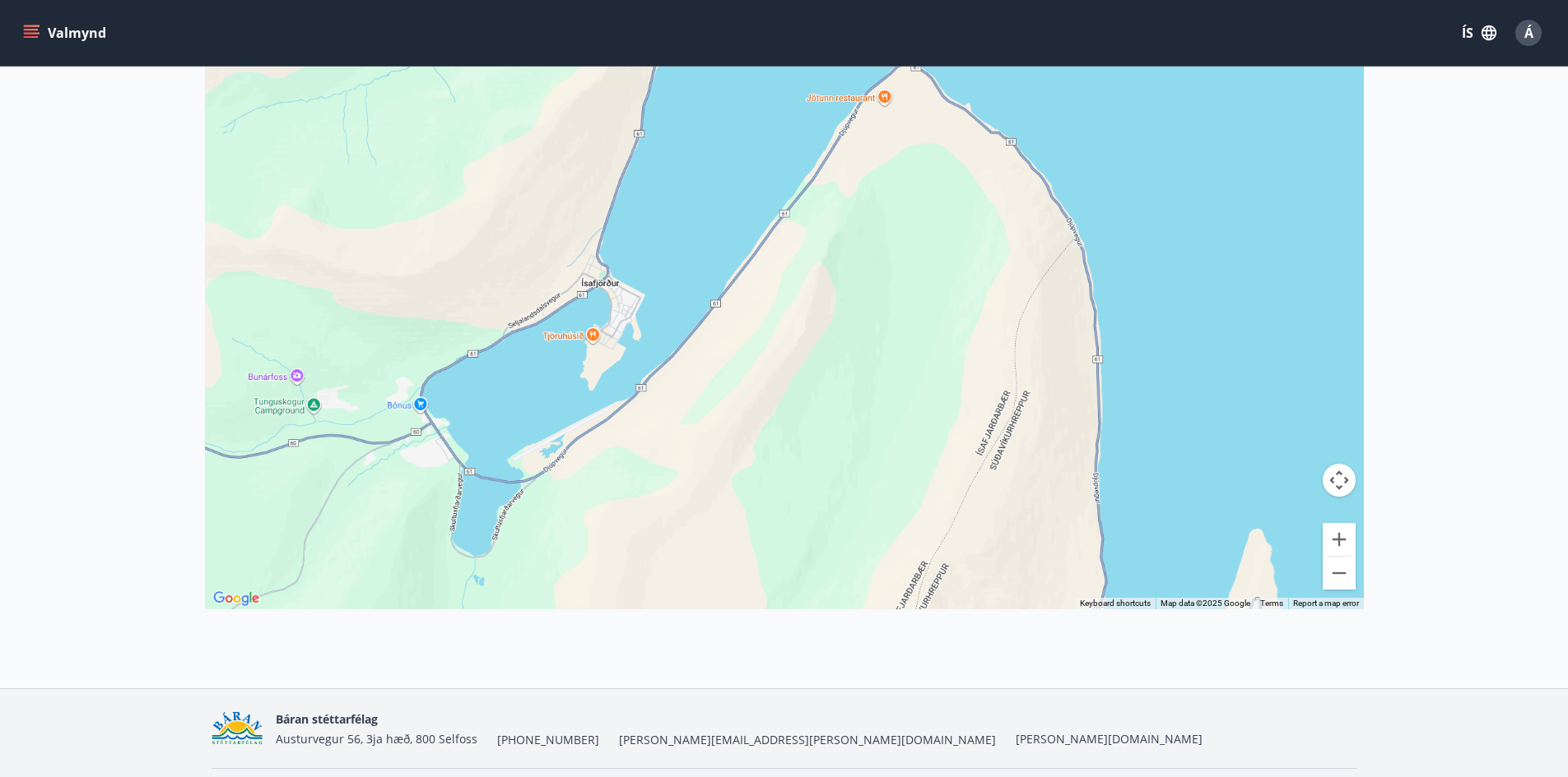
click at [588, 296] on div at bounding box center [784, 221] width 1159 height 777
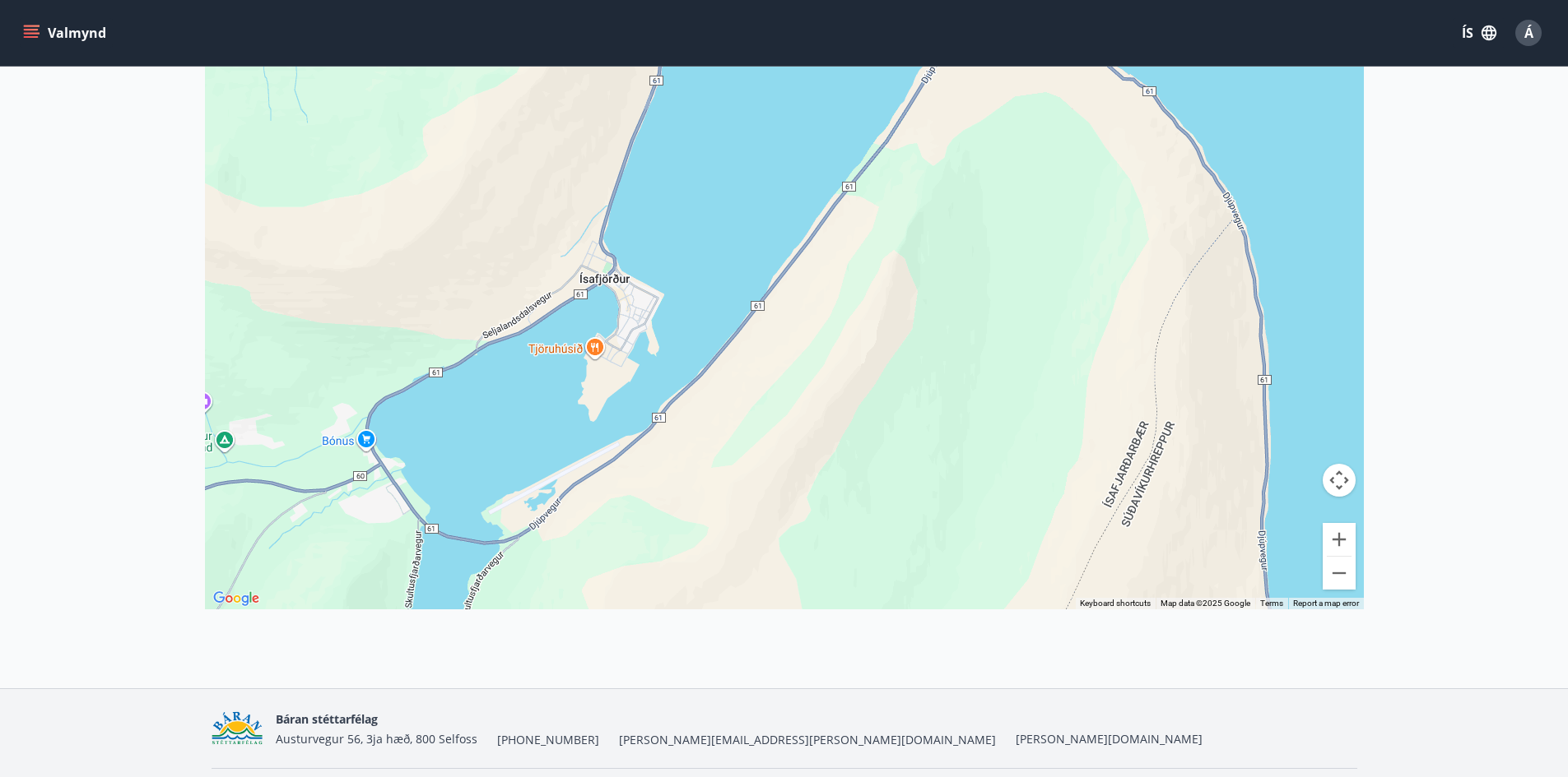
click at [588, 296] on div at bounding box center [784, 221] width 1159 height 777
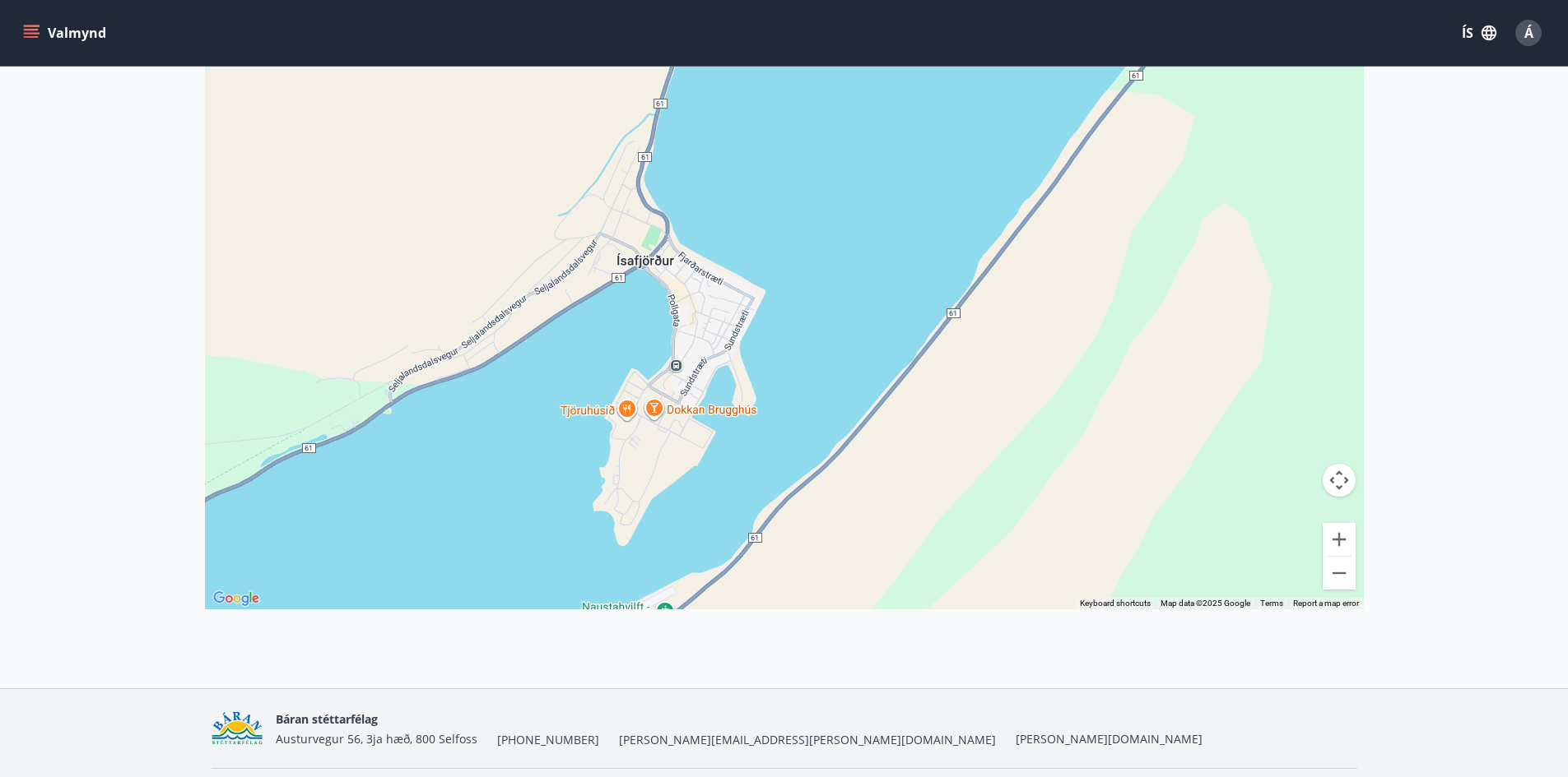
drag, startPoint x: 581, startPoint y: 299, endPoint x: 609, endPoint y: 296, distance: 28.2
click at [609, 296] on div at bounding box center [784, 221] width 1159 height 777
